Goal: Information Seeking & Learning: Learn about a topic

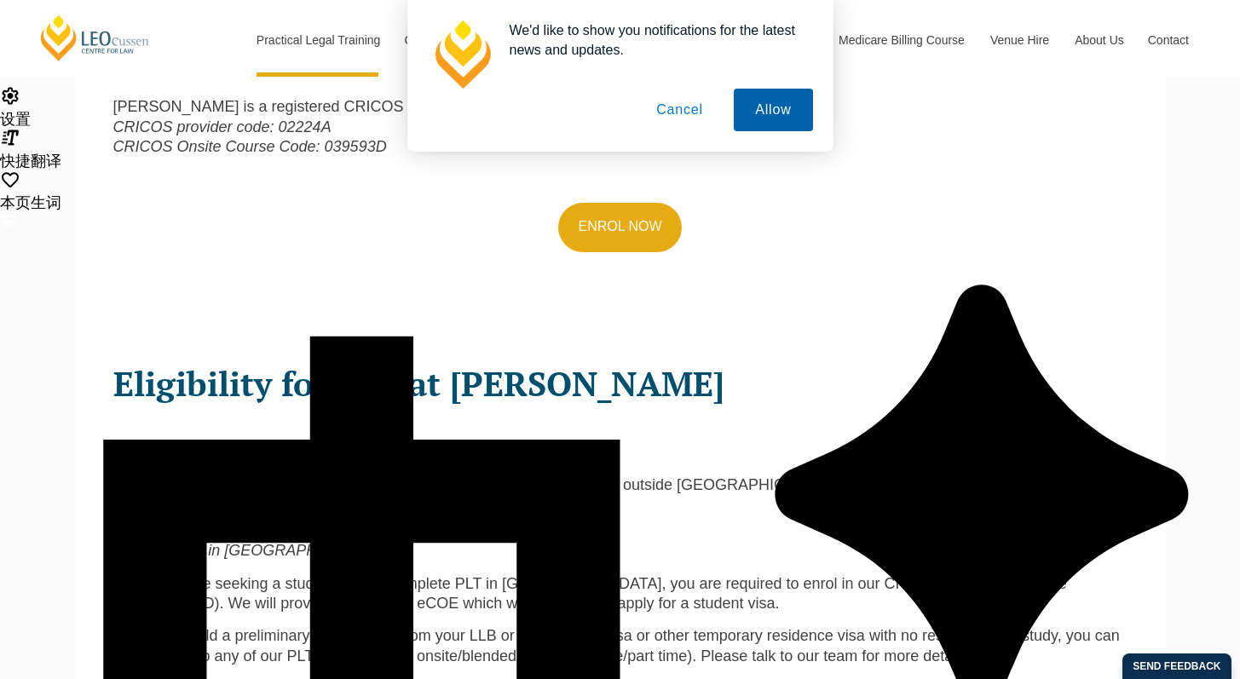
click at [739, 114] on button "Allow" at bounding box center [773, 110] width 78 height 43
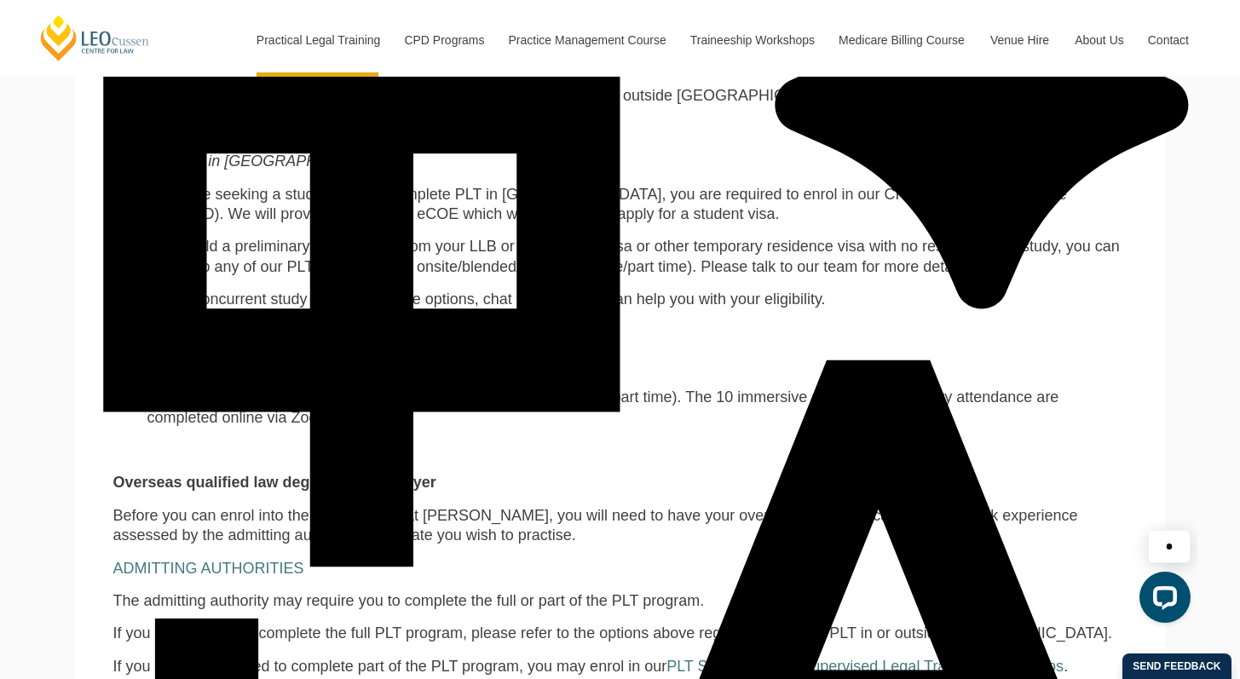
scroll to position [1196, 0]
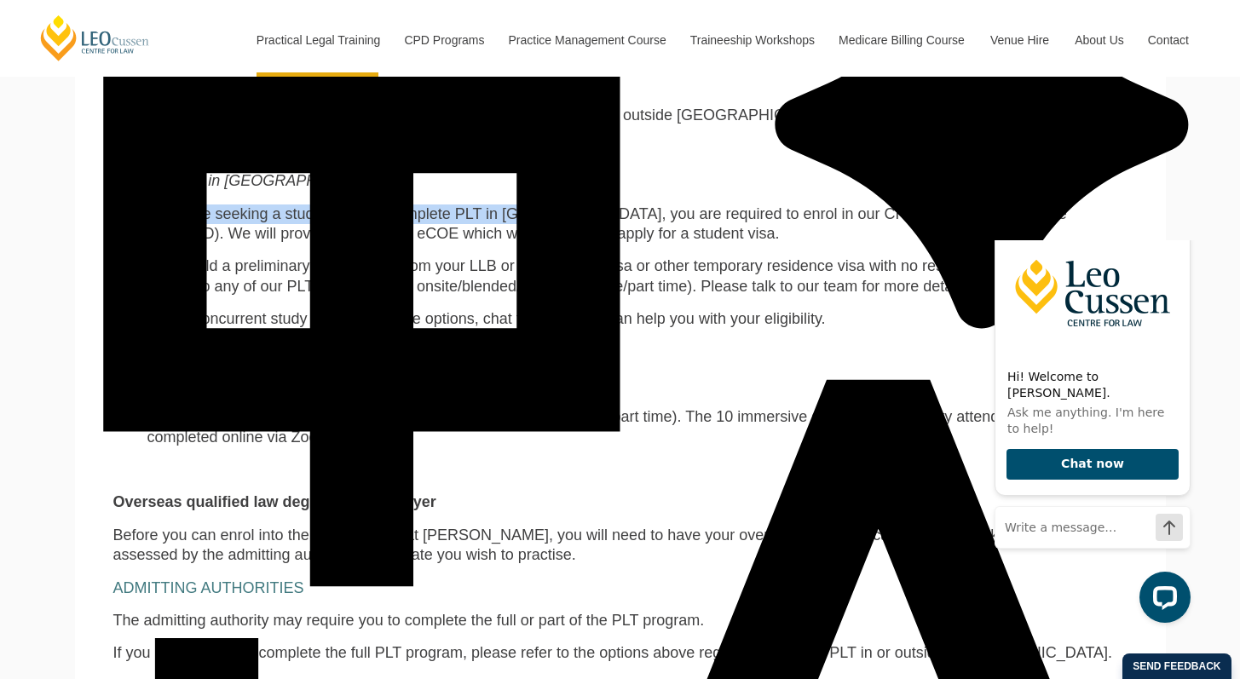
drag, startPoint x: 187, startPoint y: 202, endPoint x: 514, endPoint y: 204, distance: 327.4
click at [507, 205] on span "If you are seeking a student visa to complete PLT in Australia, you are require…" at bounding box center [607, 223] width 920 height 37
drag, startPoint x: 601, startPoint y: 206, endPoint x: 431, endPoint y: 205, distance: 170.5
click at [601, 206] on span "If you are seeking a student visa to complete PLT in Australia, you are require…" at bounding box center [607, 223] width 920 height 37
drag, startPoint x: 363, startPoint y: 204, endPoint x: 584, endPoint y: 204, distance: 220.8
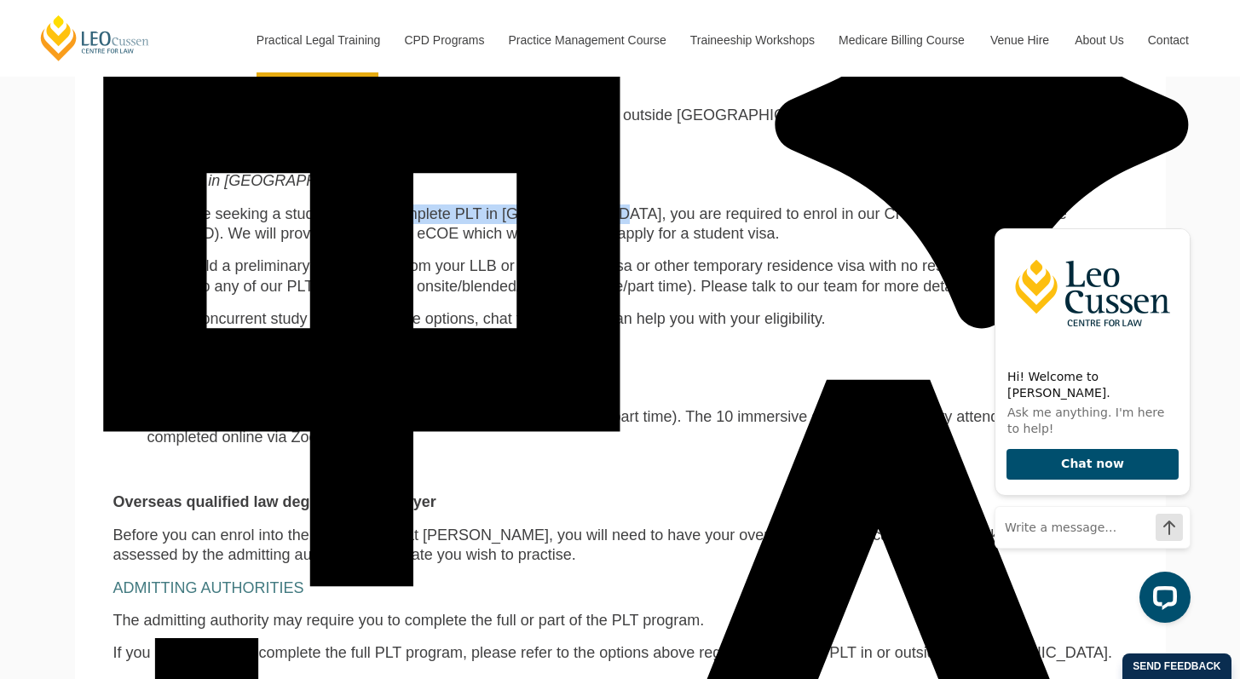
click at [554, 205] on span "If you are seeking a student visa to complete PLT in Australia, you are require…" at bounding box center [607, 223] width 920 height 37
click at [760, 205] on span "If you are seeking a student visa to complete PLT in Australia, you are require…" at bounding box center [607, 223] width 920 height 37
drag, startPoint x: 572, startPoint y: 209, endPoint x: 754, endPoint y: 208, distance: 181.6
click at [753, 208] on li "If you are seeking a student visa to complete PLT in Australia, you are require…" at bounding box center [637, 225] width 980 height 40
click at [822, 205] on span "If you are seeking a student visa to complete PLT in Australia, you are require…" at bounding box center [607, 223] width 920 height 37
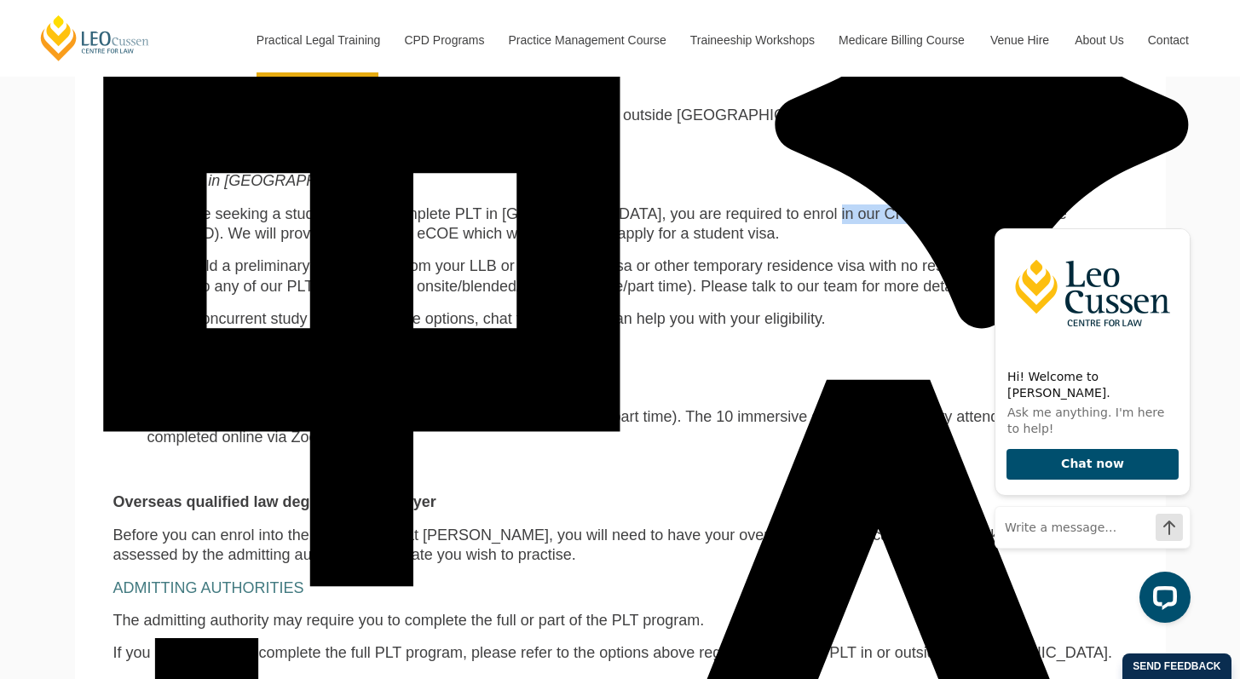
drag, startPoint x: 749, startPoint y: 201, endPoint x: 924, endPoint y: 202, distance: 175.6
click at [847, 205] on span "If you are seeking a student visa to complete PLT in Australia, you are require…" at bounding box center [607, 223] width 920 height 37
click at [945, 205] on span "If you are seeking a student visa to complete PLT in Australia, you are require…" at bounding box center [607, 223] width 920 height 37
drag, startPoint x: 986, startPoint y: 197, endPoint x: 737, endPoint y: 197, distance: 248.9
click at [737, 205] on span "If you are seeking a student visa to complete PLT in Australia, you are require…" at bounding box center [607, 223] width 920 height 37
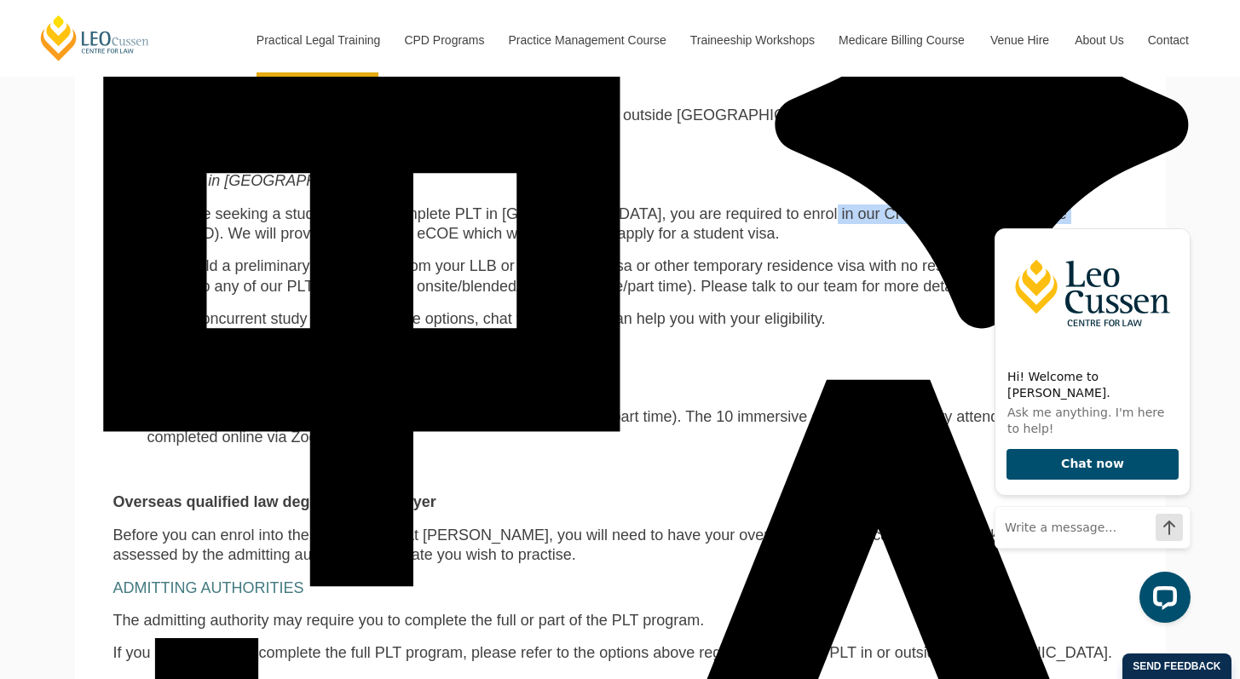
drag, startPoint x: 812, startPoint y: 198, endPoint x: 767, endPoint y: 198, distance: 44.3
click at [811, 205] on span "If you are seeking a student visa to complete PLT in Australia, you are require…" at bounding box center [607, 223] width 920 height 37
drag, startPoint x: 160, startPoint y: 216, endPoint x: 510, endPoint y: 218, distance: 349.5
click at [510, 218] on span "If you are seeking a student visa to complete PLT in Australia, you are require…" at bounding box center [607, 223] width 920 height 37
click at [588, 219] on li "If you are seeking a student visa to complete PLT in Australia, you are require…" at bounding box center [637, 225] width 980 height 40
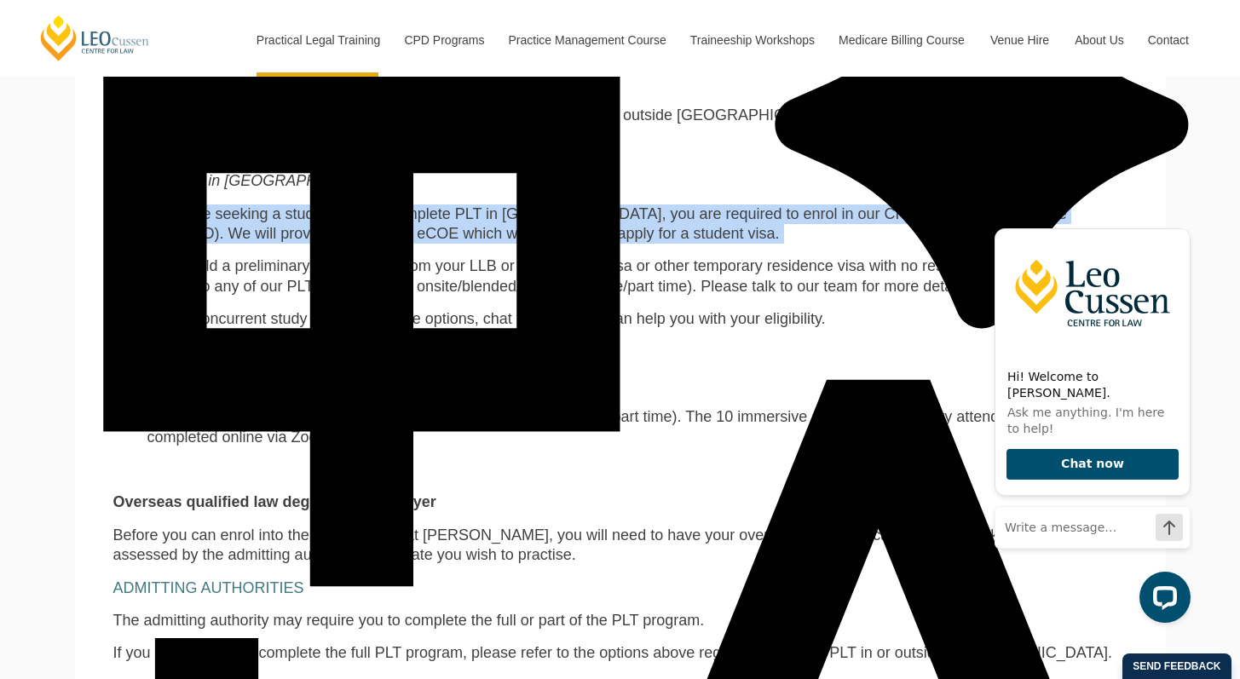
drag, startPoint x: 587, startPoint y: 223, endPoint x: 142, endPoint y: 200, distance: 446.4
click at [142, 205] on ul "If you are seeking a student visa to complete PLT in Australia, you are require…" at bounding box center [620, 225] width 1015 height 40
click at [361, 206] on span "If you are seeking a student visa to complete PLT in Australia, you are require…" at bounding box center [607, 223] width 920 height 37
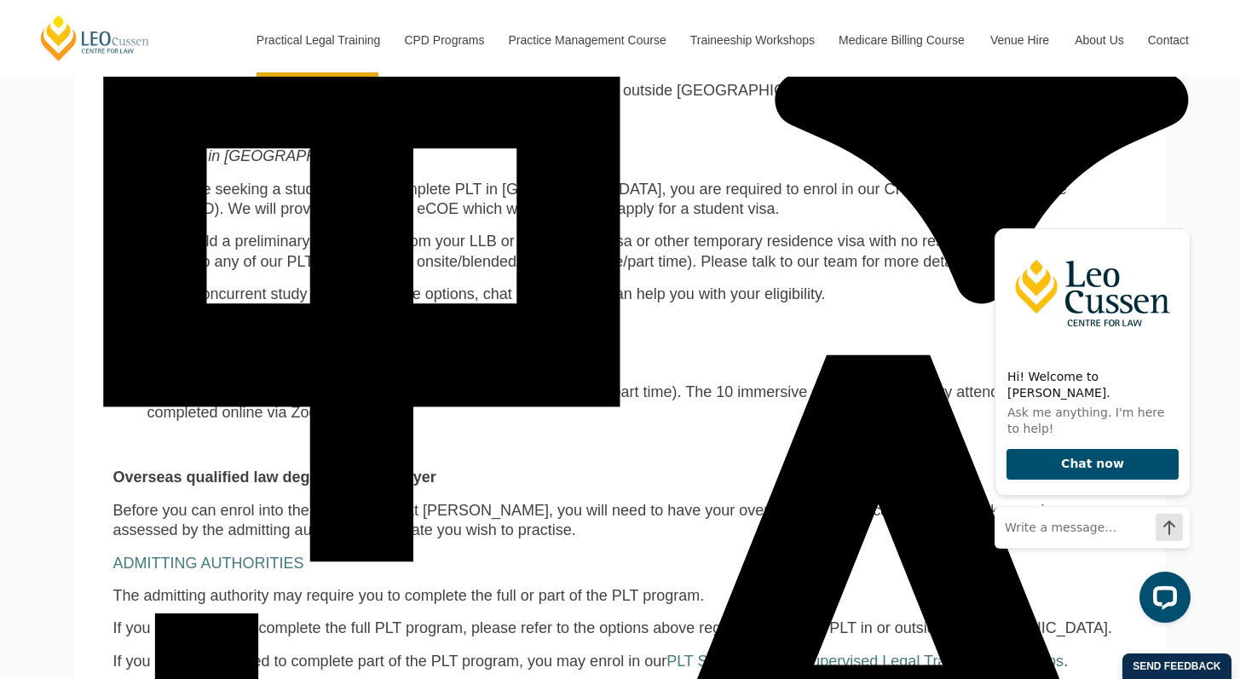
scroll to position [1222, 0]
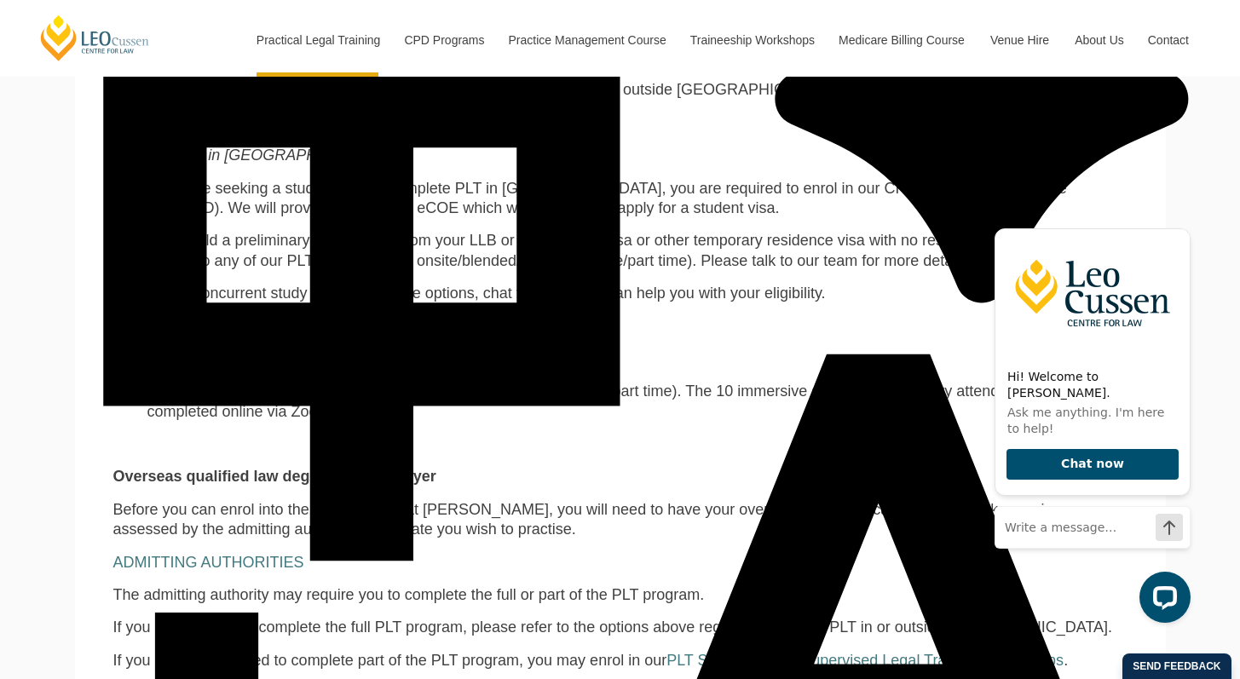
click at [312, 241] on span "If you hold a preliminary student visa from your LLB or JD, bridging visa or ot…" at bounding box center [633, 250] width 973 height 37
drag, startPoint x: 145, startPoint y: 225, endPoint x: 529, endPoint y: 238, distance: 384.7
click at [447, 234] on ul "If you hold a preliminary student visa from your LLB or JD, bridging visa or ot…" at bounding box center [620, 251] width 1015 height 40
click at [533, 239] on span "If you hold a preliminary student visa from your LLB or JD, bridging visa or ot…" at bounding box center [633, 250] width 973 height 37
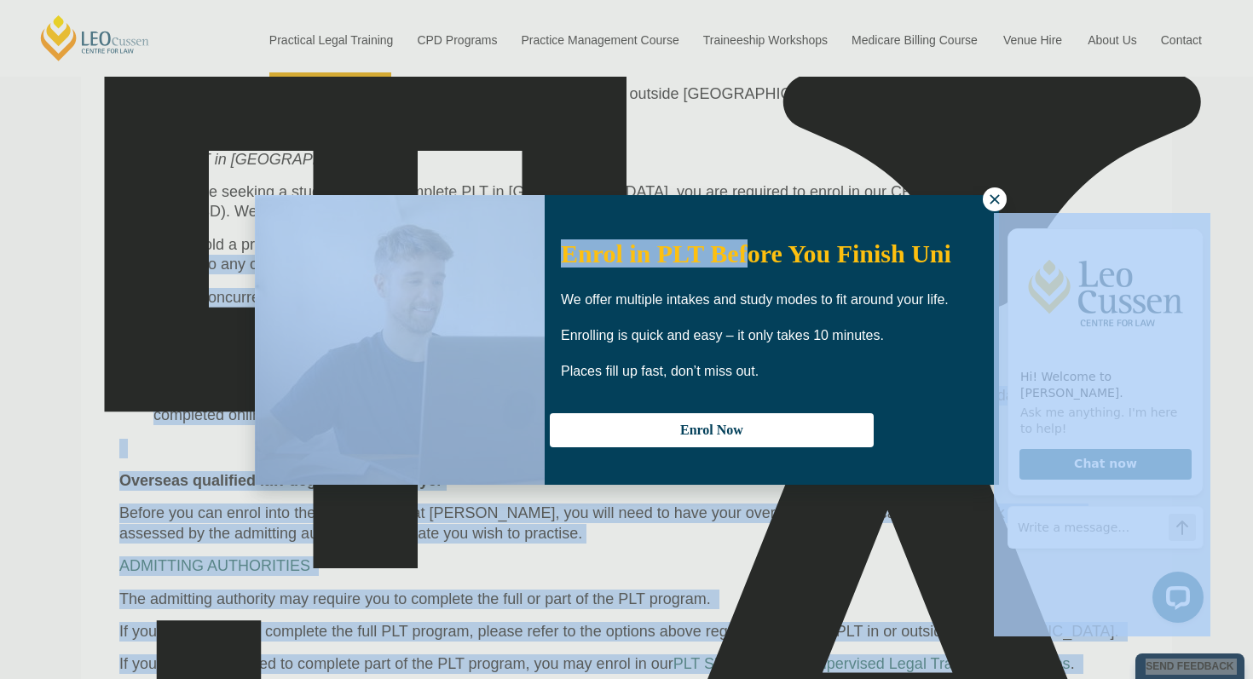
drag, startPoint x: 416, startPoint y: 228, endPoint x: 755, endPoint y: 228, distance: 339.3
click at [1003, 194] on button at bounding box center [995, 200] width 24 height 24
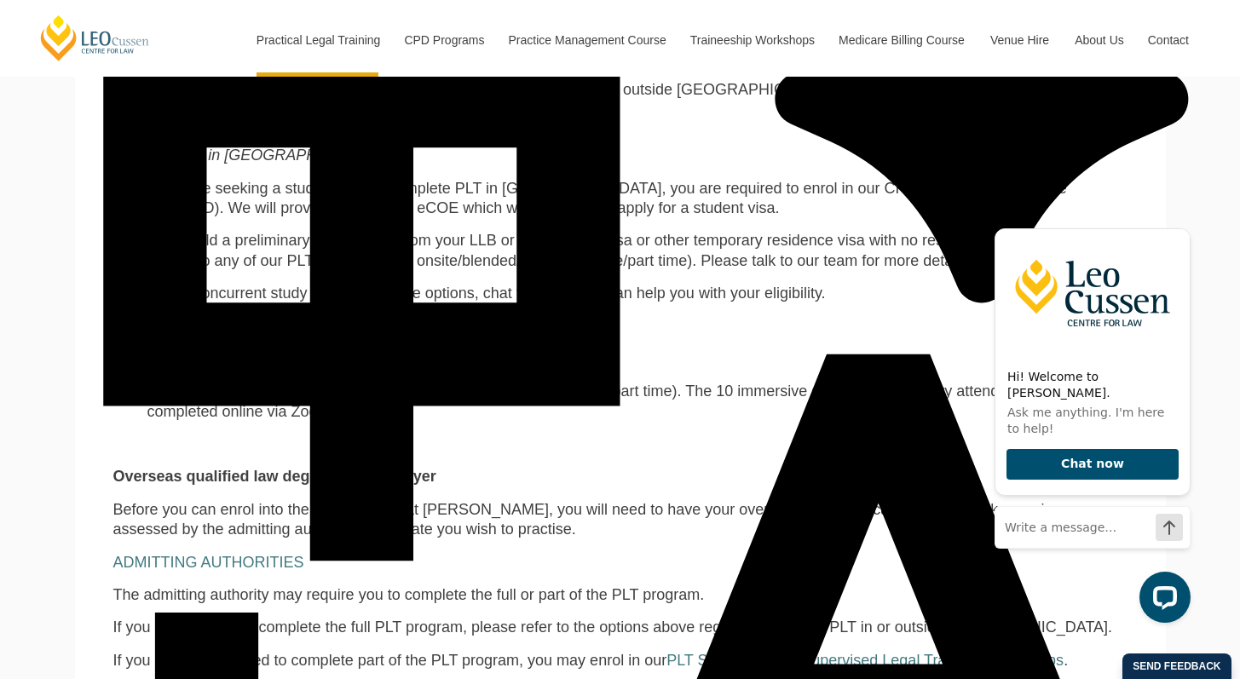
click at [932, 180] on span "If you are seeking a student visa to complete PLT in Australia, you are require…" at bounding box center [607, 198] width 920 height 37
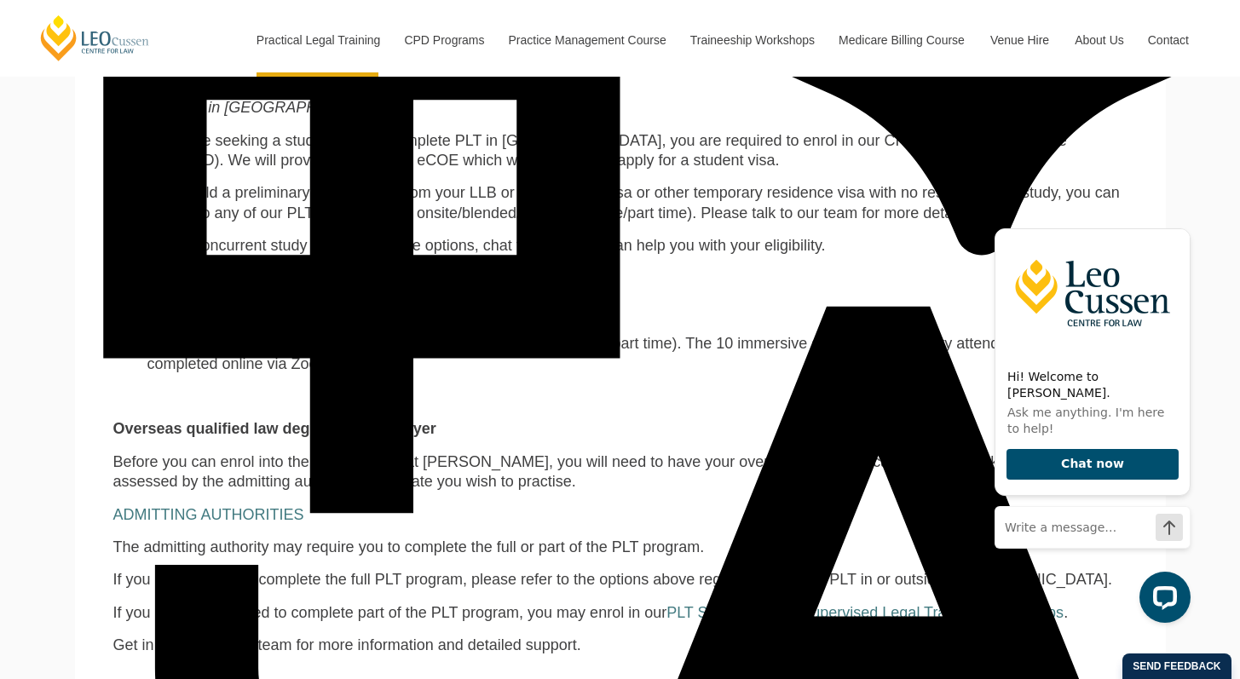
scroll to position [1269, 0]
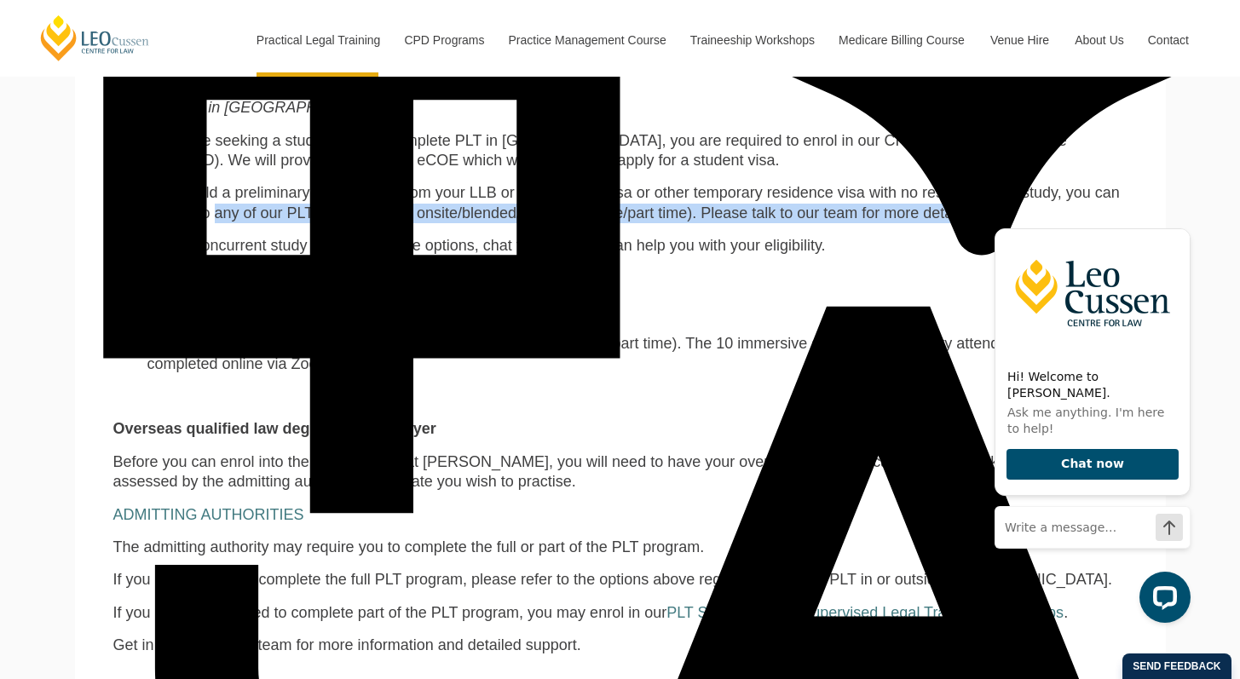
drag, startPoint x: 147, startPoint y: 199, endPoint x: 847, endPoint y: 190, distance: 699.1
click at [847, 190] on span "If you hold a preliminary student visa from your LLB or JD, bridging visa or ot…" at bounding box center [633, 202] width 973 height 37
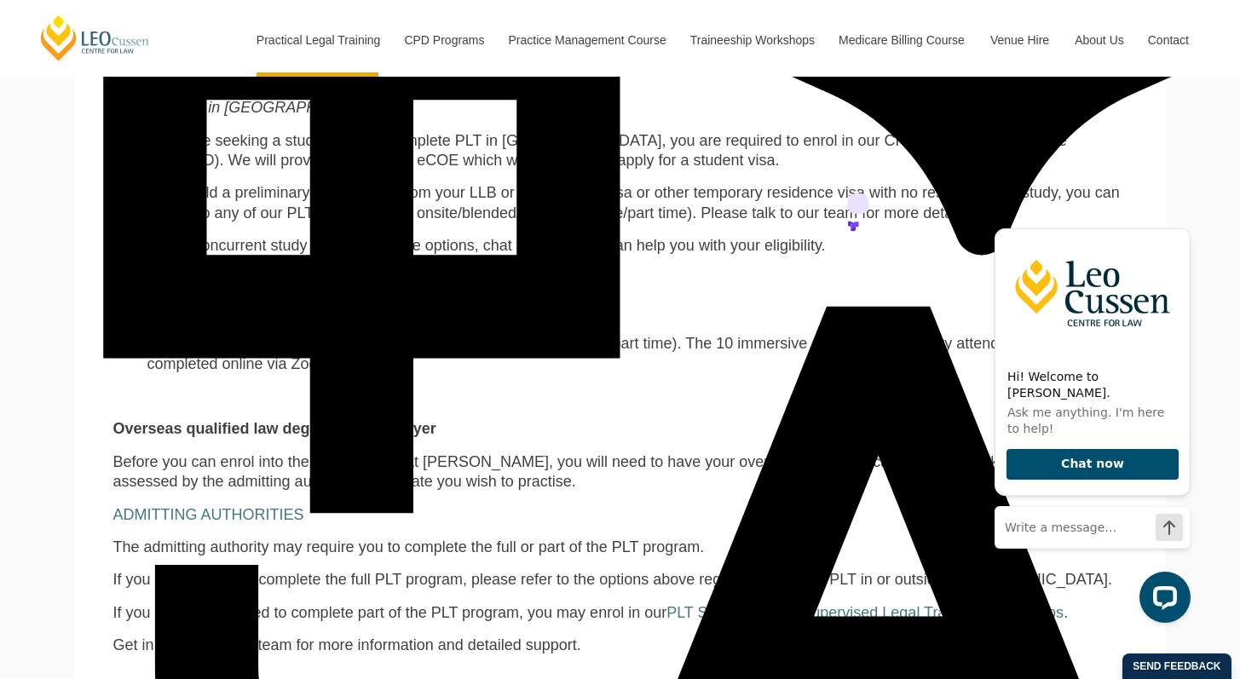
click at [594, 205] on span "If you hold a preliminary student visa from your LLB or JD, bridging visa or ot…" at bounding box center [633, 202] width 973 height 37
drag, startPoint x: 134, startPoint y: 231, endPoint x: 567, endPoint y: 238, distance: 433.1
click at [567, 238] on ul "For all concurrent study and study mode options, chat to us and we can help you…" at bounding box center [620, 246] width 1015 height 20
click at [344, 237] on span "For all concurrent study and study mode options, chat to us and we can help you…" at bounding box center [486, 245] width 679 height 17
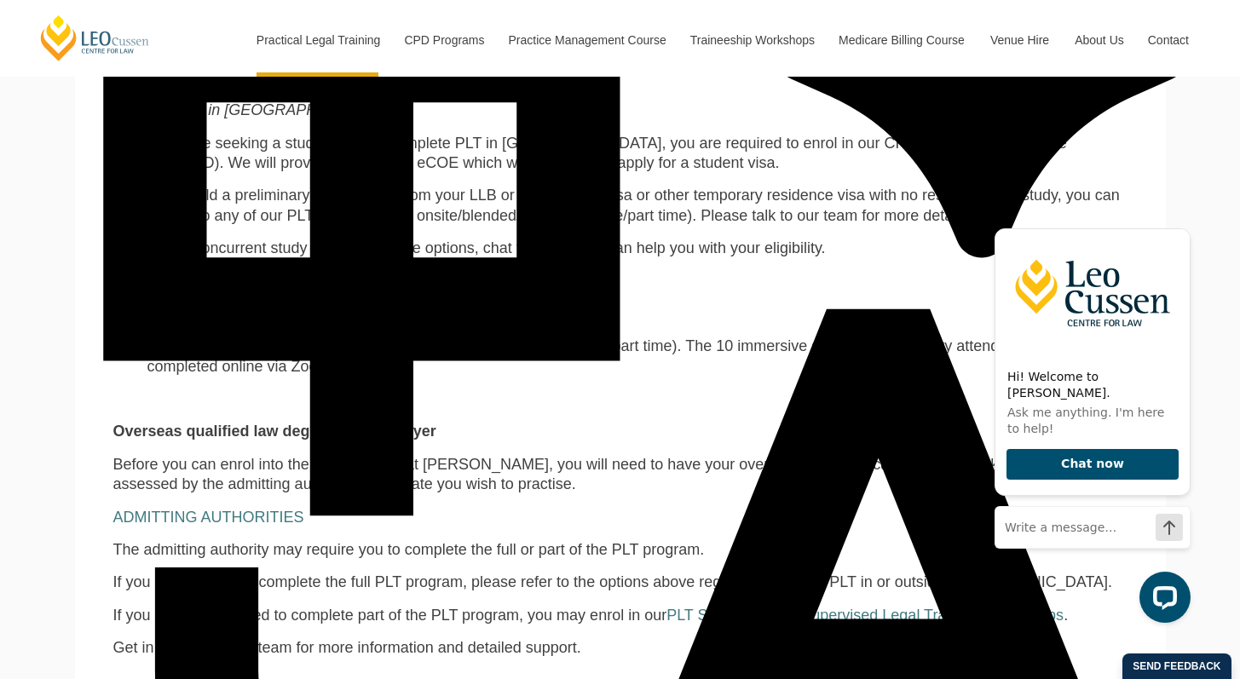
scroll to position [1266, 0]
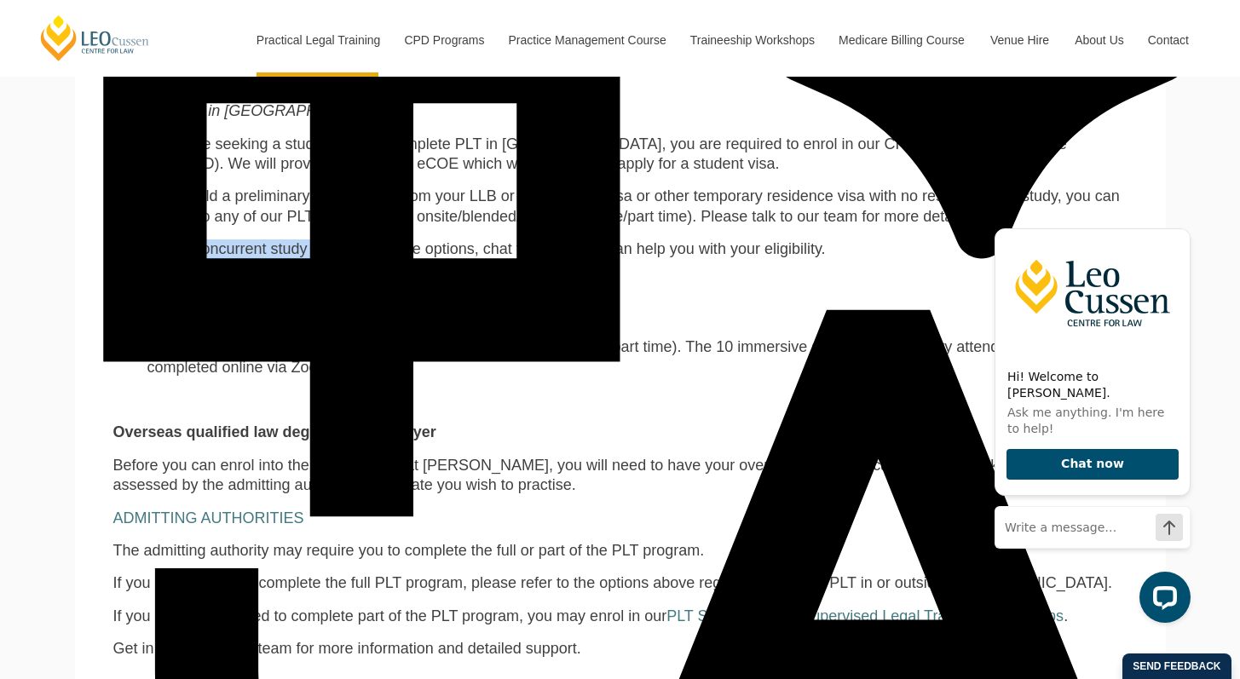
drag, startPoint x: 154, startPoint y: 232, endPoint x: 350, endPoint y: 233, distance: 196.1
click at [349, 240] on span "For all concurrent study and study mode options, chat to us and we can help you…" at bounding box center [486, 248] width 679 height 17
drag, startPoint x: 403, startPoint y: 233, endPoint x: 295, endPoint y: 236, distance: 108.3
click at [403, 240] on span "For all concurrent study and study mode options, chat to us and we can help you…" at bounding box center [486, 248] width 679 height 17
drag, startPoint x: 309, startPoint y: 237, endPoint x: 560, endPoint y: 234, distance: 251.5
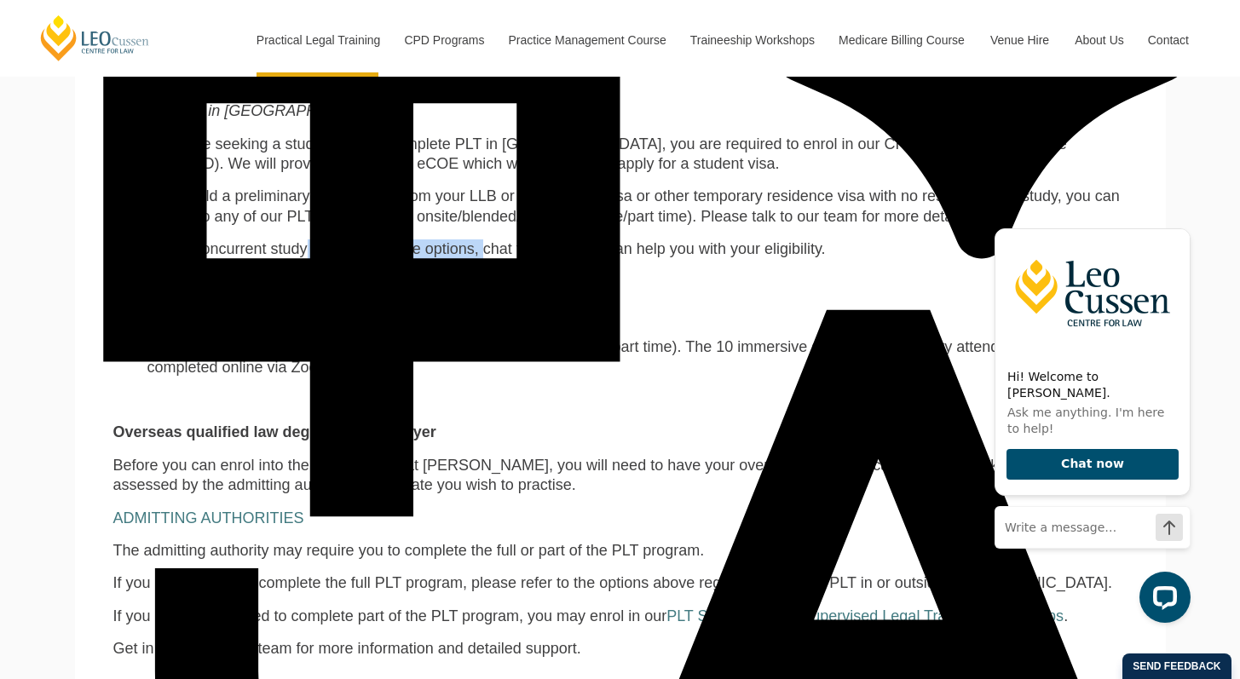
click at [463, 240] on span "For all concurrent study and study mode options, chat to us and we can help you…" at bounding box center [486, 248] width 679 height 17
click at [560, 240] on span "For all concurrent study and study mode options, chat to us and we can help you…" at bounding box center [486, 248] width 679 height 17
drag, startPoint x: 490, startPoint y: 233, endPoint x: 804, endPoint y: 240, distance: 313.8
click at [804, 240] on li "For all concurrent study and study mode options, chat to us and we can help you…" at bounding box center [637, 250] width 980 height 20
click at [471, 251] on div "Eligibility for PLT at Leo Cussen Australia law degree holder Depending on the …" at bounding box center [621, 337] width 1040 height 859
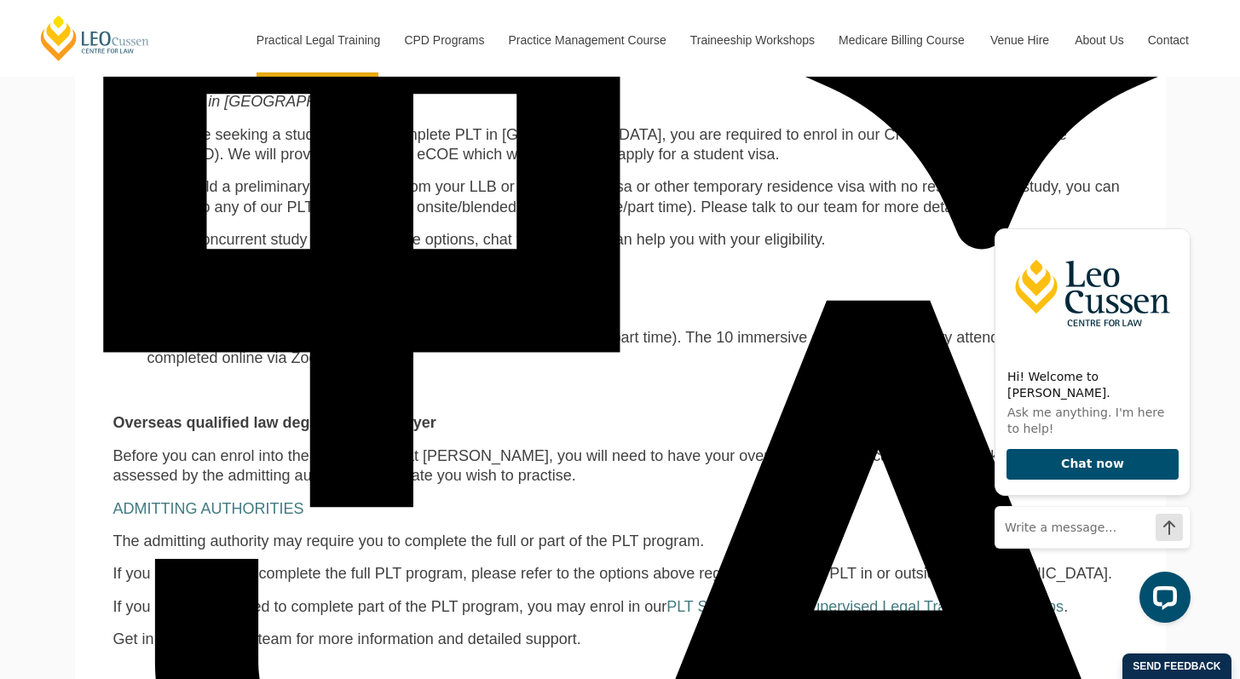
scroll to position [1292, 0]
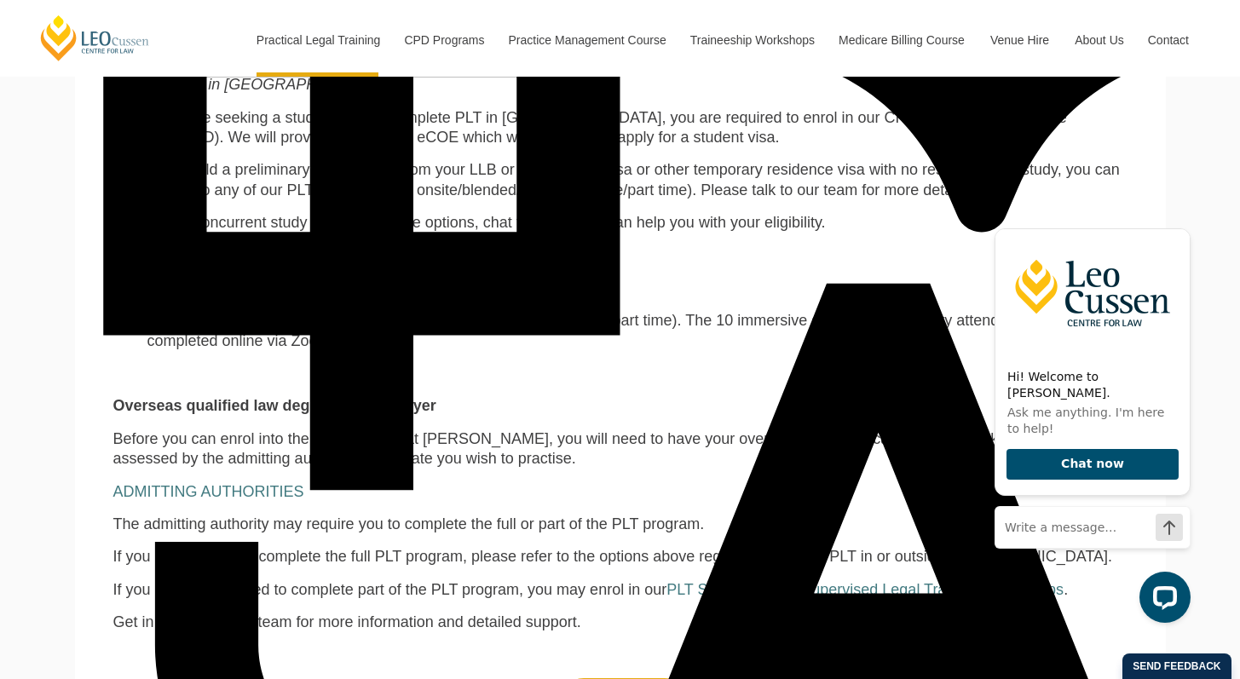
drag, startPoint x: 101, startPoint y: 273, endPoint x: 309, endPoint y: 275, distance: 208.9
click at [309, 275] on div "Eligibility for PLT at Leo Cussen Australia law degree holder Depending on the …" at bounding box center [621, 310] width 1040 height 859
click at [452, 279] on p "Studying PLT outside Australia" at bounding box center [620, 289] width 1015 height 20
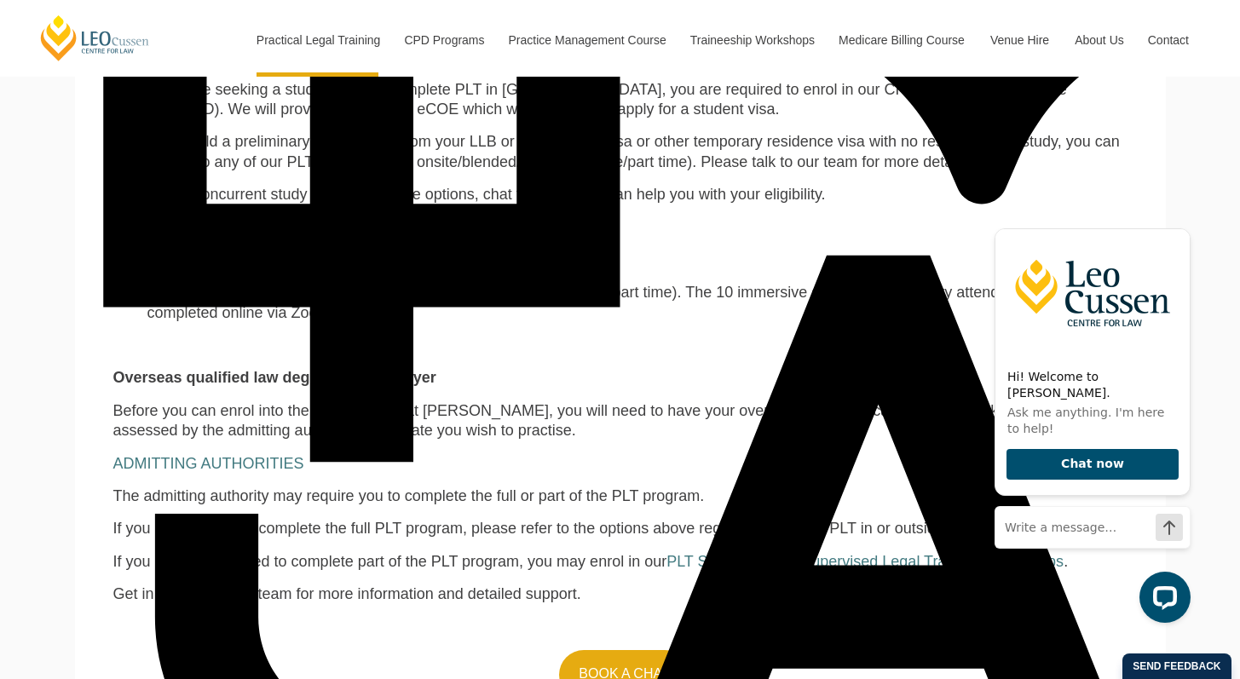
drag, startPoint x: 117, startPoint y: 251, endPoint x: 384, endPoint y: 252, distance: 267.7
click at [342, 252] on p "Studying PLT outside Australia" at bounding box center [620, 261] width 1015 height 20
drag, startPoint x: 425, startPoint y: 252, endPoint x: 358, endPoint y: 267, distance: 68.1
click at [424, 252] on p "Studying PLT outside Australia" at bounding box center [620, 261] width 1015 height 20
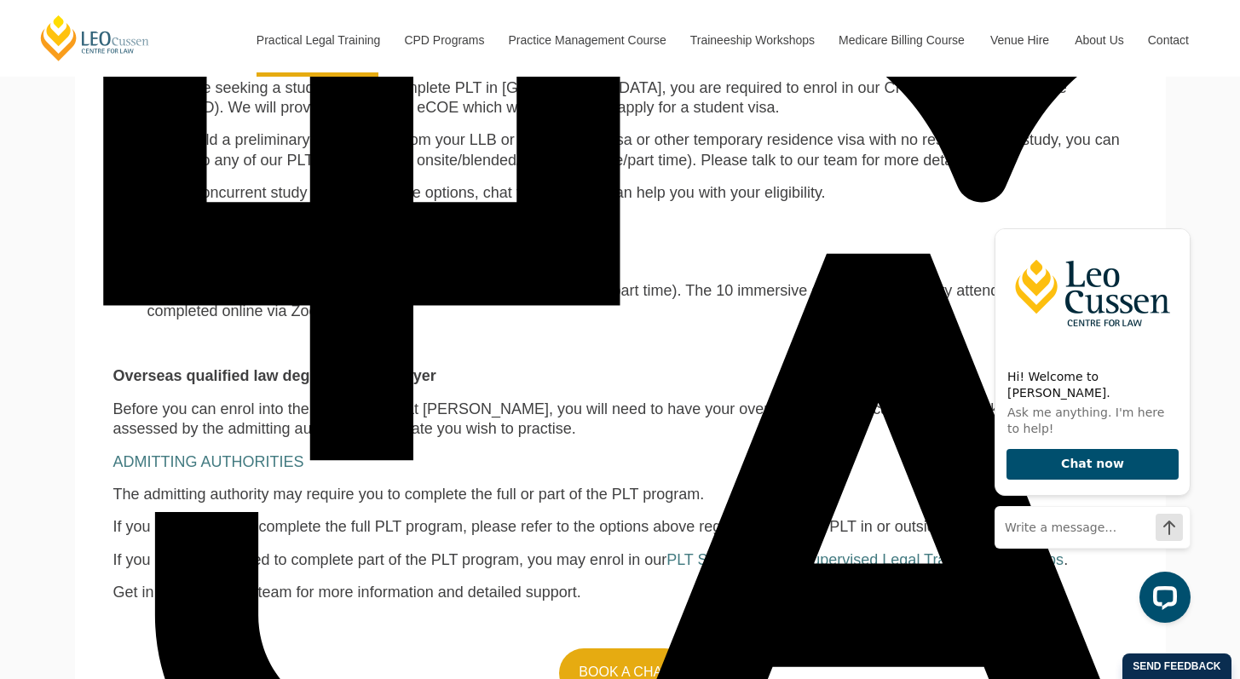
scroll to position [1324, 0]
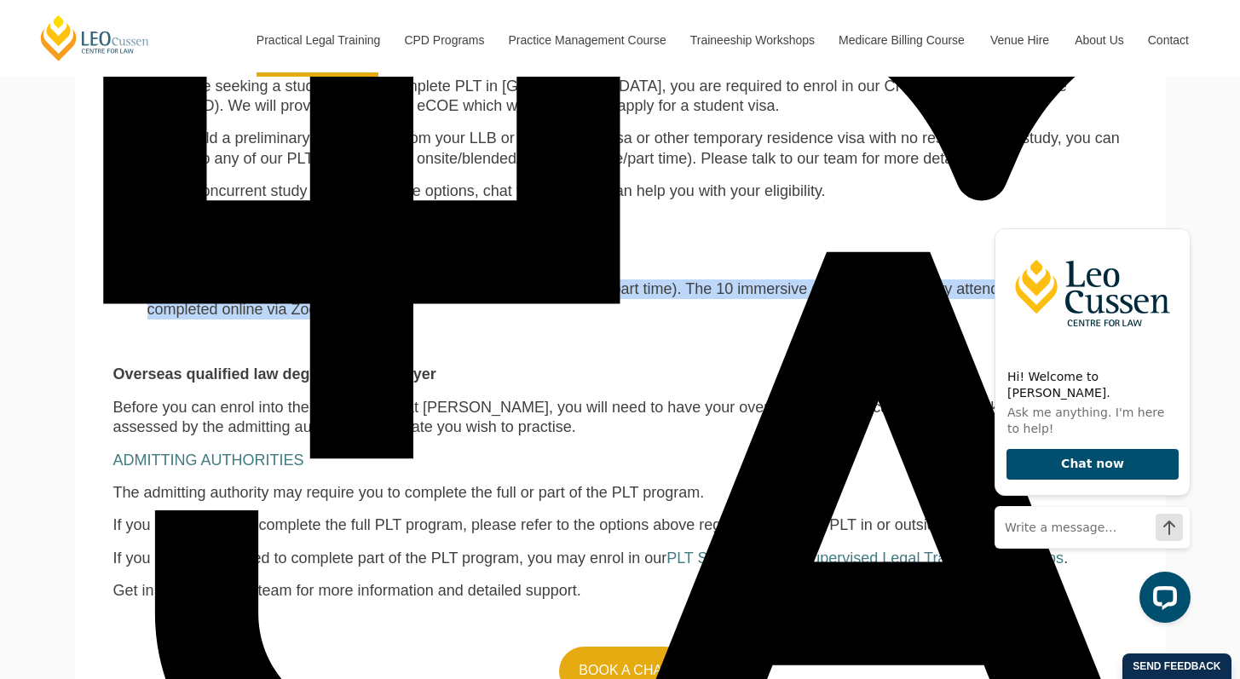
drag, startPoint x: 143, startPoint y: 269, endPoint x: 377, endPoint y: 294, distance: 234.9
click at [264, 295] on ul "You can enrol into any of our online learning PLT programs (full time/part time…" at bounding box center [620, 300] width 1015 height 40
click at [392, 294] on li "You can enrol into any of our online learning PLT programs (full time/part time…" at bounding box center [637, 300] width 980 height 40
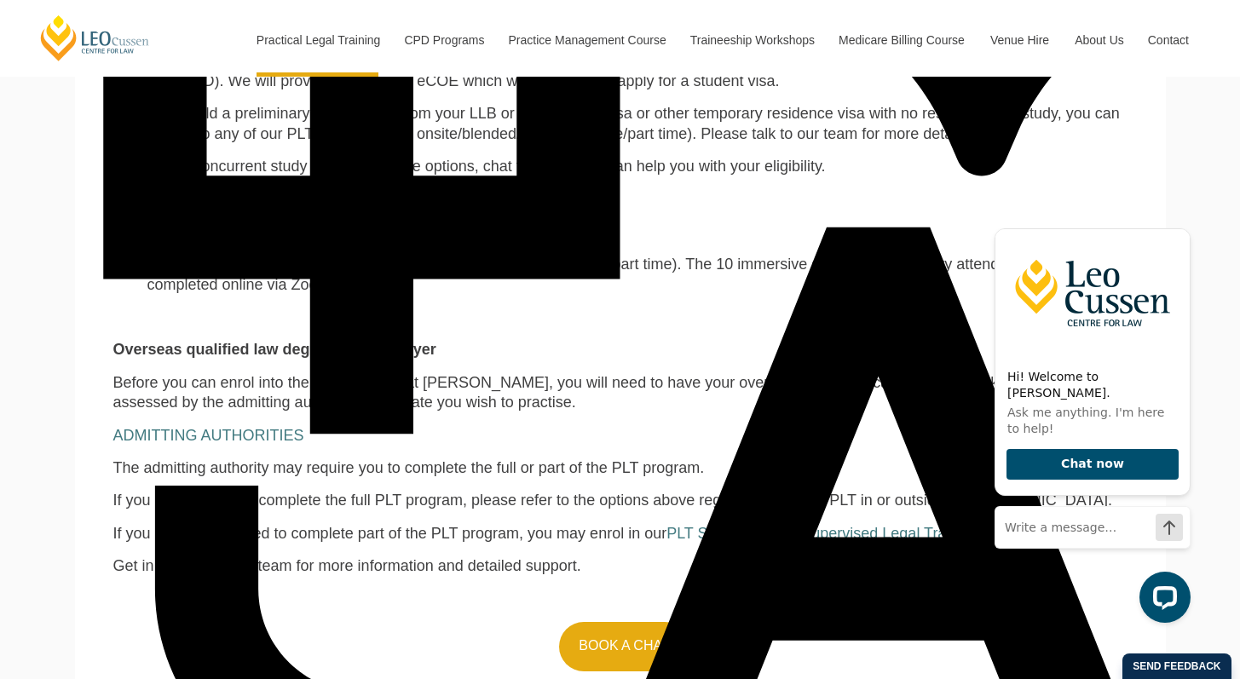
scroll to position [1350, 0]
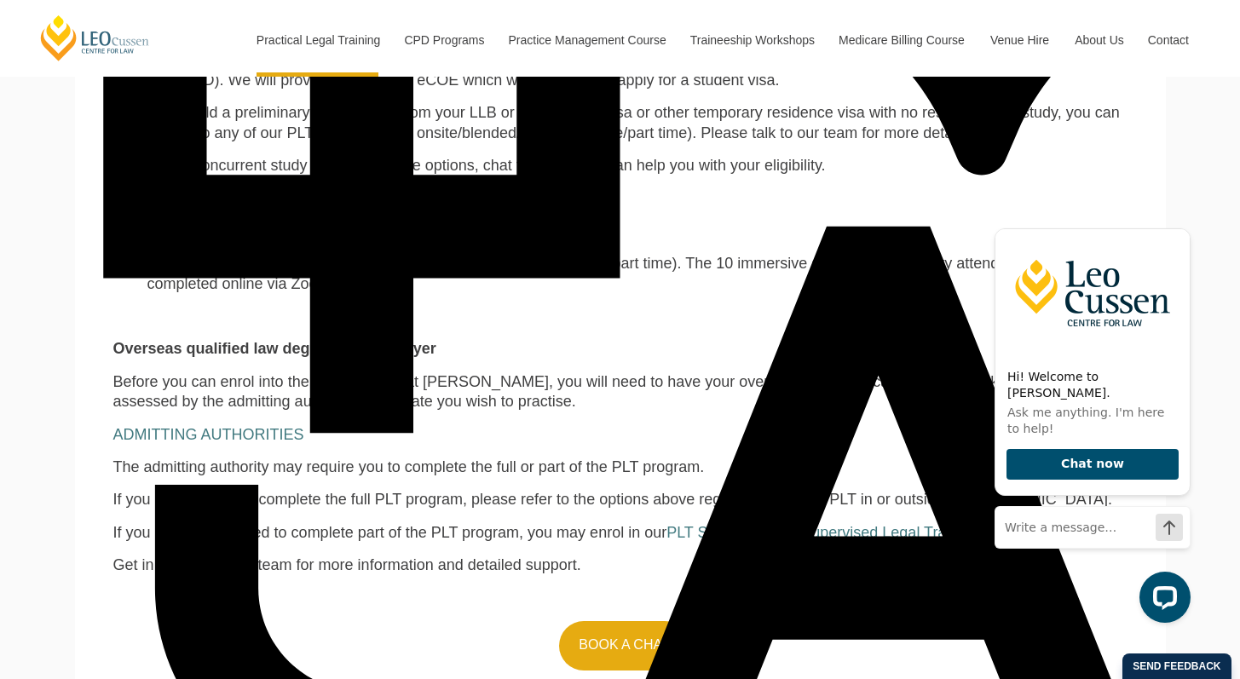
drag, startPoint x: 286, startPoint y: 248, endPoint x: 487, endPoint y: 251, distance: 201.2
click at [483, 255] on span "You can enrol into any of our online learning PLT programs (full time/part time…" at bounding box center [603, 273] width 912 height 37
click at [575, 255] on span "You can enrol into any of our online learning PLT programs (full time/part time…" at bounding box center [603, 273] width 912 height 37
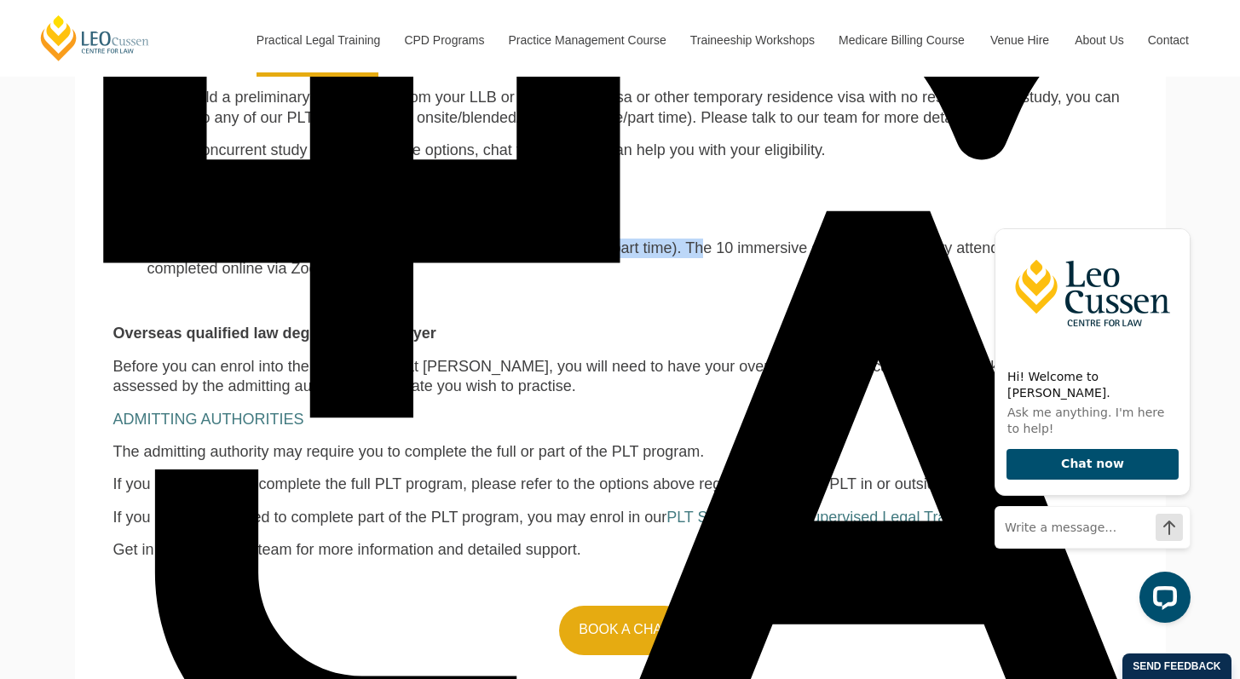
drag, startPoint x: 426, startPoint y: 236, endPoint x: 668, endPoint y: 234, distance: 242.1
click at [658, 240] on span "You can enrol into any of our online learning PLT programs (full time/part time…" at bounding box center [603, 258] width 912 height 37
click at [754, 240] on span "You can enrol into any of our online learning PLT programs (full time/part time…" at bounding box center [603, 258] width 912 height 37
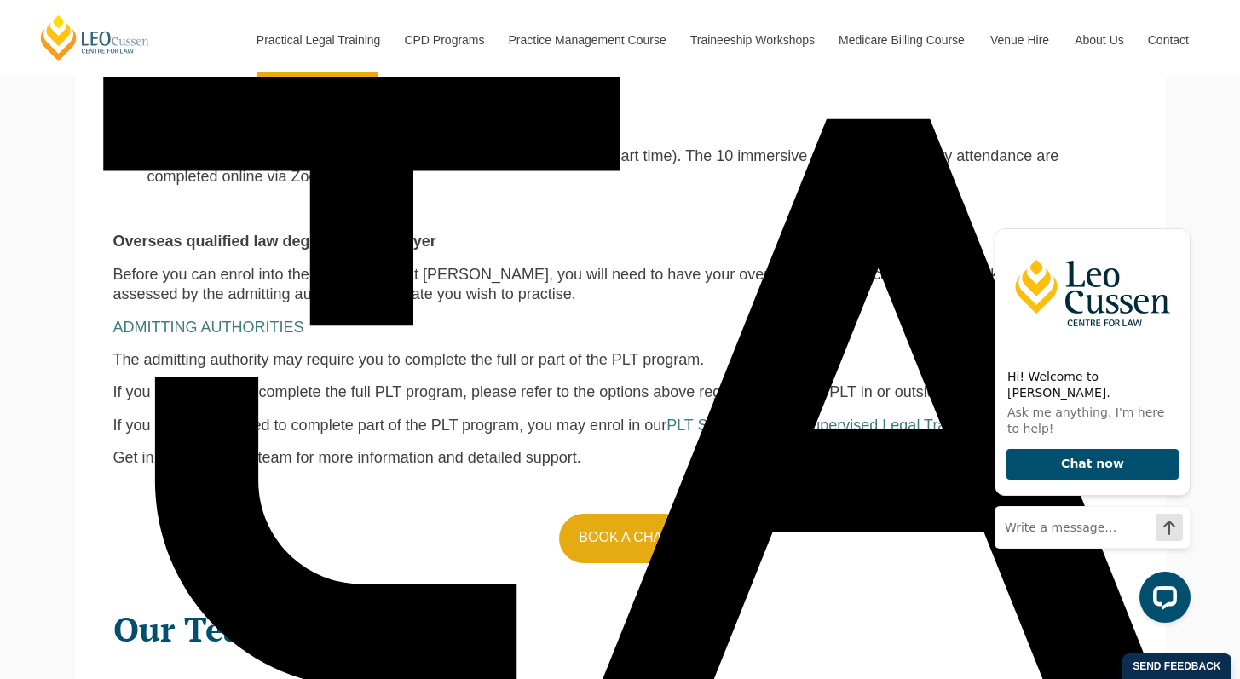
scroll to position [1458, 0]
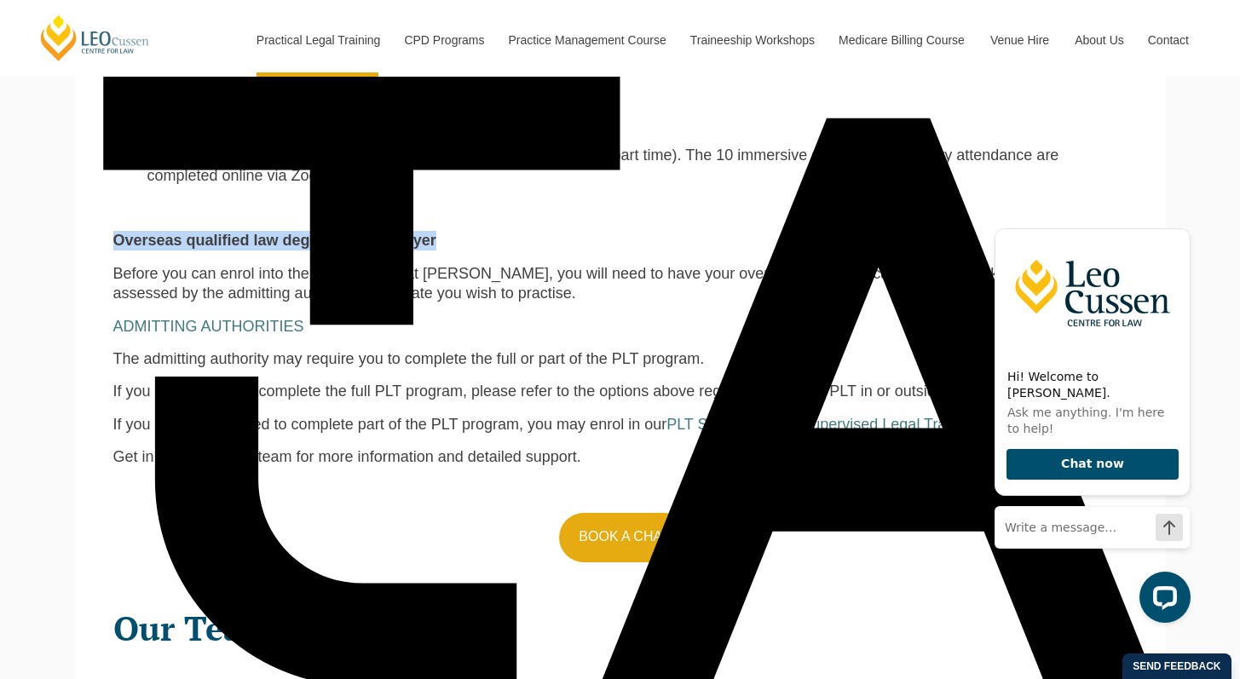
drag, startPoint x: 103, startPoint y: 229, endPoint x: 508, endPoint y: 234, distance: 405.0
click at [475, 235] on section "Eligibility for PLT at Leo Cussen Australia law degree holder Depending on the …" at bounding box center [620, 137] width 1091 height 876
click at [508, 234] on p "Overseas qualified law degree holder/lawyer" at bounding box center [620, 241] width 1015 height 20
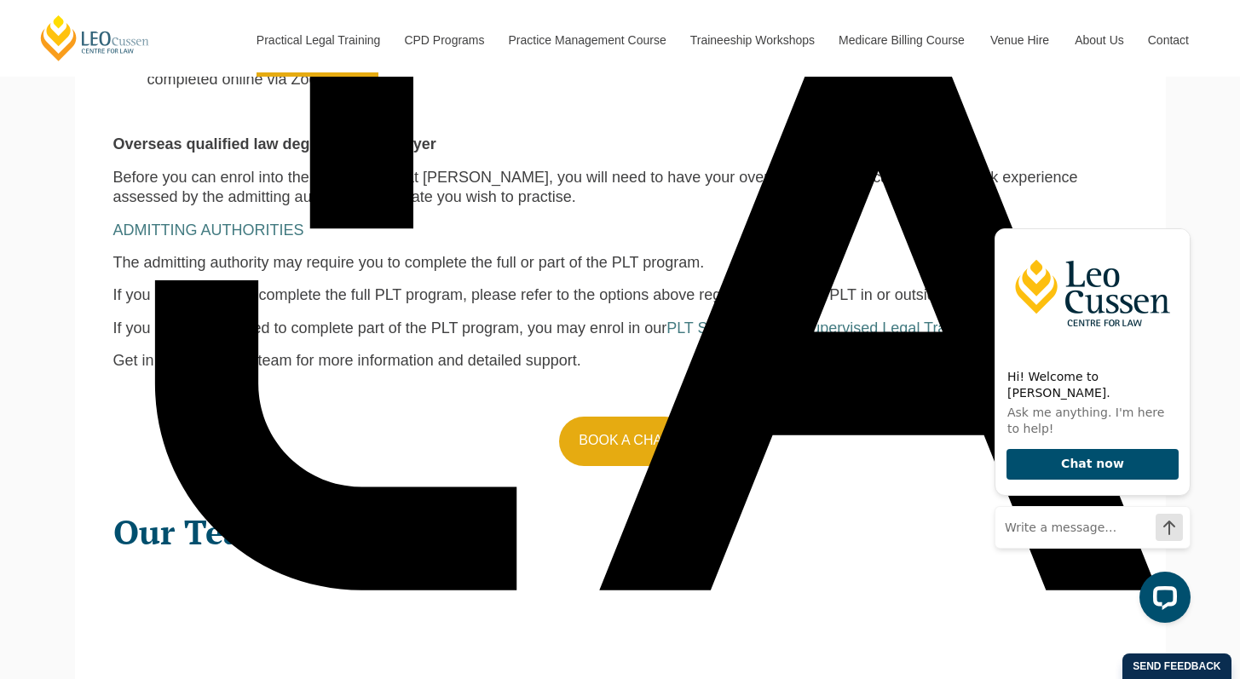
scroll to position [1570, 0]
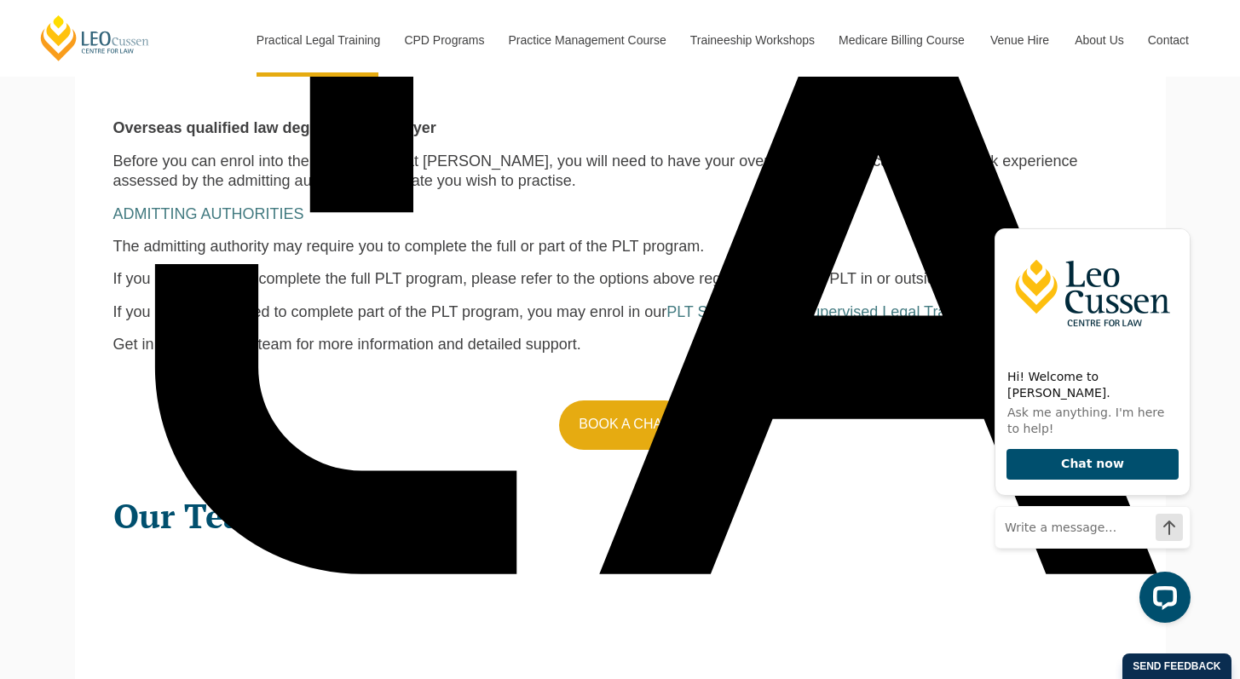
drag, startPoint x: 145, startPoint y: 232, endPoint x: 522, endPoint y: 237, distance: 376.8
click at [520, 238] on span "The admitting authority may require you to complete the full or part of the PLT…" at bounding box center [409, 246] width 592 height 17
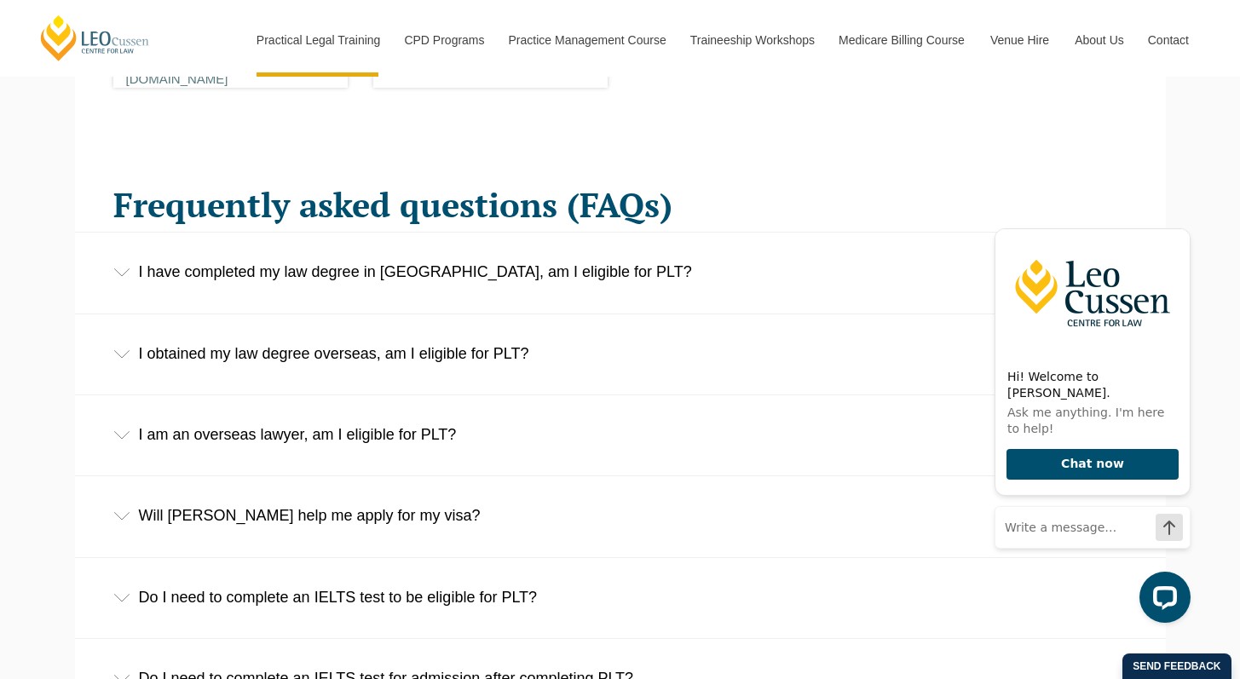
scroll to position [2574, 0]
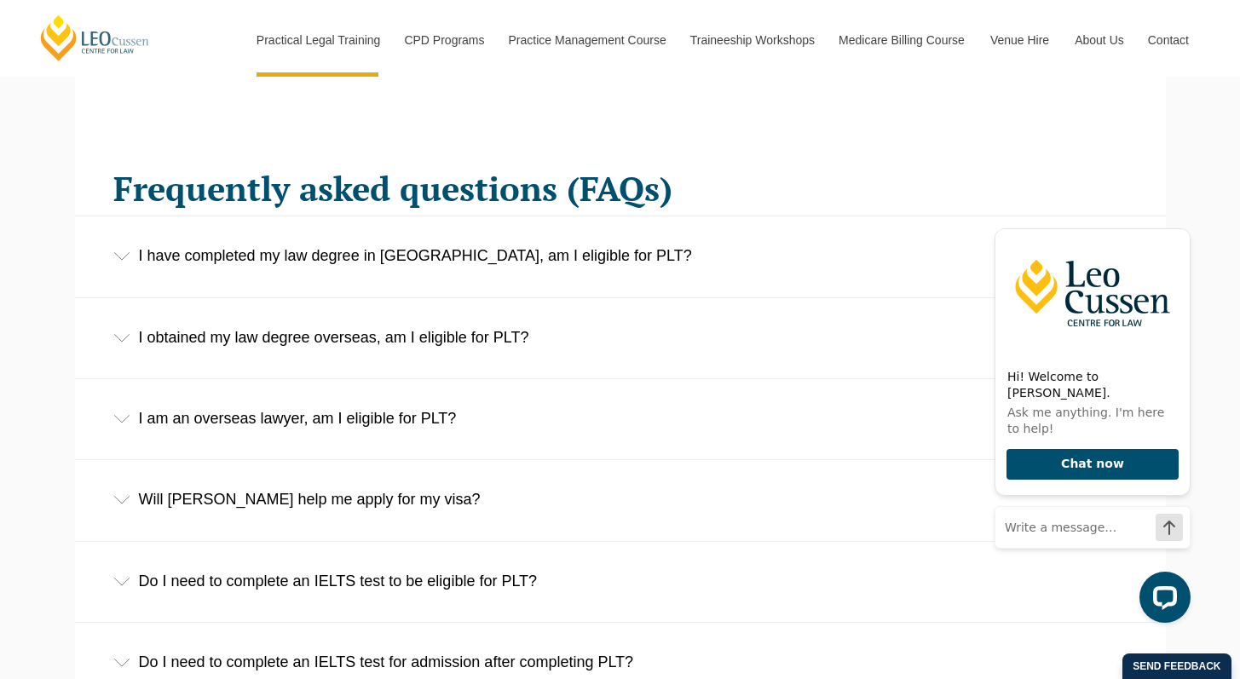
click at [191, 234] on div "I have completed my law degree in Australia, am I eligible for PLT?" at bounding box center [620, 256] width 1091 height 79
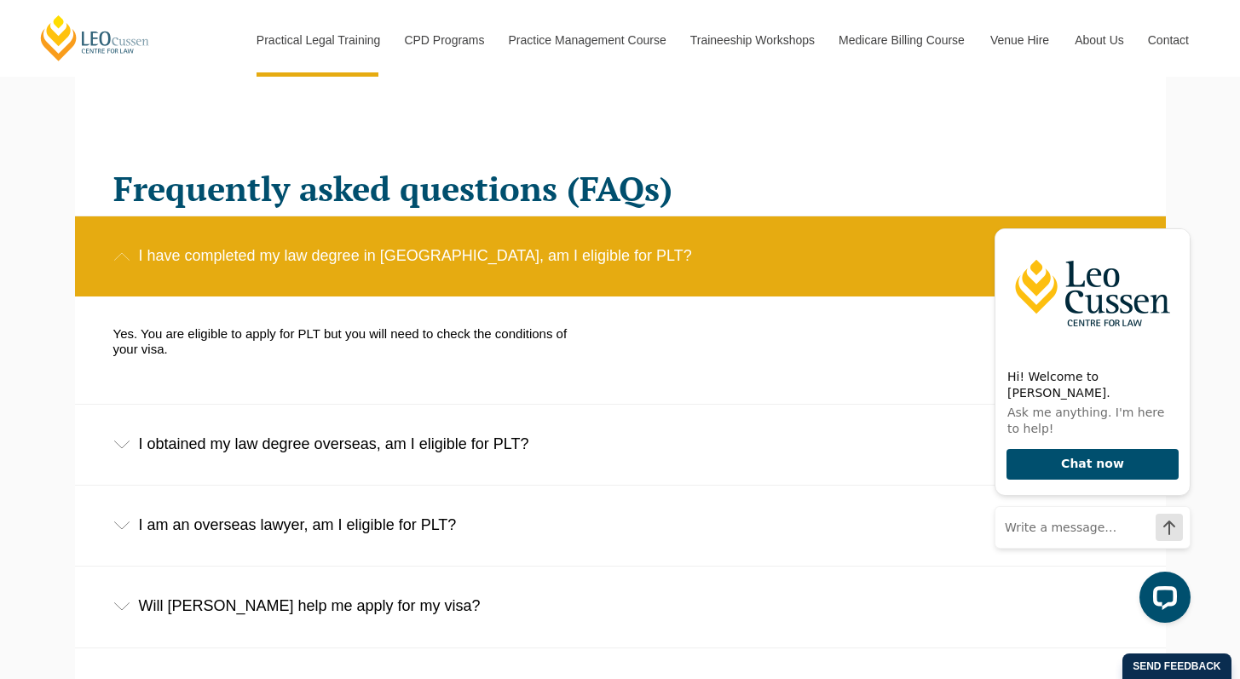
click at [151, 244] on div "I have completed my law degree in Australia, am I eligible for PLT?" at bounding box center [620, 256] width 1091 height 79
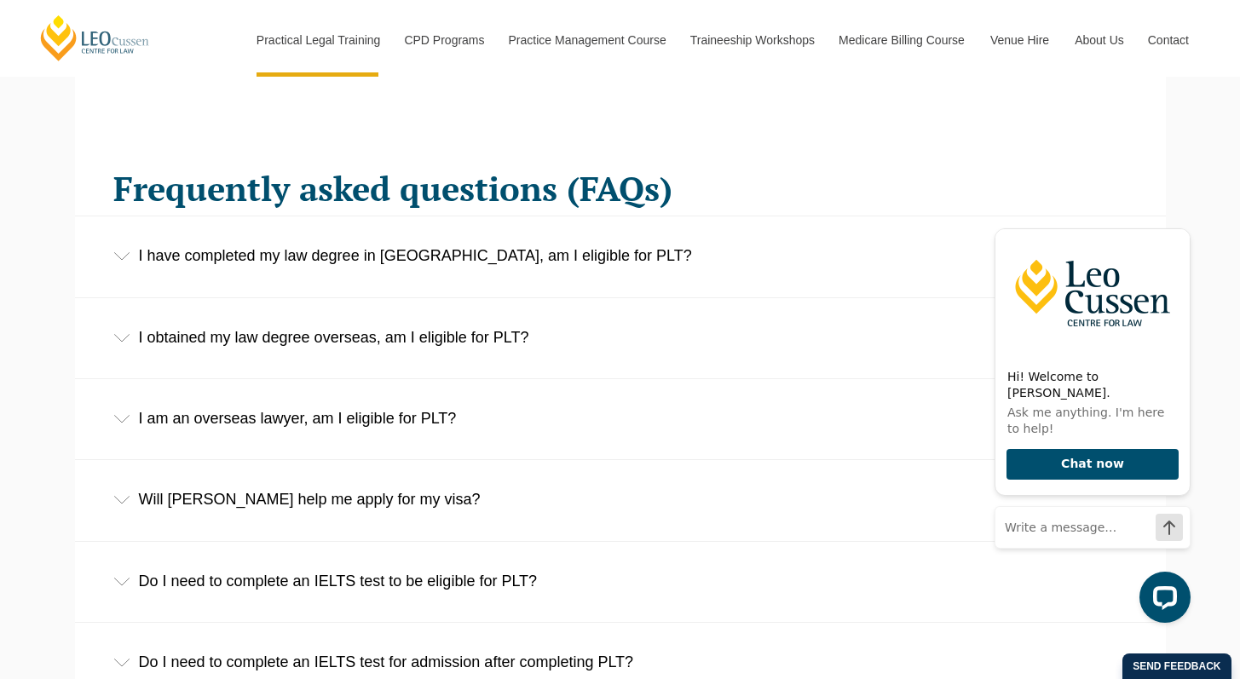
click at [153, 246] on div "I have completed my law degree in Australia, am I eligible for PLT?" at bounding box center [620, 256] width 1091 height 79
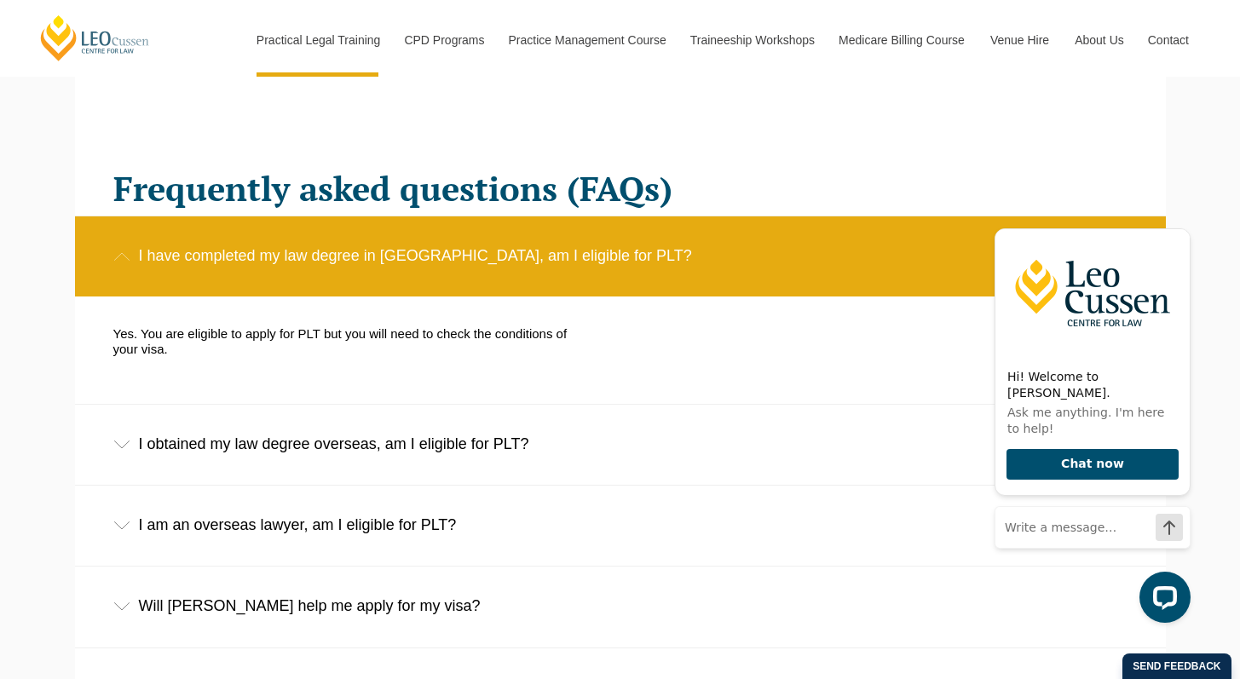
click at [153, 246] on div "I have completed my law degree in Australia, am I eligible for PLT?" at bounding box center [620, 256] width 1091 height 79
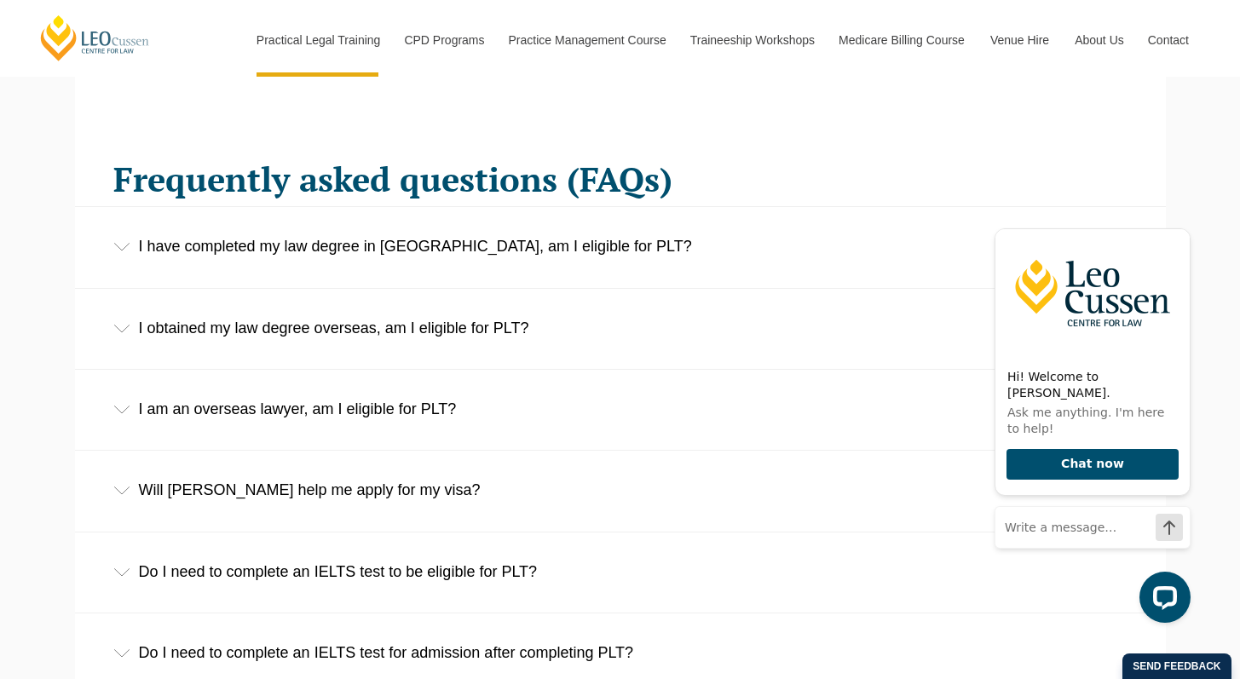
scroll to position [2597, 0]
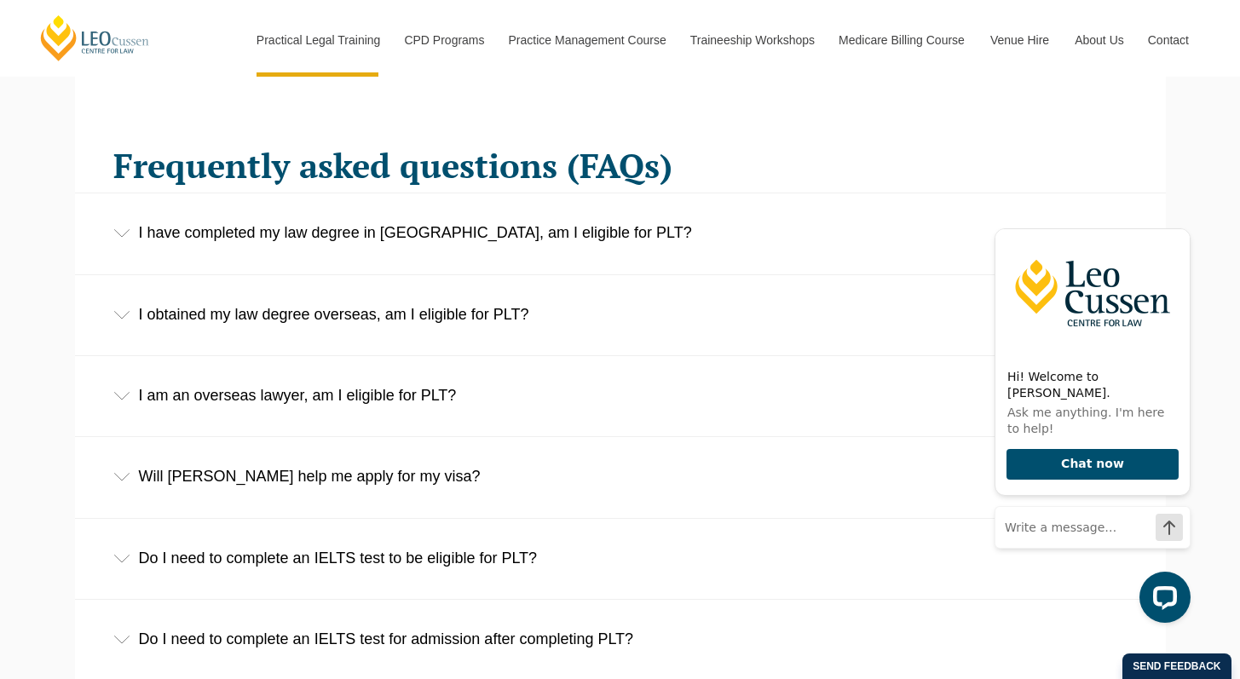
click at [437, 310] on div "I obtained my law degree overseas, am I eligible for PLT?" at bounding box center [620, 314] width 1091 height 79
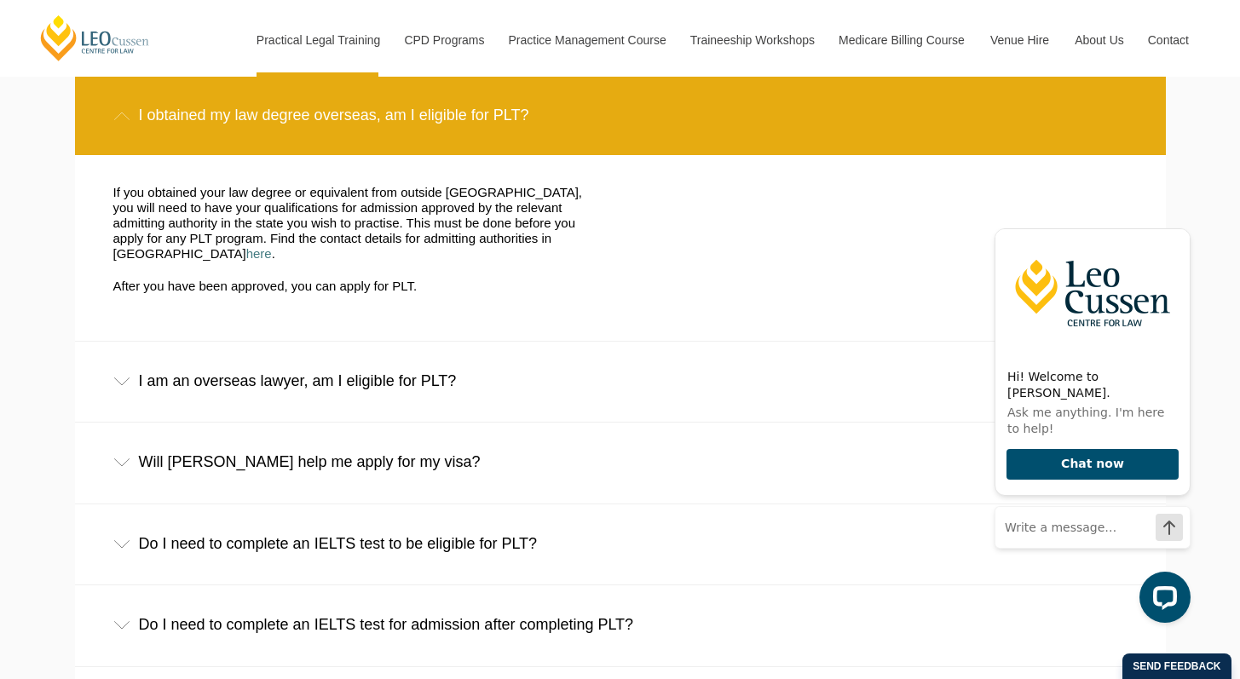
scroll to position [2933, 0]
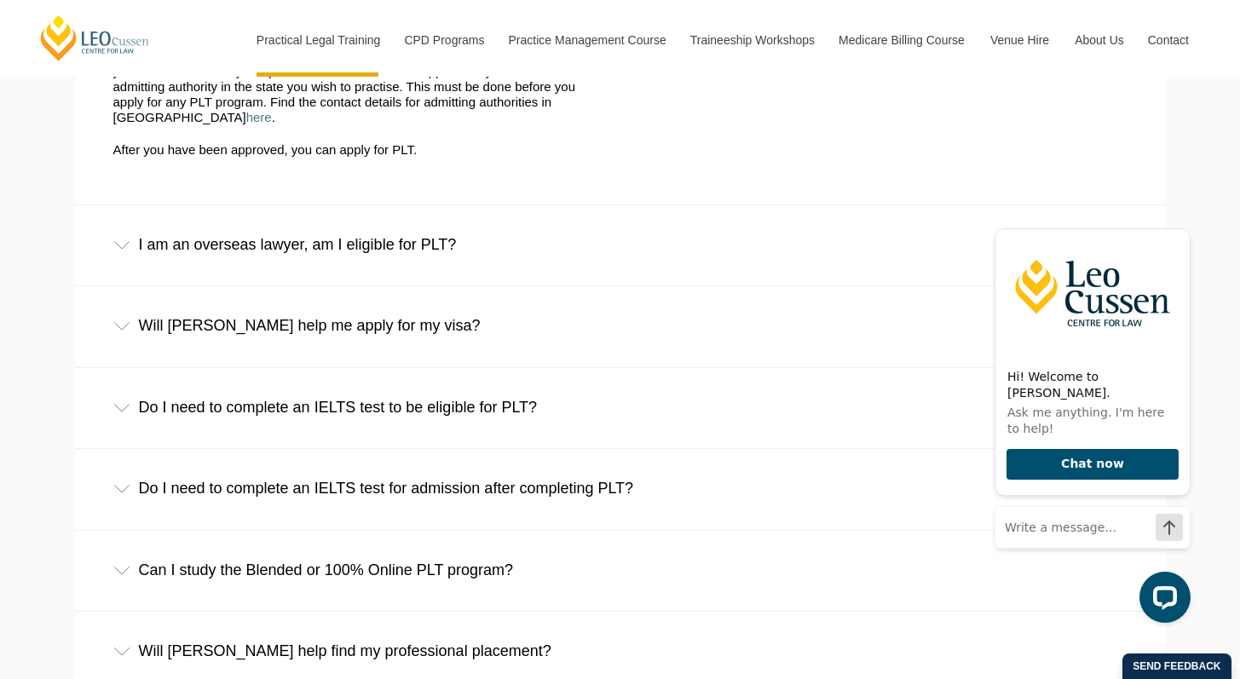
click at [240, 238] on div "I am an overseas lawyer, am I eligible for PLT?" at bounding box center [620, 244] width 1091 height 79
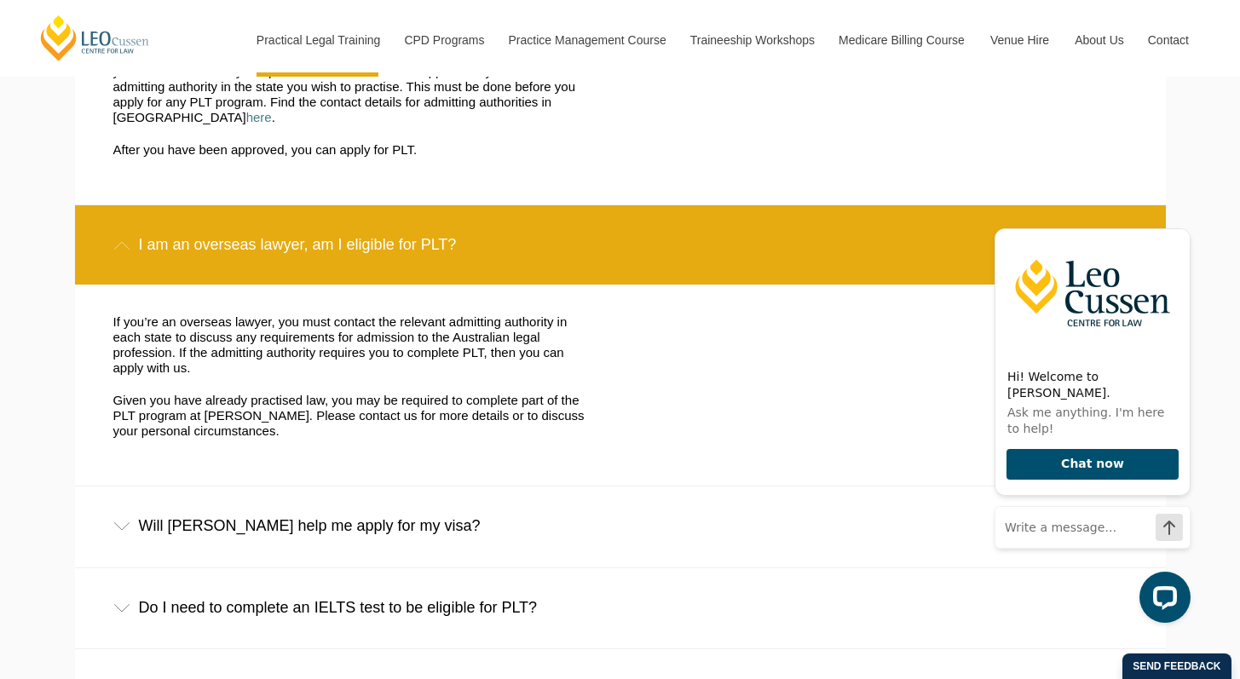
click at [381, 487] on div "Will Leo Cussen help me apply for my visa?" at bounding box center [620, 526] width 1091 height 79
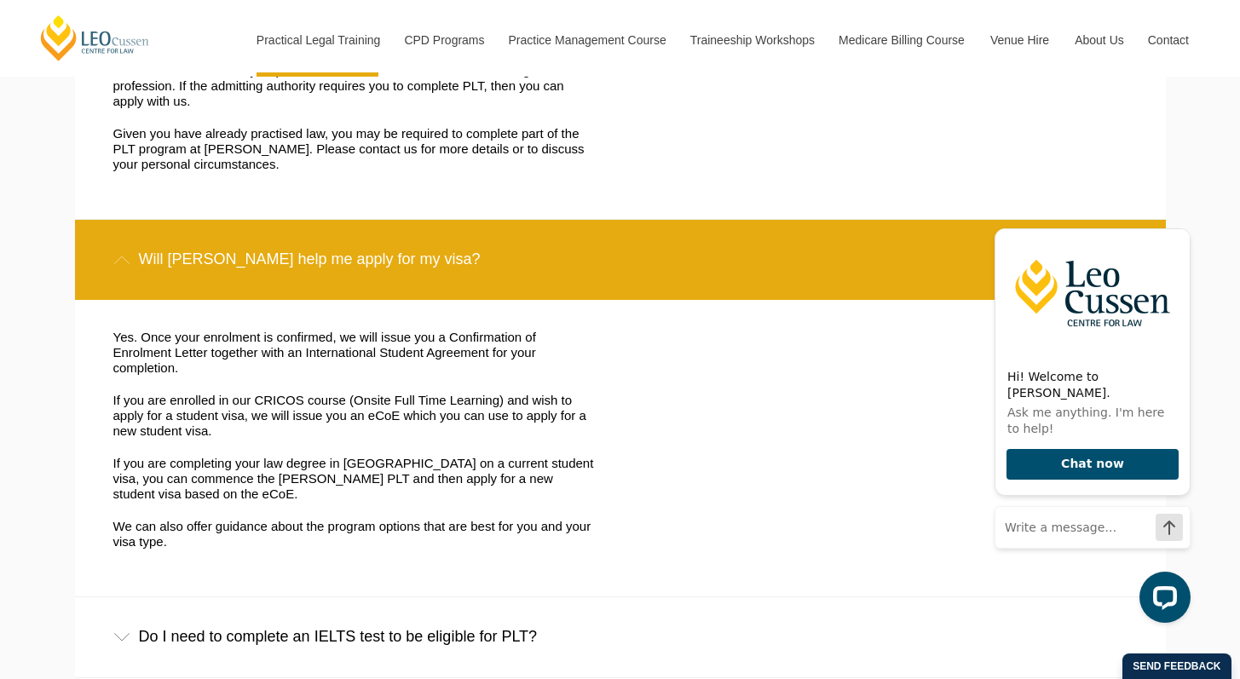
scroll to position [3201, 0]
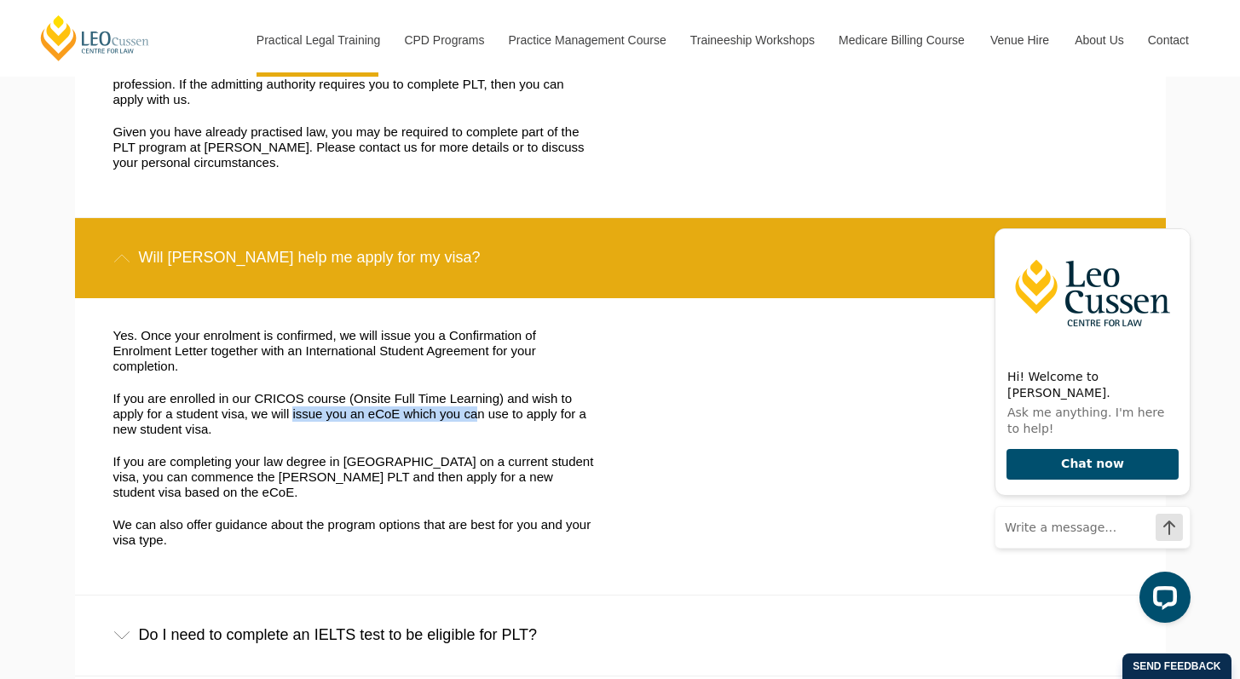
drag, startPoint x: 233, startPoint y: 358, endPoint x: 415, endPoint y: 355, distance: 182.5
click at [404, 391] on p "If you are enrolled in our CRICOS course (Onsite Full Time Learning) and wish t…" at bounding box center [354, 414] width 482 height 46
click at [460, 391] on p "If you are enrolled in our CRICOS course (Onsite Full Time Learning) and wish t…" at bounding box center [354, 414] width 482 height 46
drag, startPoint x: 355, startPoint y: 356, endPoint x: 502, endPoint y: 356, distance: 147.5
click at [499, 391] on p "If you are enrolled in our CRICOS course (Onsite Full Time Learning) and wish t…" at bounding box center [354, 414] width 482 height 46
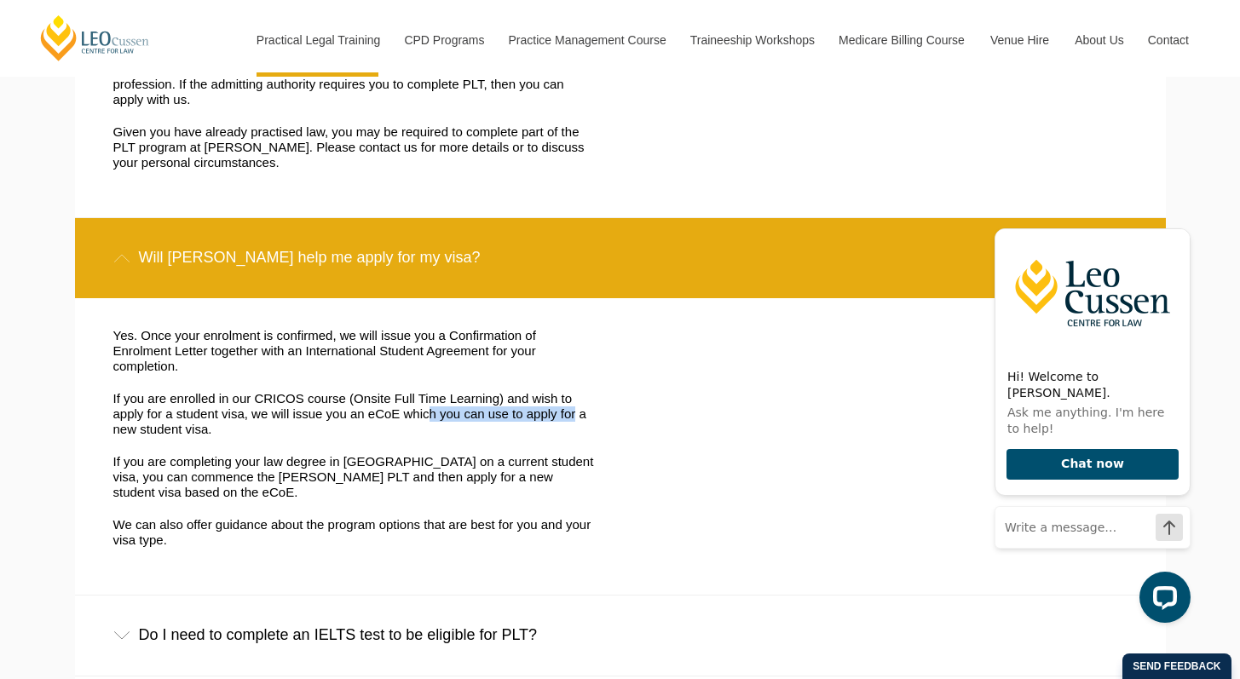
click at [536, 391] on p "If you are enrolled in our CRICOS course (Onsite Full Time Learning) and wish t…" at bounding box center [354, 414] width 482 height 46
drag, startPoint x: 394, startPoint y: 353, endPoint x: 558, endPoint y: 353, distance: 164.5
click at [555, 391] on p "If you are enrolled in our CRICOS course (Onsite Full Time Learning) and wish t…" at bounding box center [354, 414] width 482 height 46
click at [569, 391] on p "If you are enrolled in our CRICOS course (Onsite Full Time Learning) and wish t…" at bounding box center [354, 414] width 482 height 46
click at [570, 391] on p "If you are enrolled in our CRICOS course (Onsite Full Time Learning) and wish t…" at bounding box center [354, 414] width 482 height 46
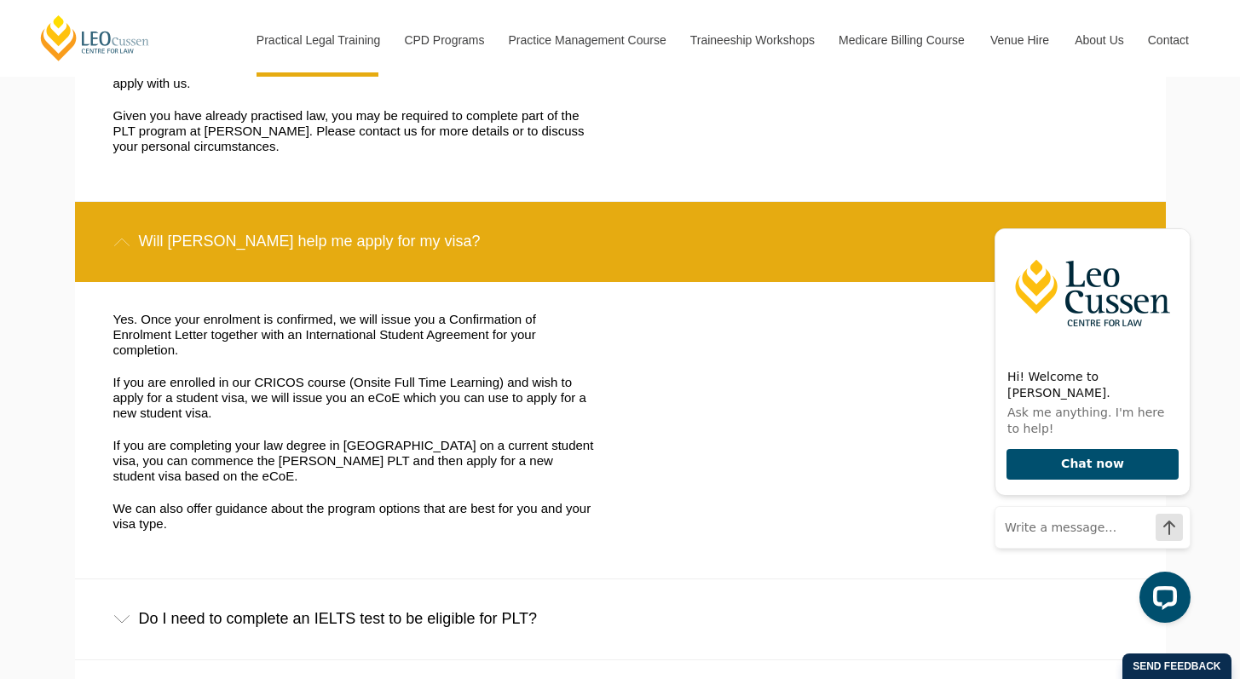
scroll to position [3217, 0]
click at [115, 202] on div "Will Leo Cussen help me apply for my visa?" at bounding box center [620, 241] width 1091 height 79
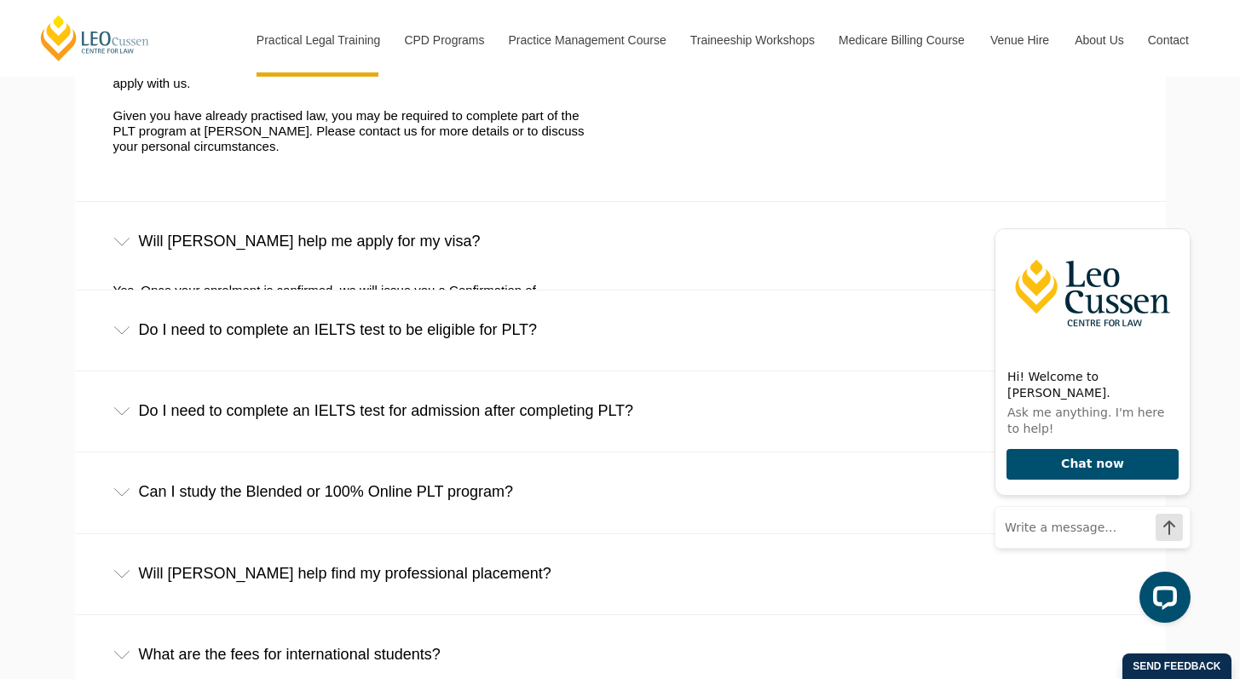
click at [129, 208] on div "Will Leo Cussen help me apply for my visa?" at bounding box center [620, 241] width 1091 height 79
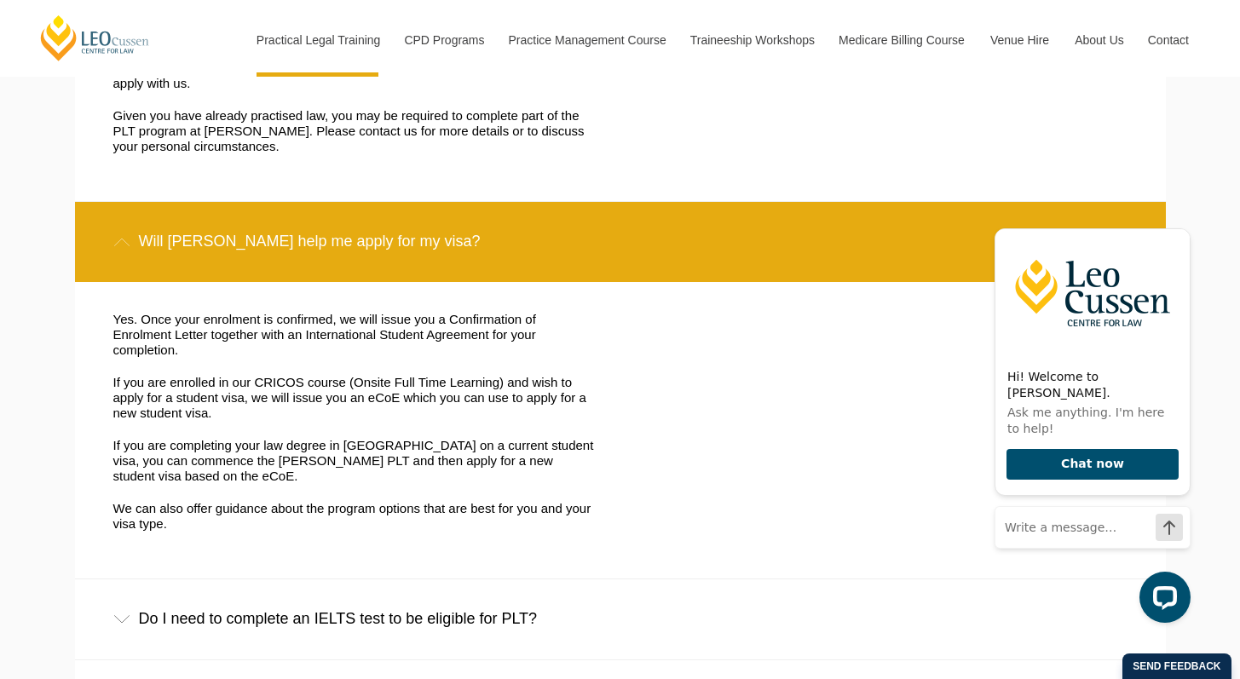
click at [136, 211] on div "Will Leo Cussen help me apply for my visa?" at bounding box center [620, 241] width 1091 height 79
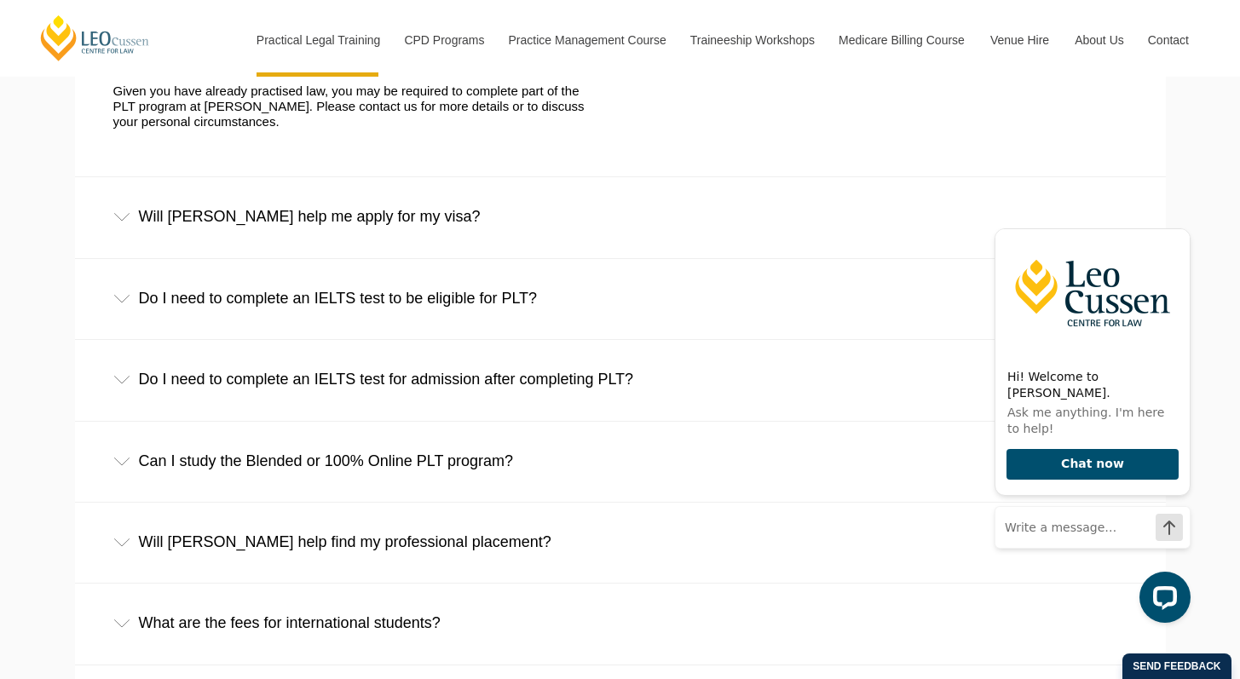
scroll to position [3244, 0]
click at [197, 257] on div "Do I need to complete an IELTS test to be eligible for PLT?" at bounding box center [620, 296] width 1091 height 79
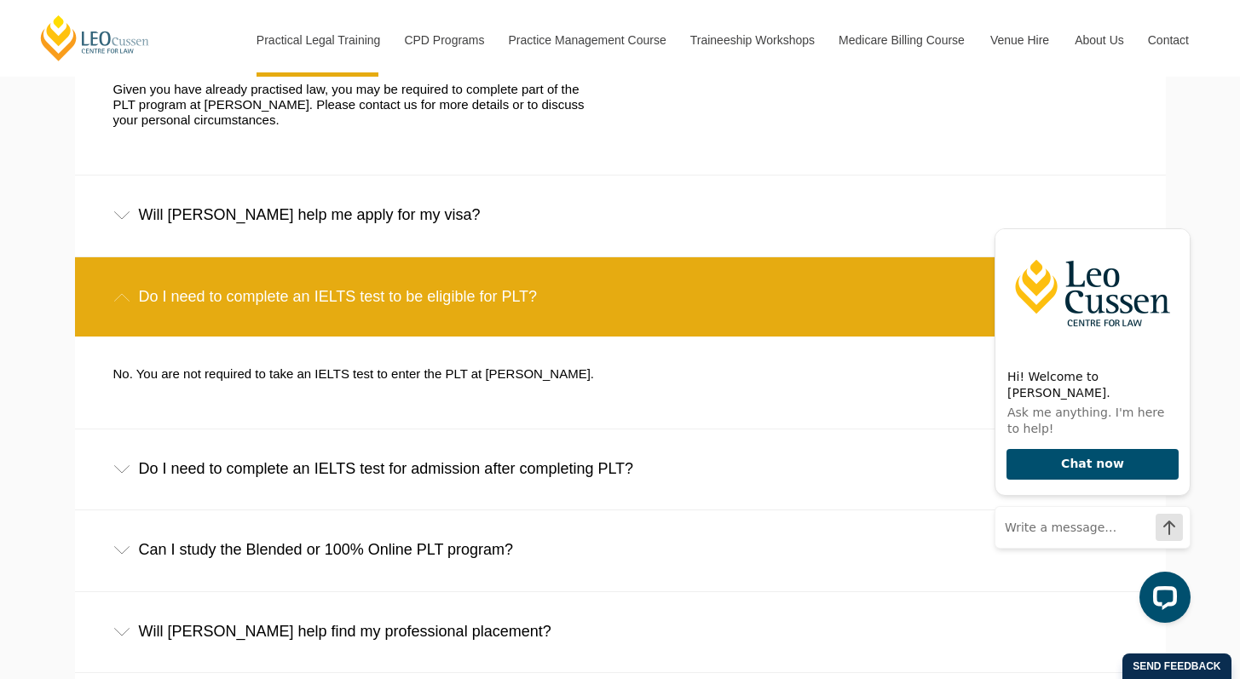
click at [146, 257] on div "Do I need to complete an IELTS test to be eligible for PLT?" at bounding box center [620, 296] width 1091 height 79
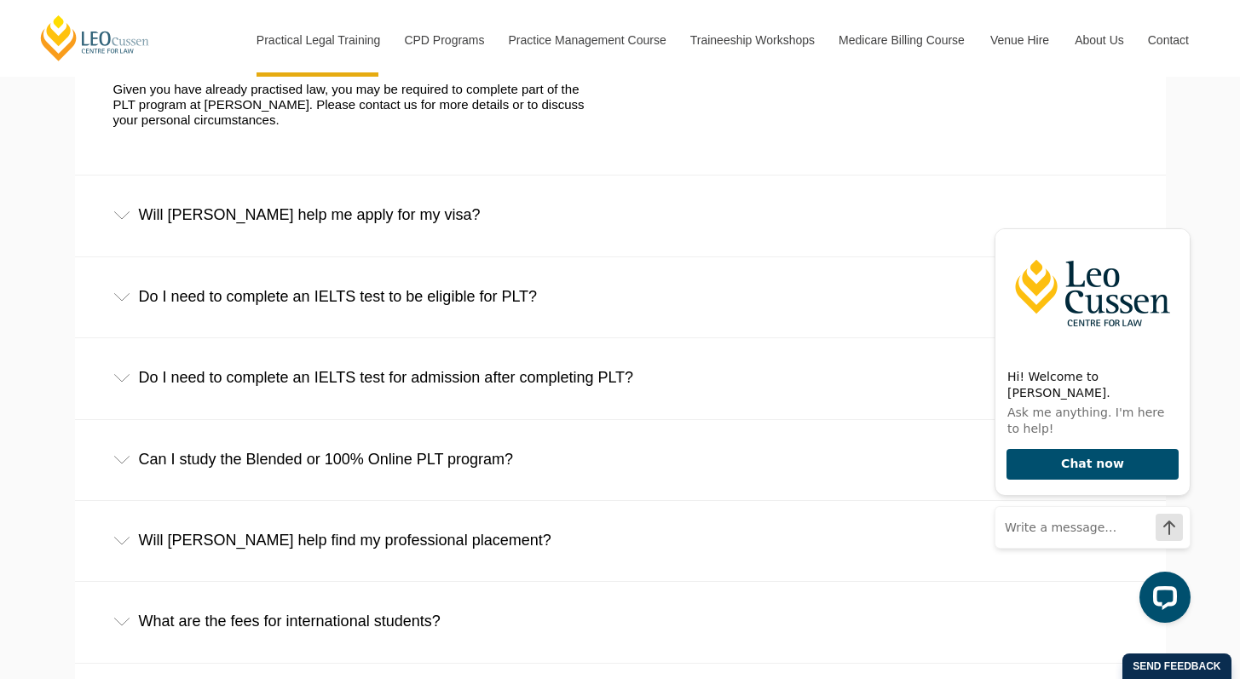
click at [228, 194] on div "Will Leo Cussen help me apply for my visa?" at bounding box center [620, 215] width 1091 height 79
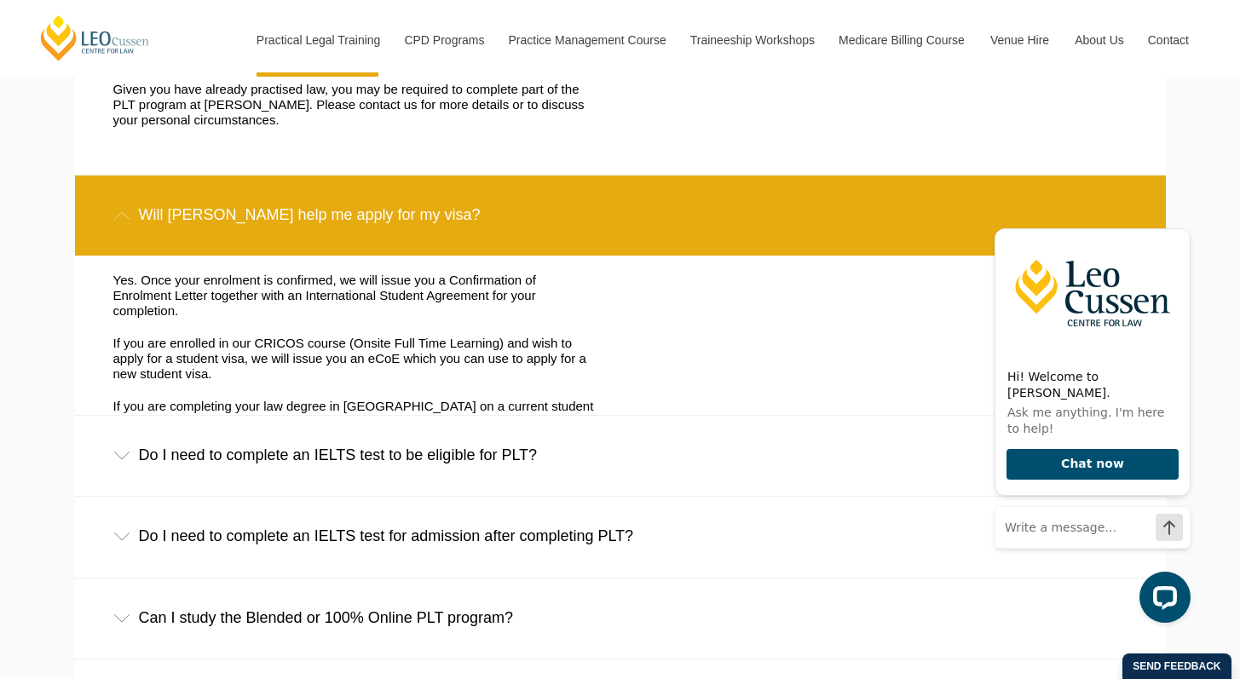
click at [198, 194] on div "Will Leo Cussen help me apply for my visa?" at bounding box center [620, 215] width 1091 height 79
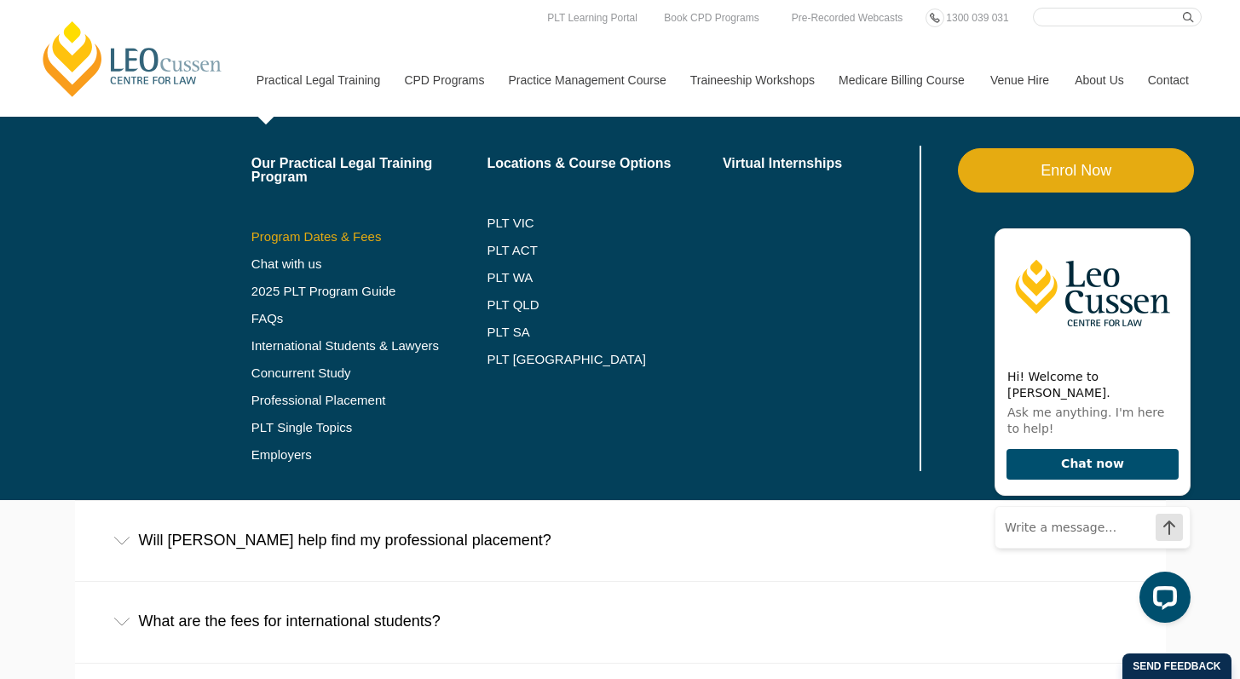
click at [324, 236] on link "Program Dates & Fees" at bounding box center [369, 237] width 236 height 14
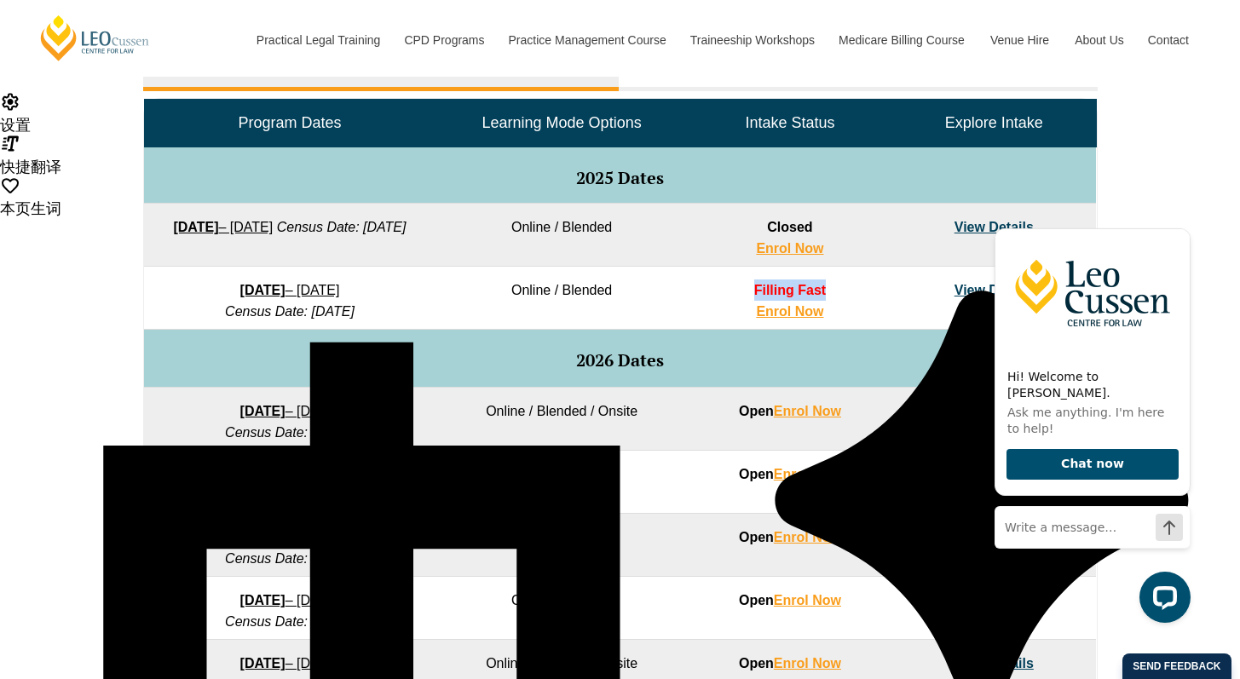
drag, startPoint x: 838, startPoint y: 289, endPoint x: 746, endPoint y: 292, distance: 92.1
click at [746, 292] on td "Filling Fast Enrol Now" at bounding box center [790, 298] width 204 height 63
click at [748, 290] on td "Filling Fast Enrol Now" at bounding box center [790, 298] width 204 height 63
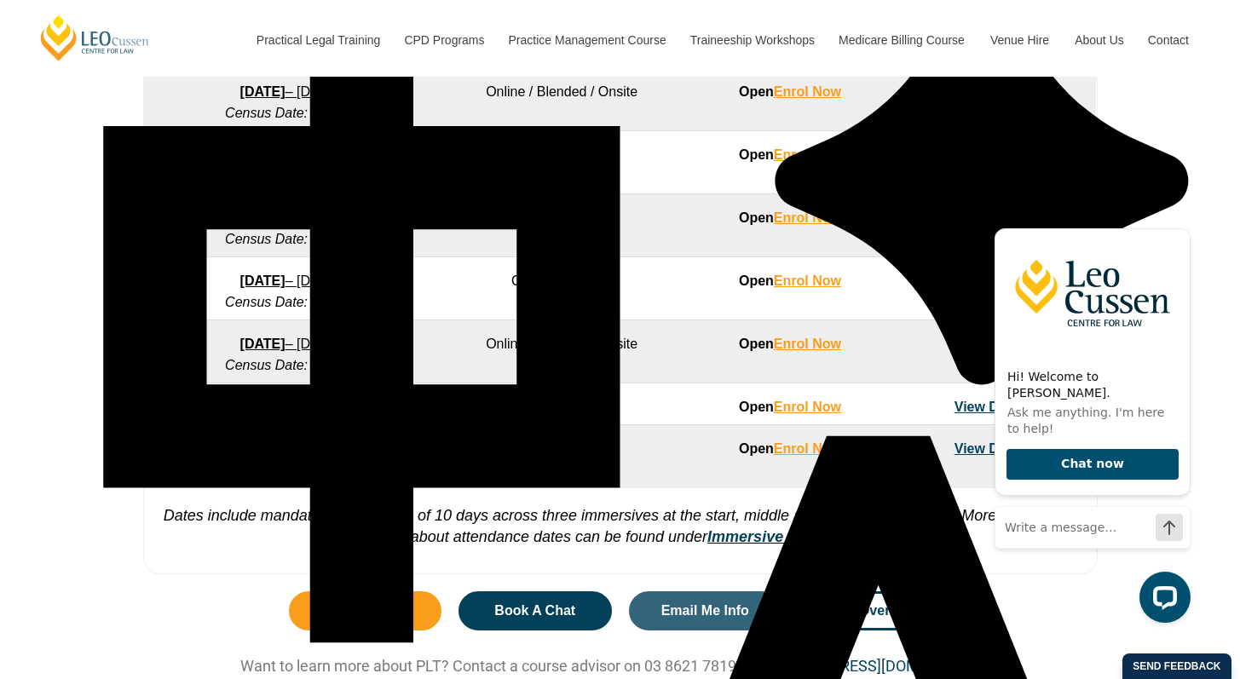
scroll to position [1124, 0]
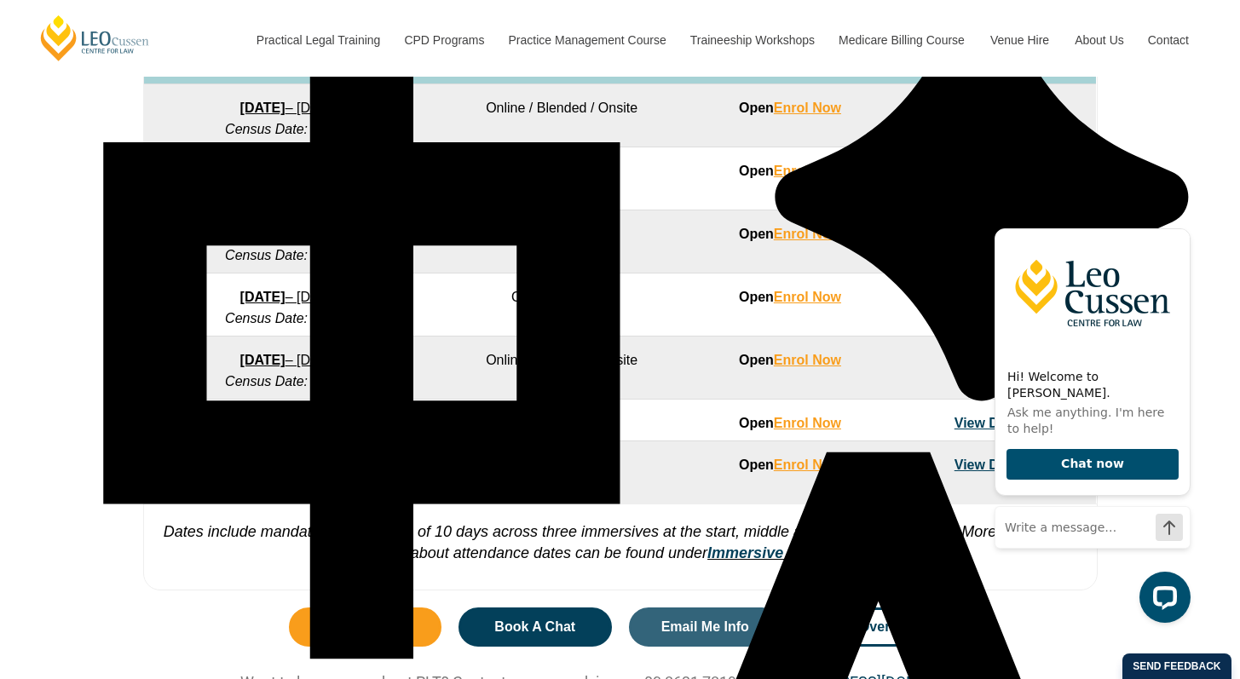
drag, startPoint x: 399, startPoint y: 389, endPoint x: 132, endPoint y: 359, distance: 268.5
click at [132, 359] on div "VIC ACT WA QLD SA NSW PLT Program Dates in Victoria Full Time Part Time Program…" at bounding box center [620, 94] width 1240 height 1010
click at [39, 360] on div "VIC ACT WA QLD SA NSW PLT Program Dates in Victoria Full Time Part Time Program…" at bounding box center [620, 94] width 1240 height 1010
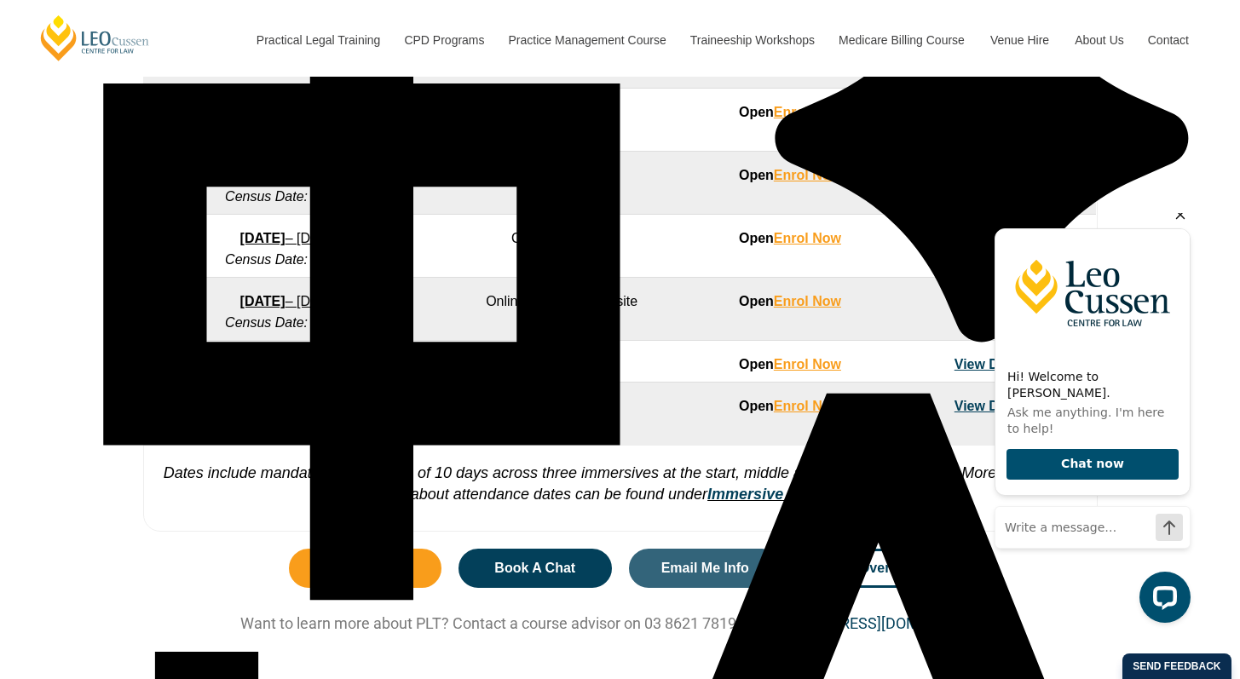
scroll to position [1204, 0]
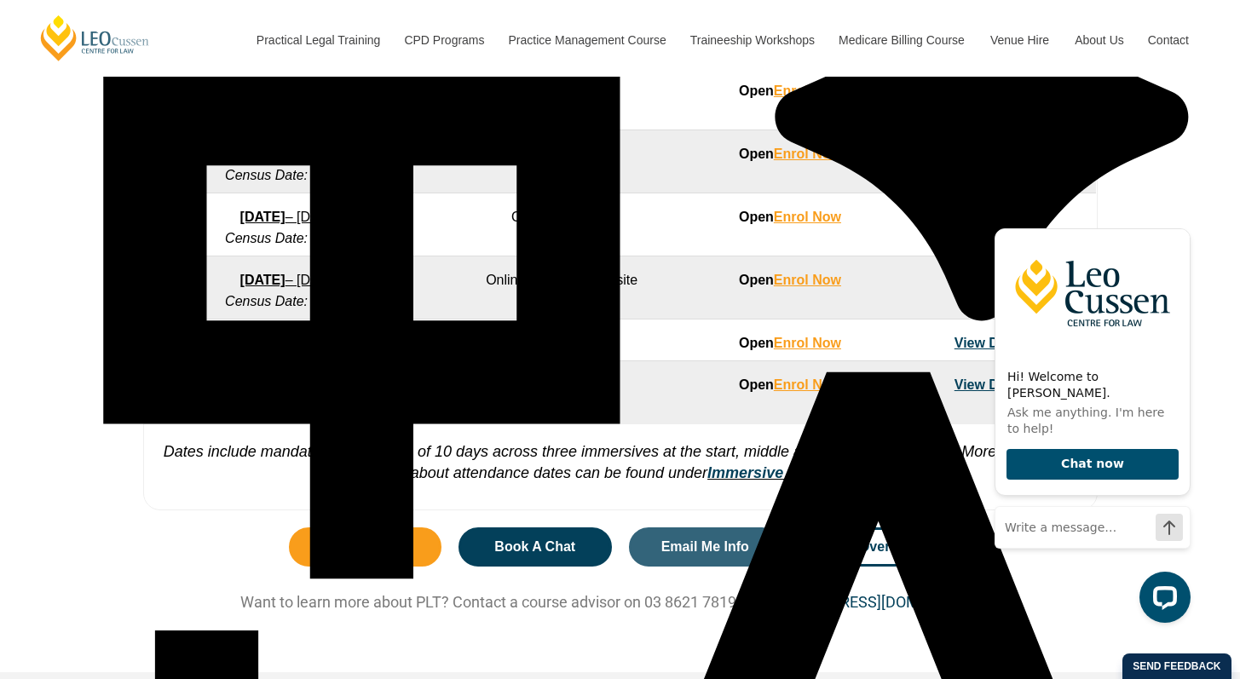
click at [1204, 229] on div "VIC ACT WA QLD SA NSW PLT Program Dates in Victoria Full Time Part Time Program…" at bounding box center [620, 14] width 1240 height 1010
click at [1185, 225] on icon "Hide greeting" at bounding box center [1181, 215] width 20 height 20
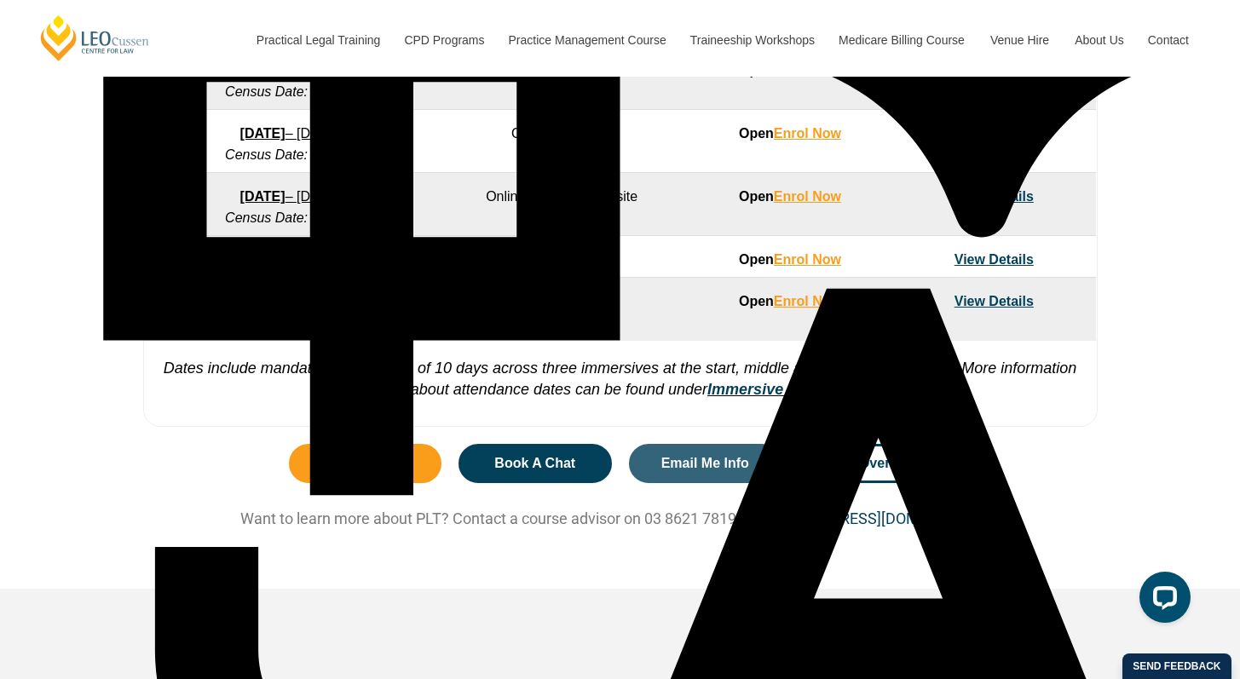
scroll to position [1288, 0]
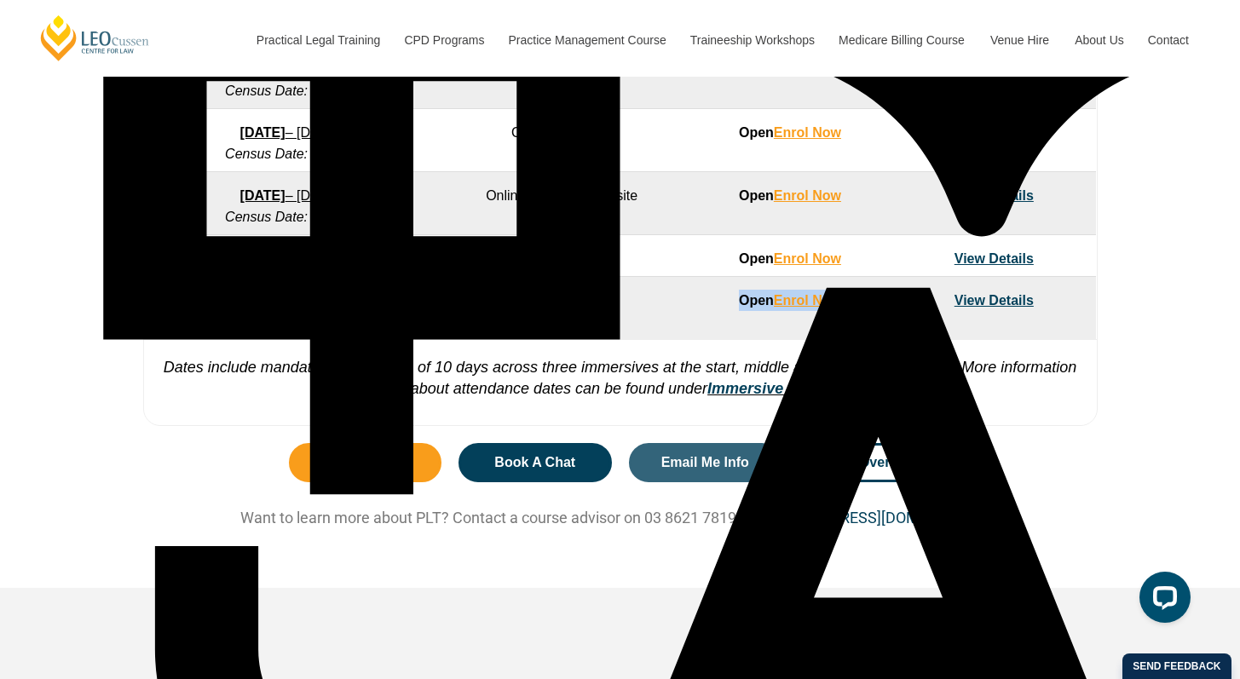
drag, startPoint x: 728, startPoint y: 324, endPoint x: 874, endPoint y: 325, distance: 145.8
click at [874, 325] on td "Open Enrol Now" at bounding box center [790, 308] width 204 height 63
click at [910, 323] on td "View Details" at bounding box center [995, 308] width 204 height 63
click at [1020, 308] on link "View Details" at bounding box center [994, 300] width 79 height 14
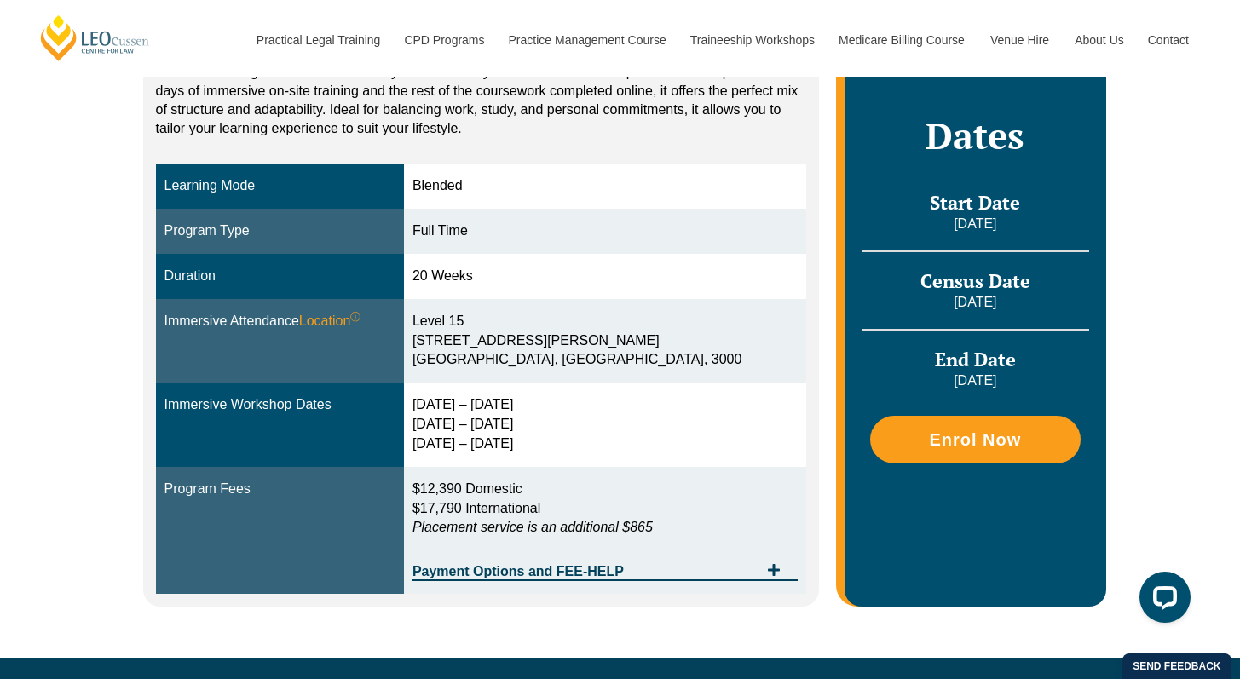
scroll to position [411, 0]
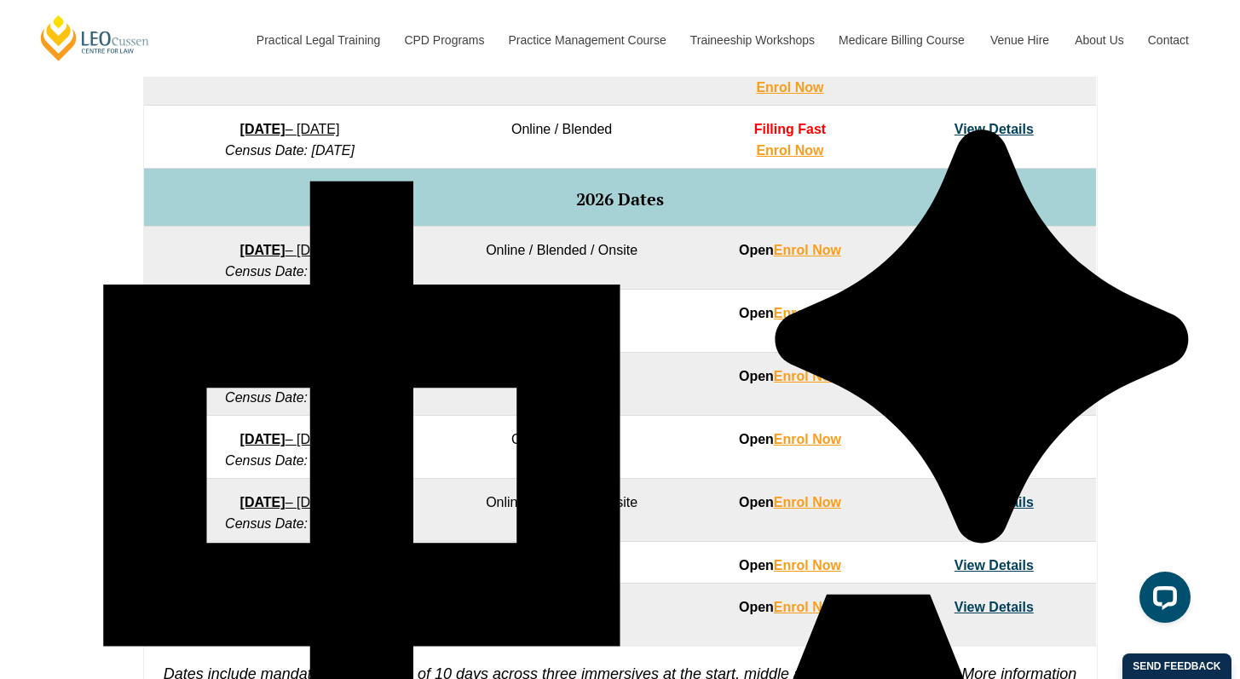
scroll to position [998, 0]
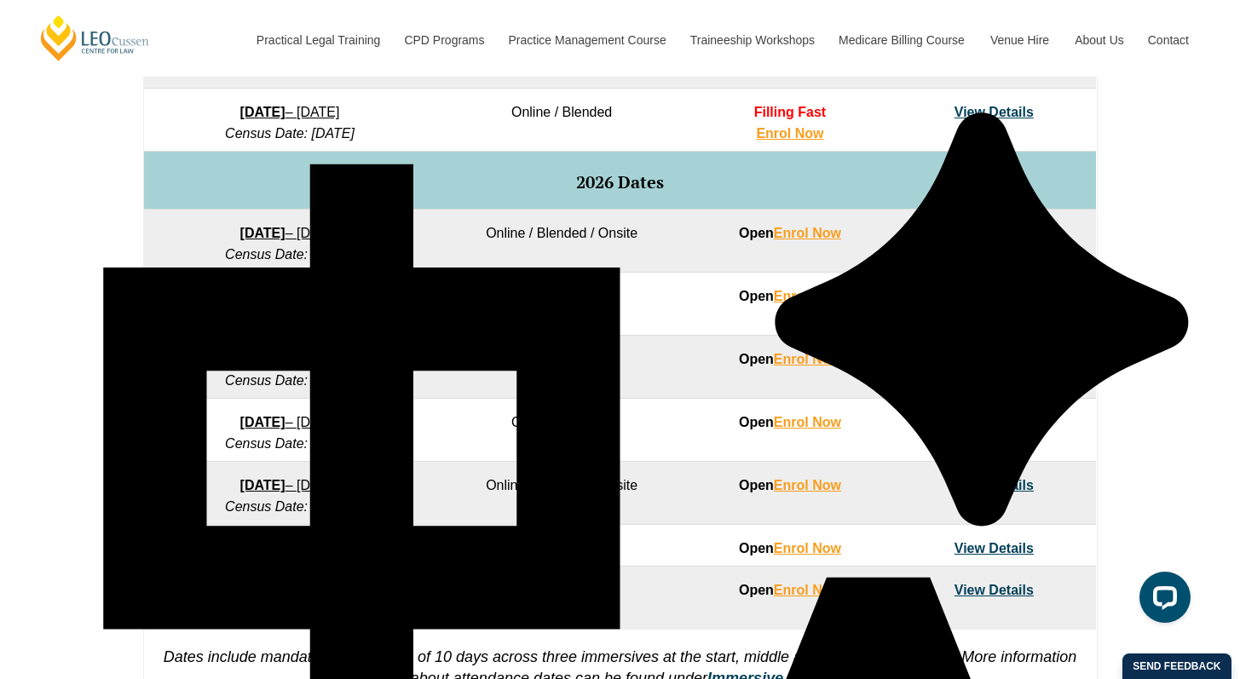
drag, startPoint x: 417, startPoint y: 298, endPoint x: 139, endPoint y: 289, distance: 278.1
click at [139, 289] on div "Full Time Part Time Program Dates Learning Mode Options Intake Status Explore I…" at bounding box center [621, 287] width 972 height 875
click at [453, 308] on td "Online / Blended" at bounding box center [562, 304] width 252 height 63
drag, startPoint x: 171, startPoint y: 298, endPoint x: 403, endPoint y: 301, distance: 232.8
click at [403, 301] on td "16 February 2026 – 3 July 2026 Census Date: 16 March 2026" at bounding box center [290, 304] width 292 height 63
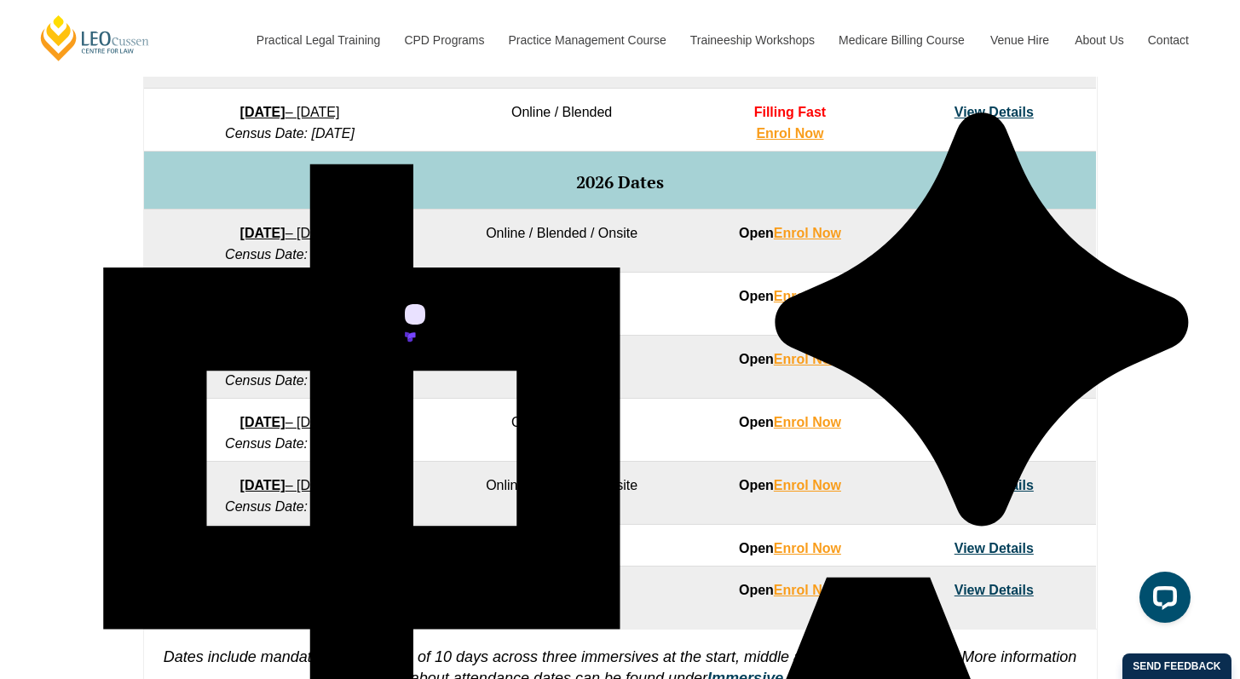
click at [442, 298] on td "Online / Blended" at bounding box center [562, 304] width 252 height 63
drag, startPoint x: 498, startPoint y: 302, endPoint x: 672, endPoint y: 304, distance: 173.9
click at [641, 305] on td "Online / Blended" at bounding box center [562, 304] width 252 height 63
click at [672, 304] on td "Online / Blended" at bounding box center [562, 304] width 252 height 63
click at [993, 298] on link "View Details" at bounding box center [994, 296] width 79 height 14
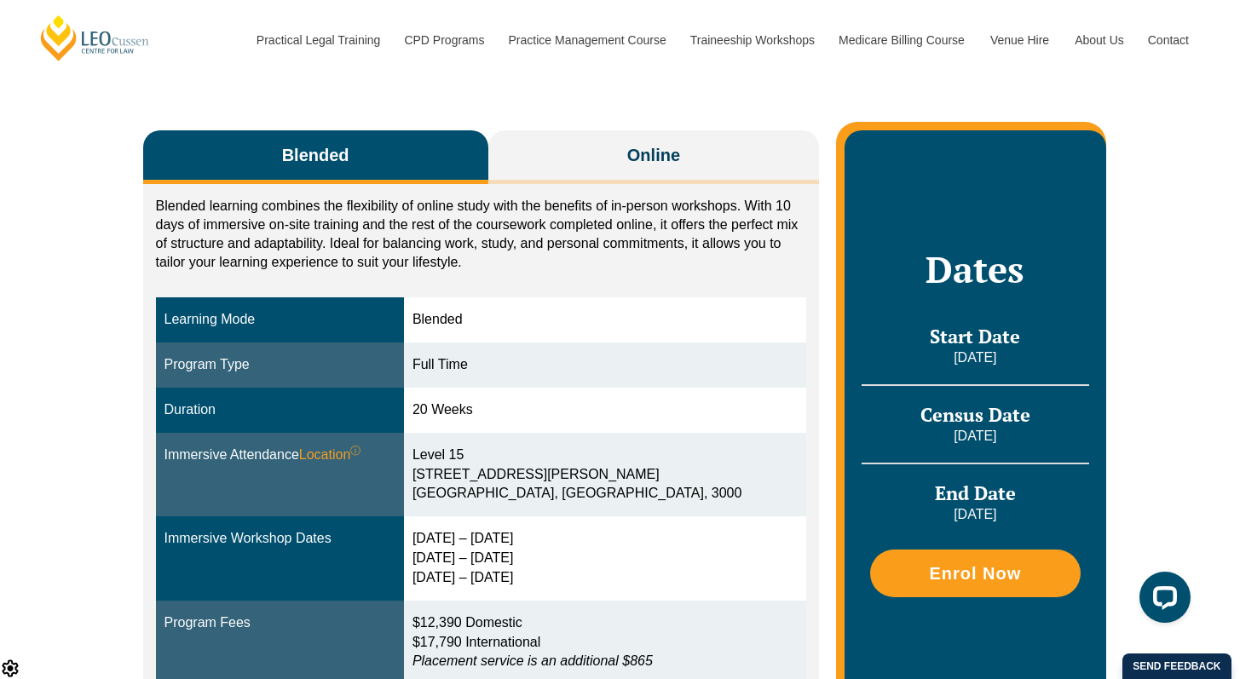
click at [441, 372] on tr "Program Type Full Time" at bounding box center [481, 365] width 651 height 45
click at [568, 370] on div "Full Time" at bounding box center [605, 366] width 385 height 20
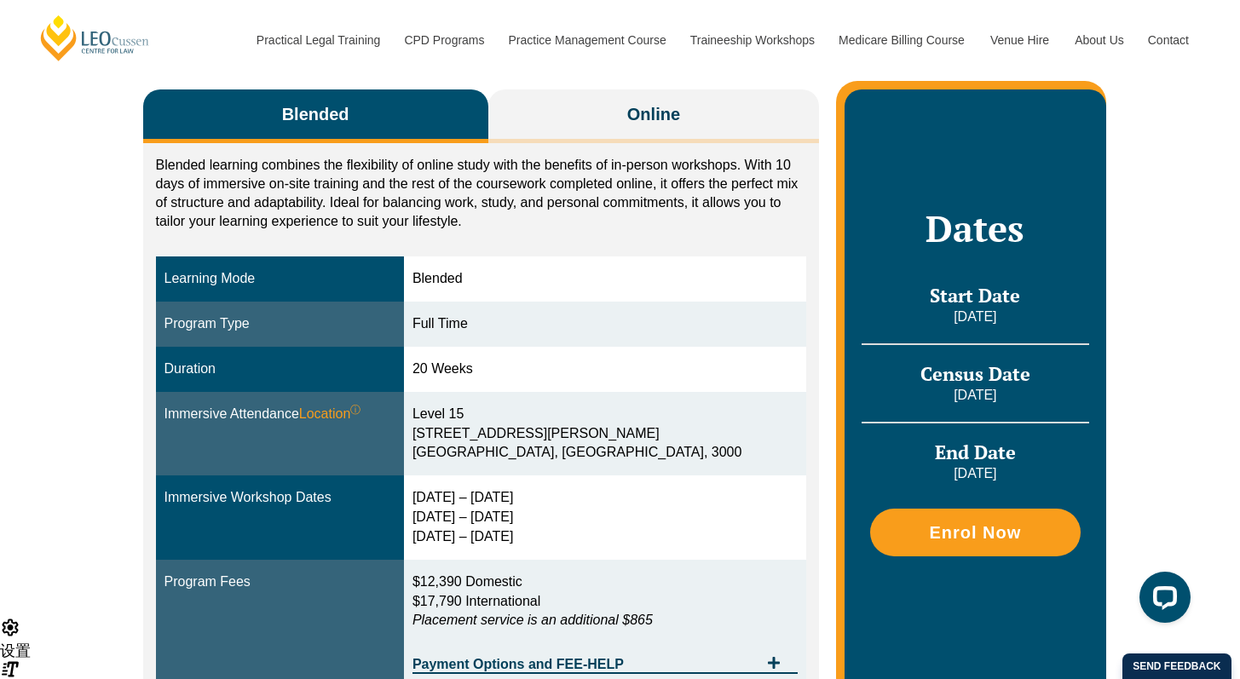
scroll to position [311, 0]
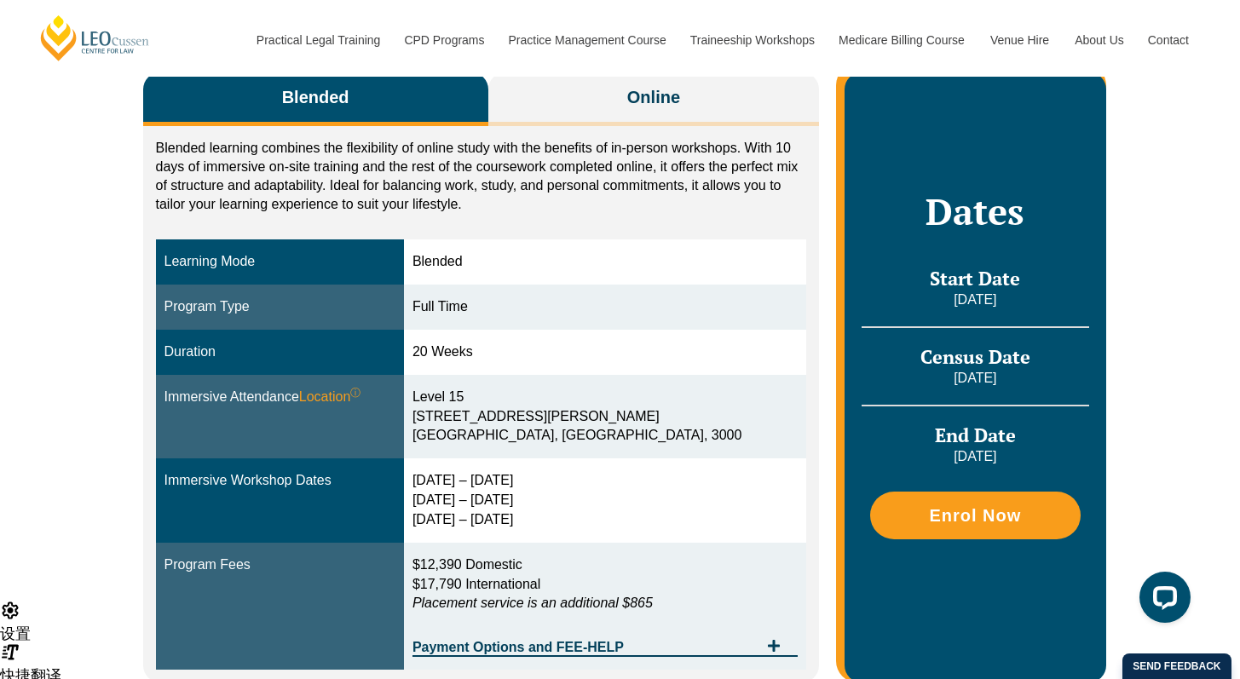
drag, startPoint x: 554, startPoint y: 397, endPoint x: 428, endPoint y: 397, distance: 126.2
click at [428, 397] on tr "Immersive Attendance Location ⓘ You will participate in three key ‘Immersives’ …" at bounding box center [481, 417] width 651 height 84
click at [603, 406] on div "[STREET_ADDRESS][PERSON_NAME]" at bounding box center [605, 417] width 385 height 59
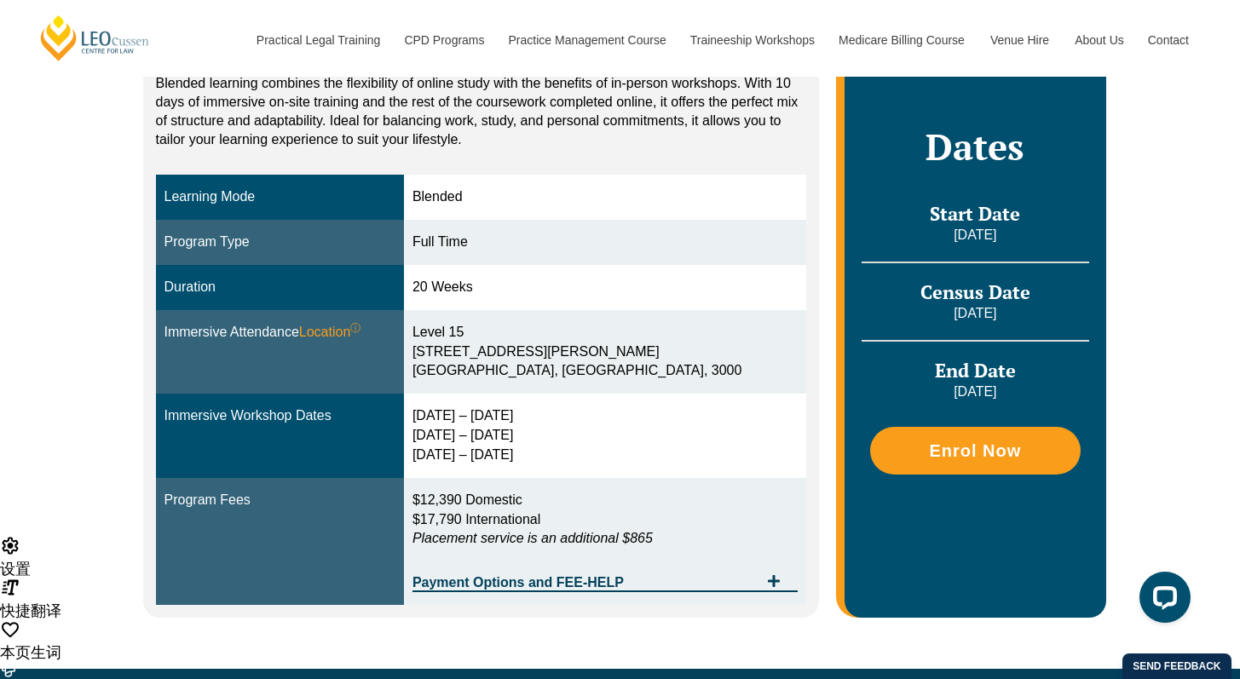
scroll to position [411, 0]
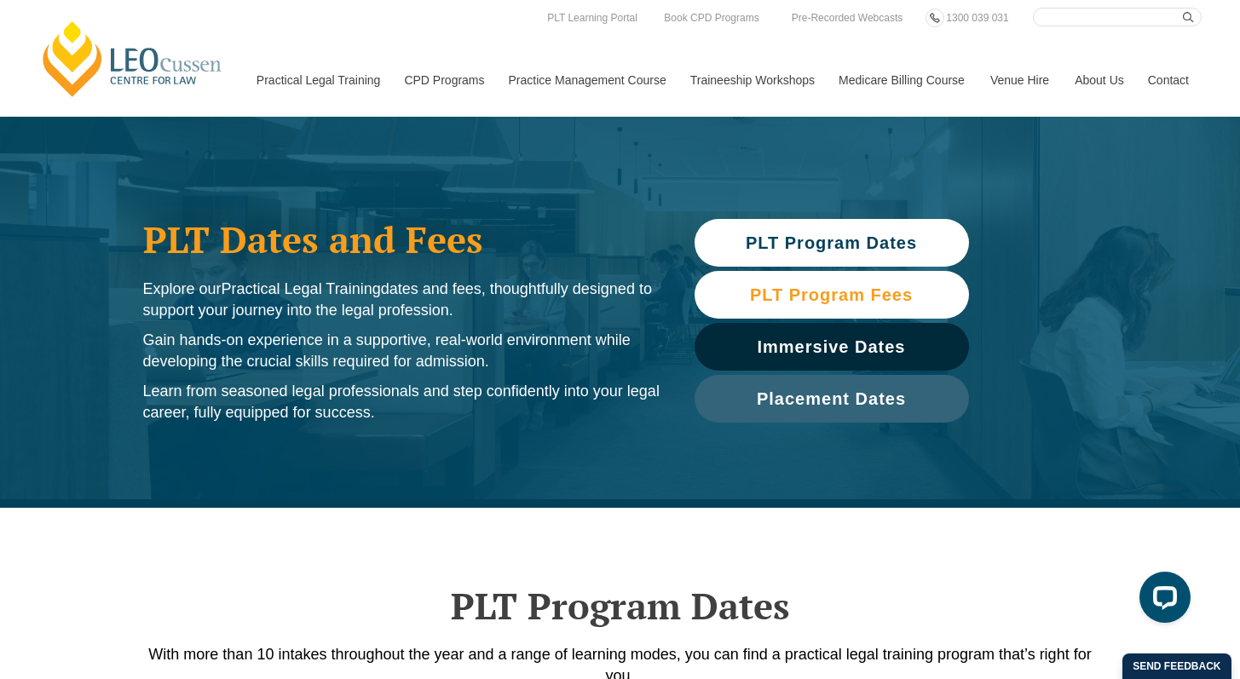
click at [928, 294] on span "PLT Program Fees" at bounding box center [831, 294] width 257 height 17
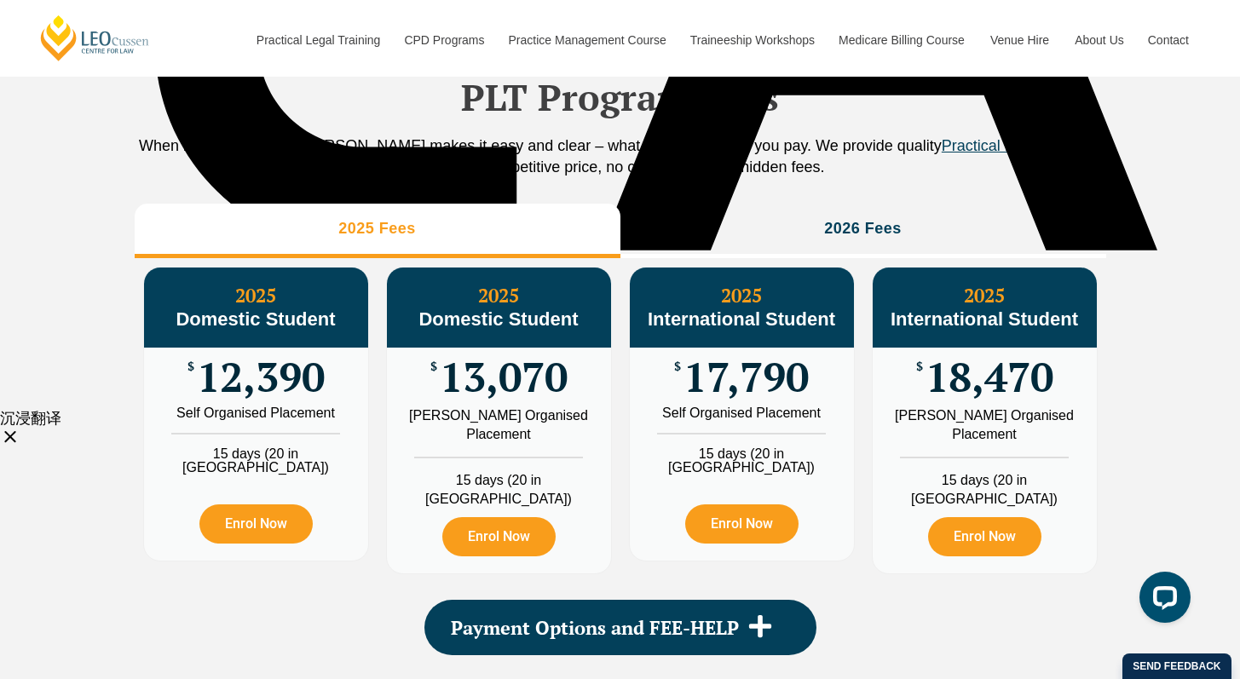
scroll to position [1898, 0]
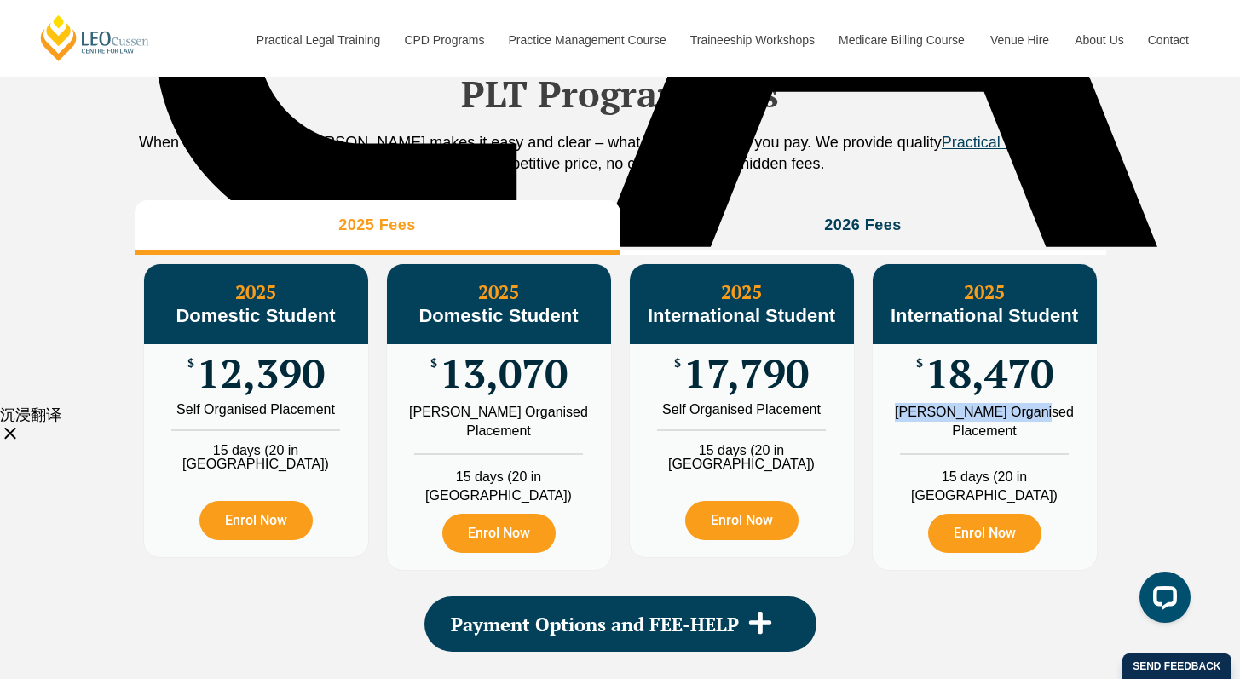
drag, startPoint x: 1063, startPoint y: 431, endPoint x: 906, endPoint y: 435, distance: 156.9
click at [906, 435] on div "[PERSON_NAME] Organised Placement" at bounding box center [985, 422] width 199 height 38
click at [1038, 441] on div "[PERSON_NAME] Organised Placement" at bounding box center [985, 422] width 199 height 38
drag, startPoint x: 1043, startPoint y: 447, endPoint x: 905, endPoint y: 425, distance: 139.7
click at [905, 425] on div "[PERSON_NAME] Organised Placement" at bounding box center [985, 422] width 199 height 38
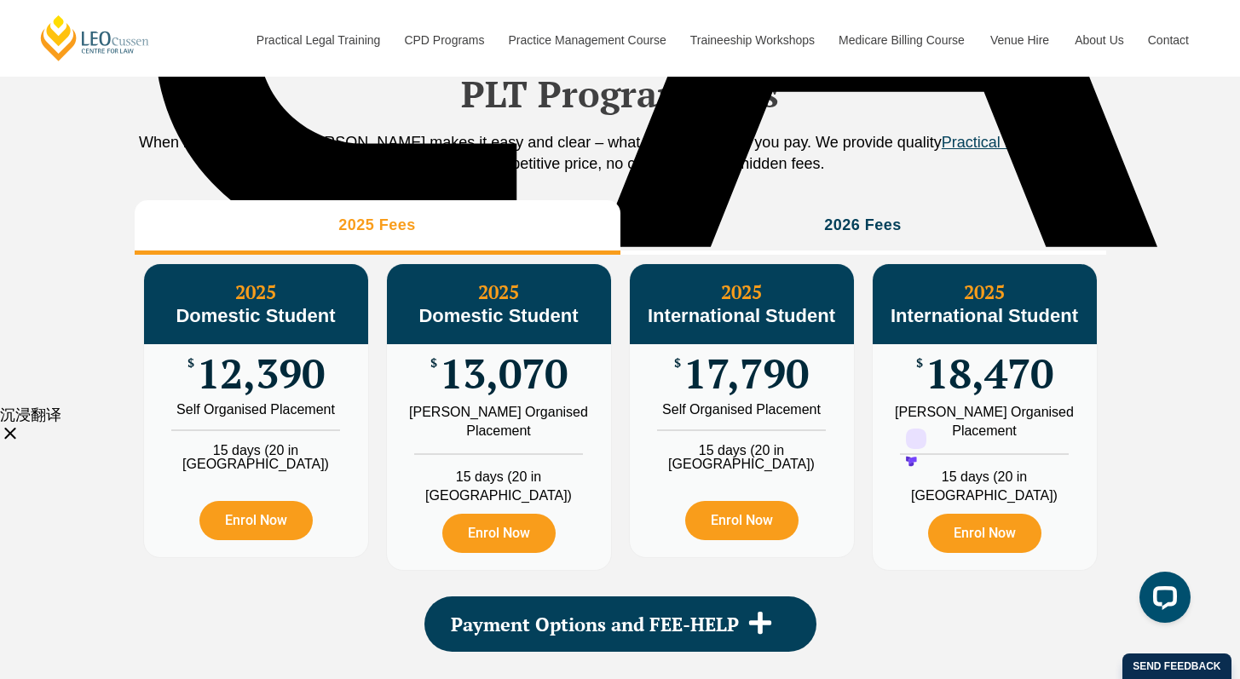
click at [1051, 498] on li "15 days (20 in [GEOGRAPHIC_DATA])" at bounding box center [985, 480] width 224 height 52
drag, startPoint x: 1023, startPoint y: 498, endPoint x: 899, endPoint y: 498, distance: 124.5
click at [899, 498] on li "15 days (20 in [GEOGRAPHIC_DATA])" at bounding box center [985, 480] width 224 height 52
click at [1039, 496] on li "15 days (20 in [GEOGRAPHIC_DATA])" at bounding box center [985, 480] width 224 height 52
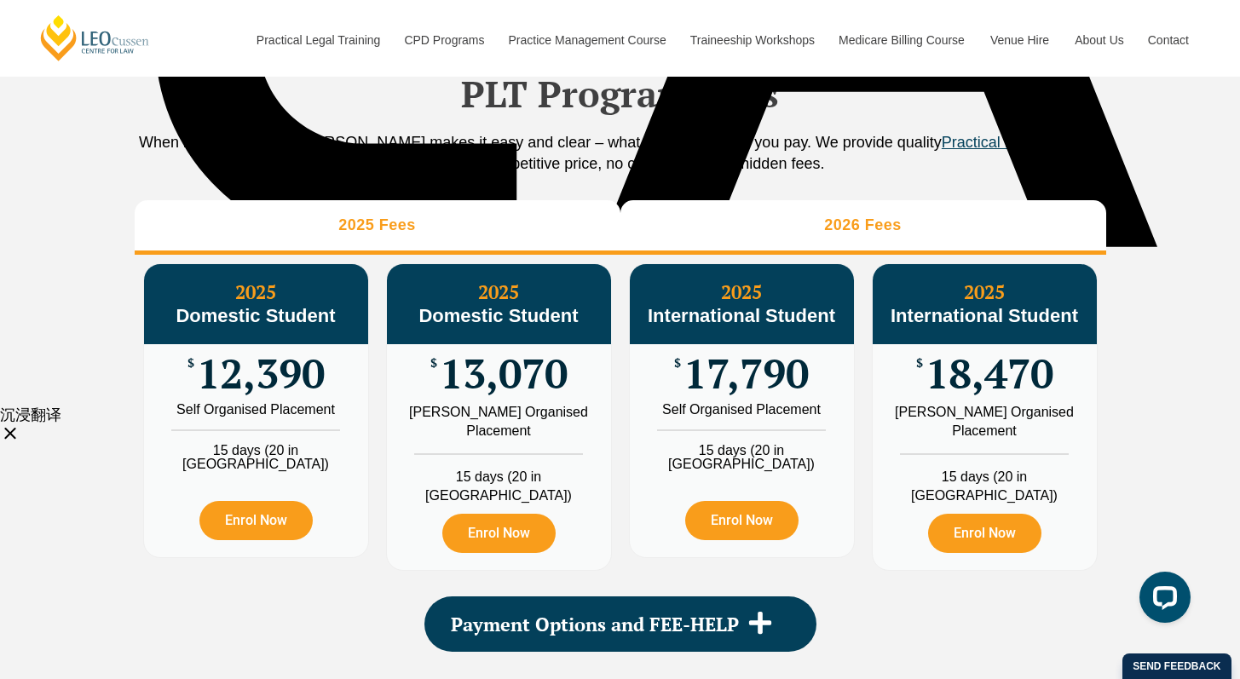
click at [893, 235] on h3 "2026 Fees" at bounding box center [863, 226] width 78 height 20
click at [499, 244] on li "2025 Fees" at bounding box center [378, 227] width 486 height 55
click at [803, 241] on li "2026 Fees" at bounding box center [864, 227] width 486 height 55
click at [436, 241] on li "2025 Fees" at bounding box center [378, 227] width 486 height 55
click at [779, 249] on li "2026 Fees" at bounding box center [864, 227] width 486 height 55
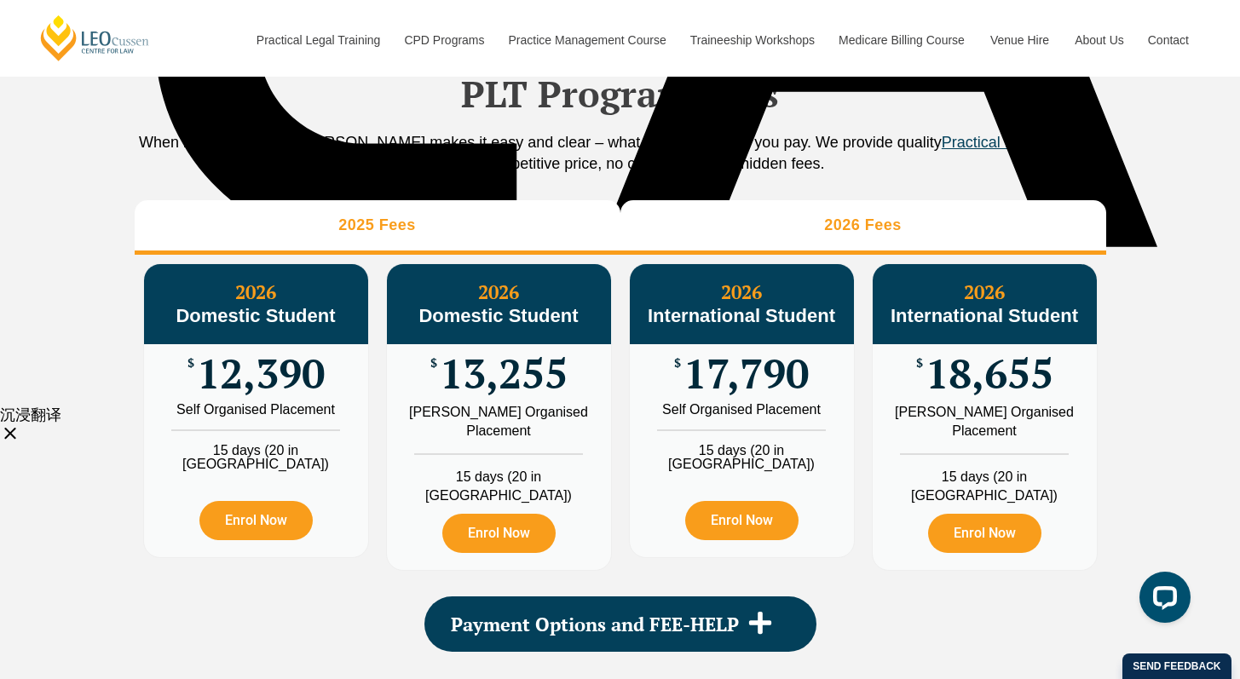
click at [457, 252] on li "2025 Fees" at bounding box center [378, 227] width 486 height 55
click at [749, 251] on li "2026 Fees" at bounding box center [864, 227] width 486 height 55
click at [413, 235] on h3 "2025 Fees" at bounding box center [377, 226] width 78 height 20
click at [750, 252] on li "2026 Fees" at bounding box center [864, 227] width 486 height 55
click at [461, 253] on li "2025 Fees" at bounding box center [378, 227] width 486 height 55
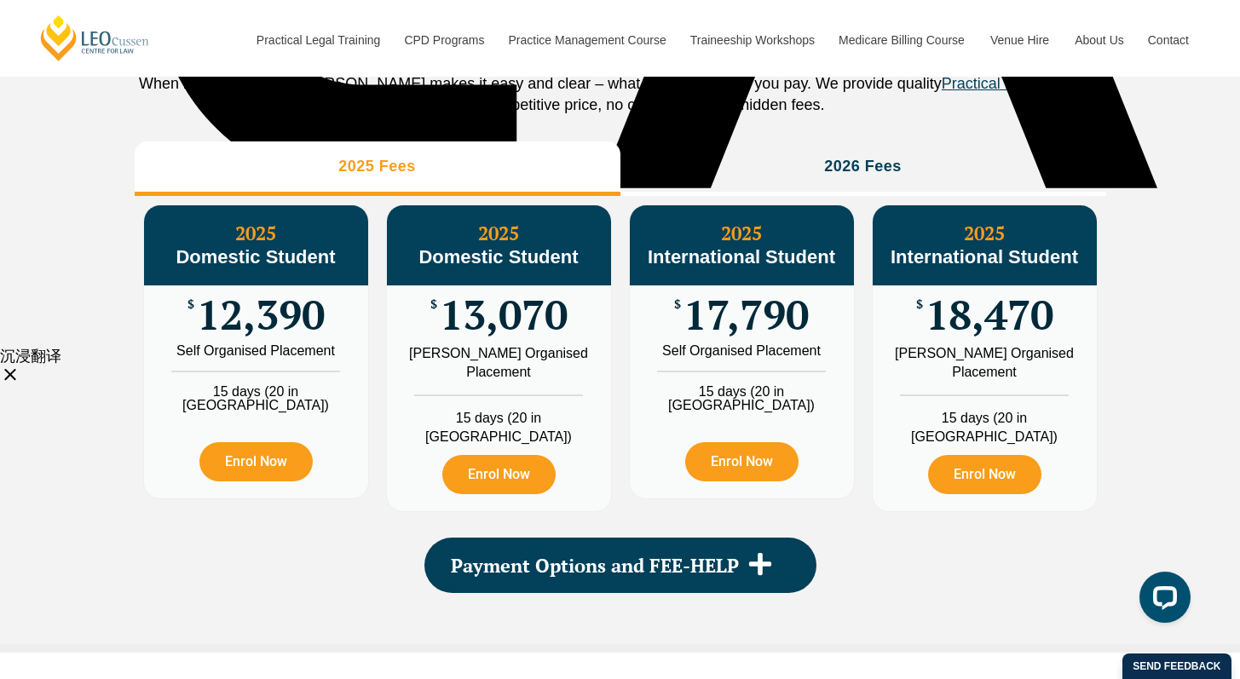
scroll to position [1974, 0]
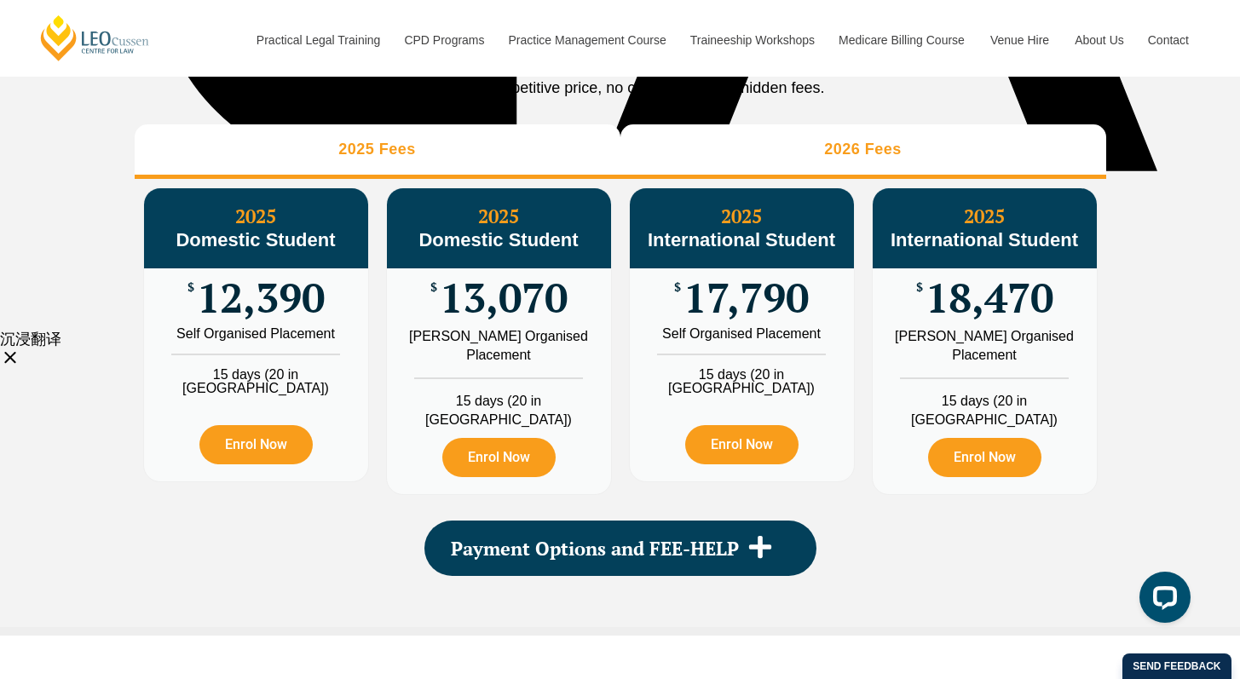
click at [842, 159] on h3 "2026 Fees" at bounding box center [863, 150] width 78 height 20
click at [462, 178] on li "2025 Fees" at bounding box center [378, 151] width 486 height 55
click at [795, 176] on li "2026 Fees" at bounding box center [864, 151] width 486 height 55
click at [464, 179] on li "2025 Fees" at bounding box center [378, 151] width 486 height 55
click at [854, 159] on h3 "2026 Fees" at bounding box center [863, 150] width 78 height 20
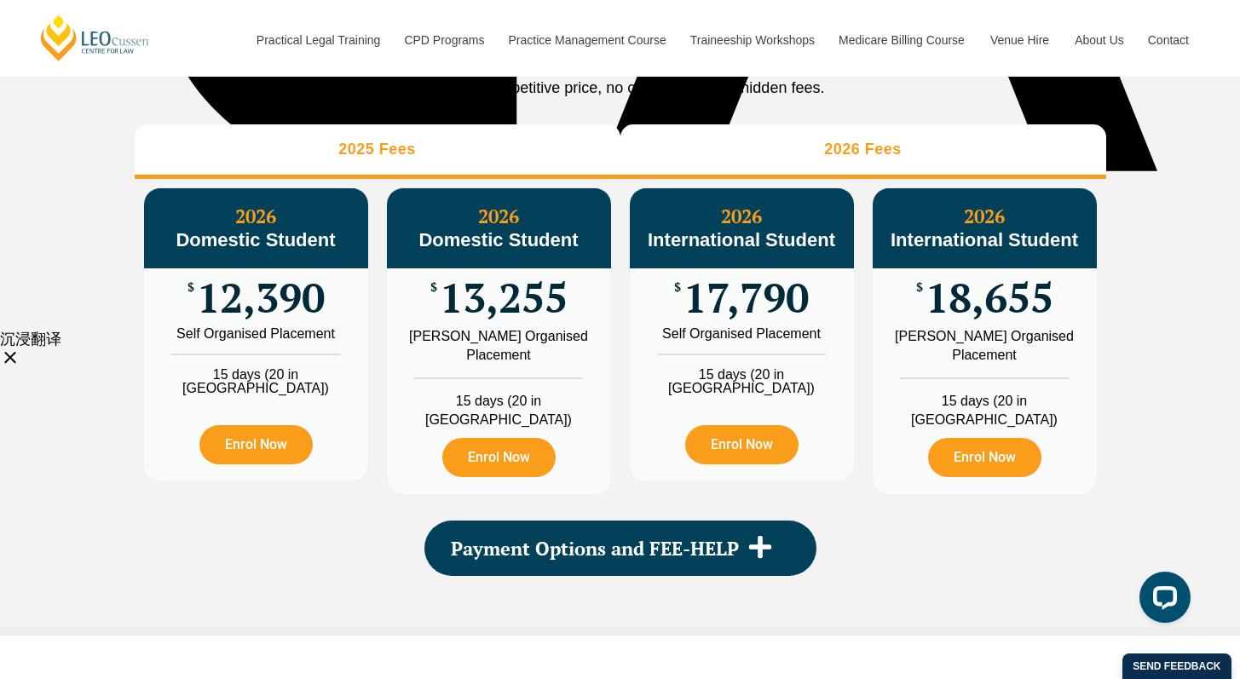
click at [436, 179] on li "2025 Fees" at bounding box center [378, 151] width 486 height 55
click at [809, 173] on li "2026 Fees" at bounding box center [864, 151] width 486 height 55
click at [463, 171] on li "2025 Fees" at bounding box center [378, 151] width 486 height 55
click at [854, 159] on h3 "2026 Fees" at bounding box center [863, 150] width 78 height 20
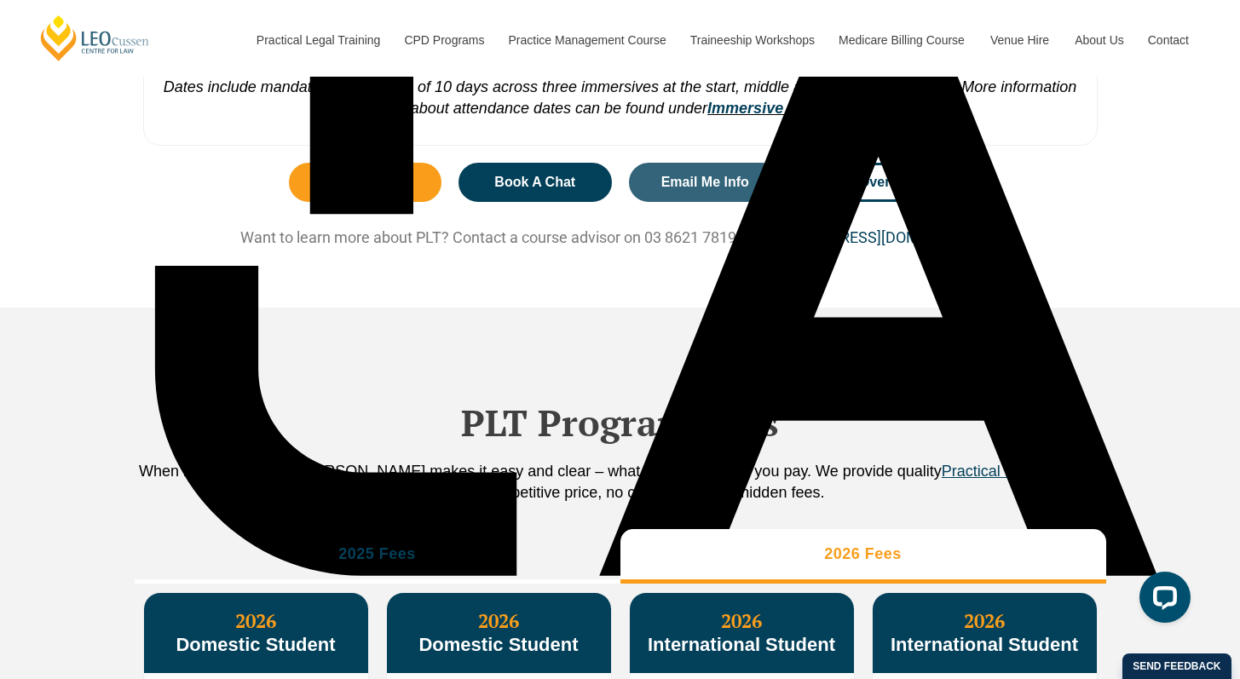
scroll to position [1568, 0]
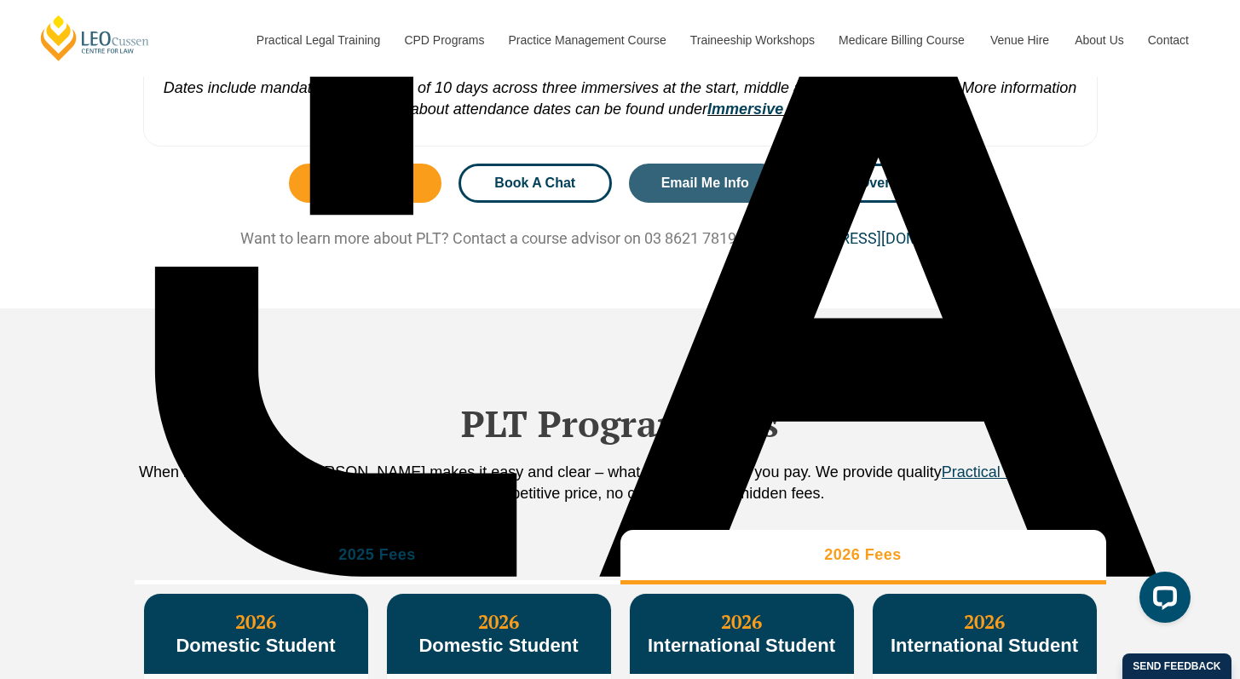
click at [514, 203] on link "Book A Chat" at bounding box center [535, 183] width 153 height 39
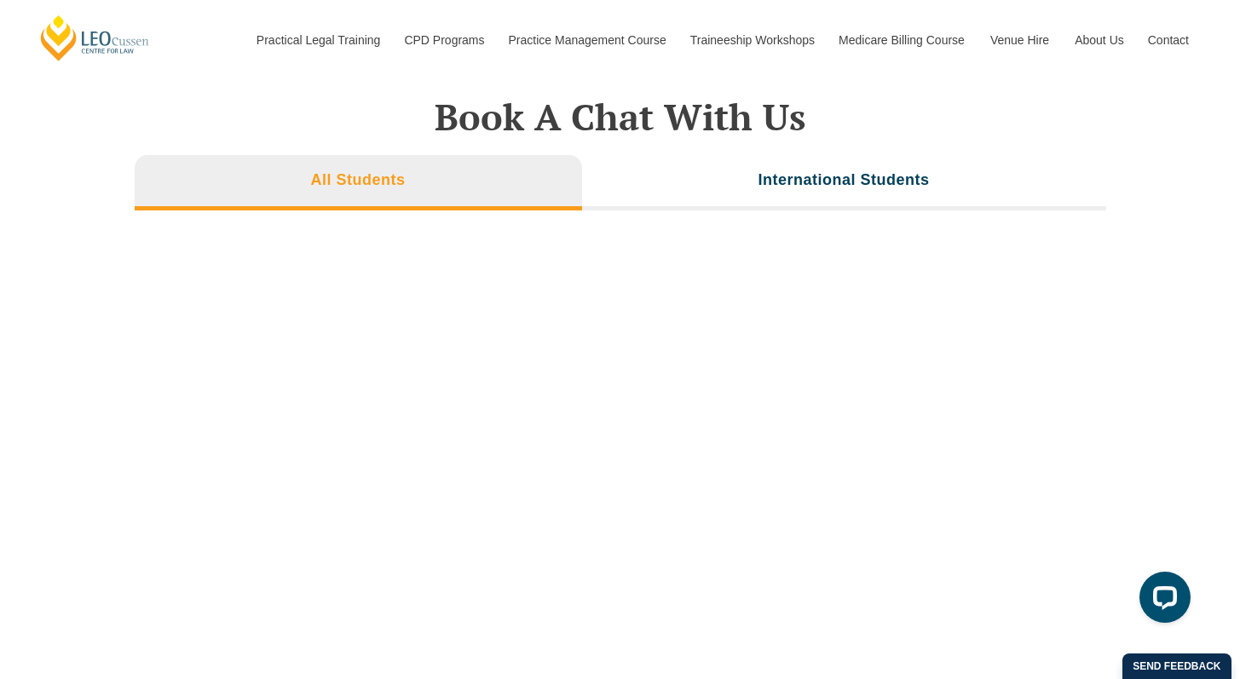
scroll to position [5755, 0]
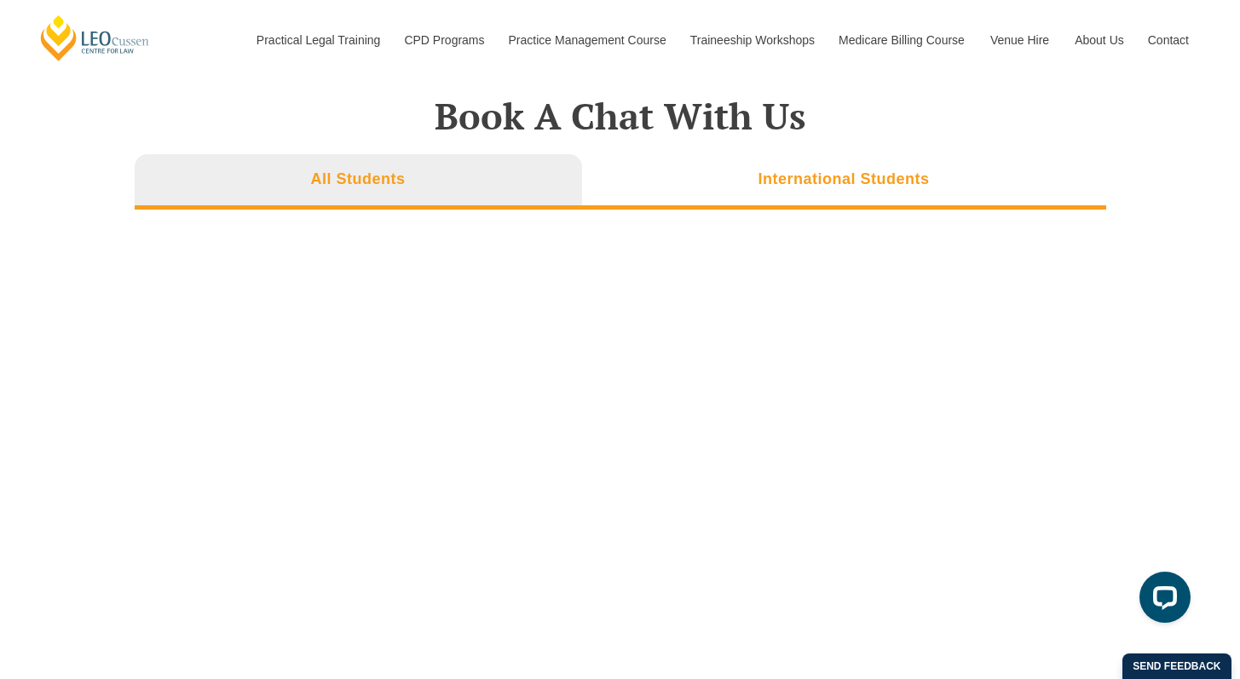
click at [798, 170] on h3 "International Students" at bounding box center [843, 180] width 171 height 20
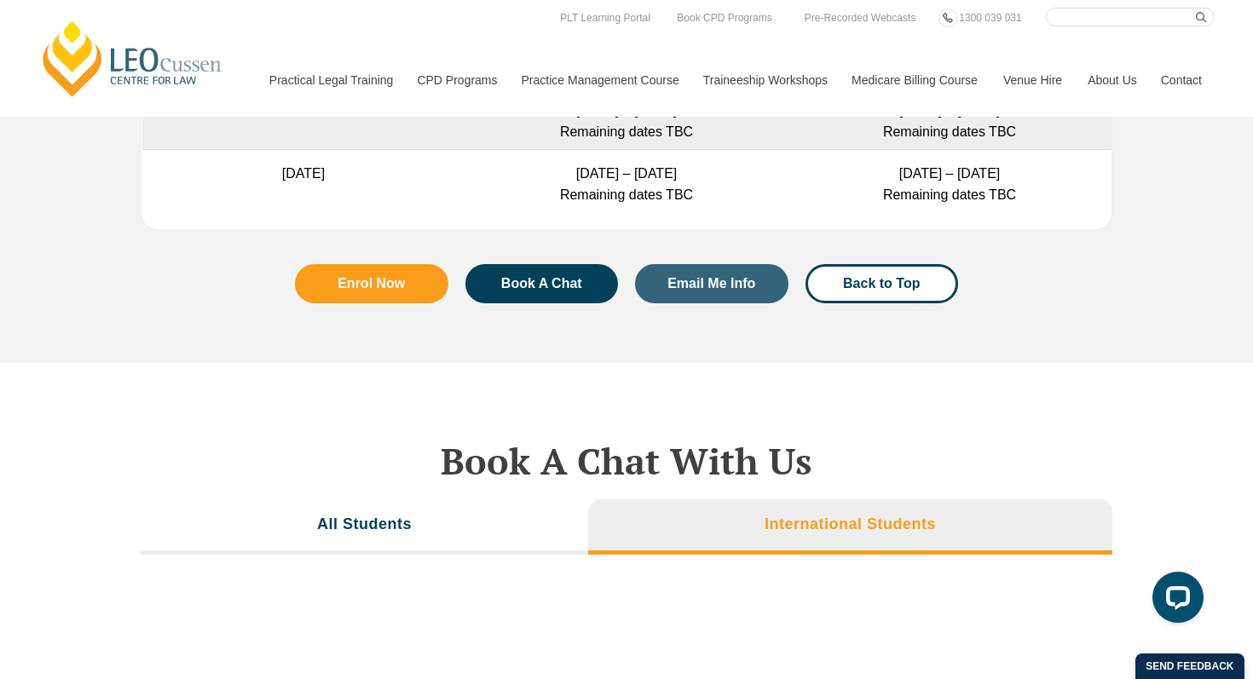
scroll to position [5329, 0]
